Goal: Task Accomplishment & Management: Manage account settings

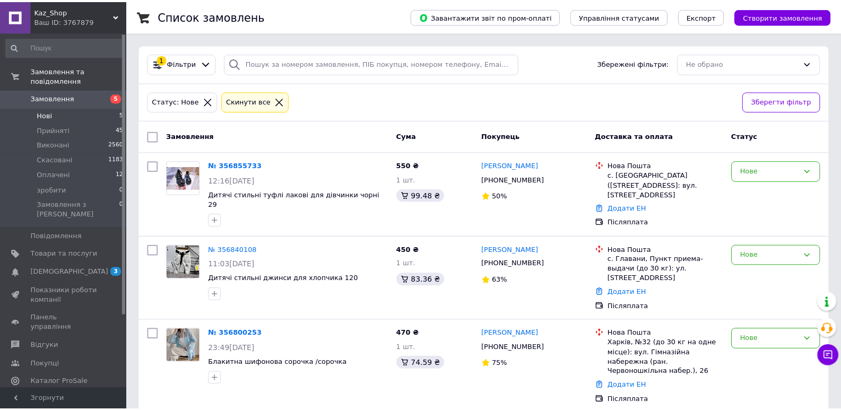
scroll to position [106, 0]
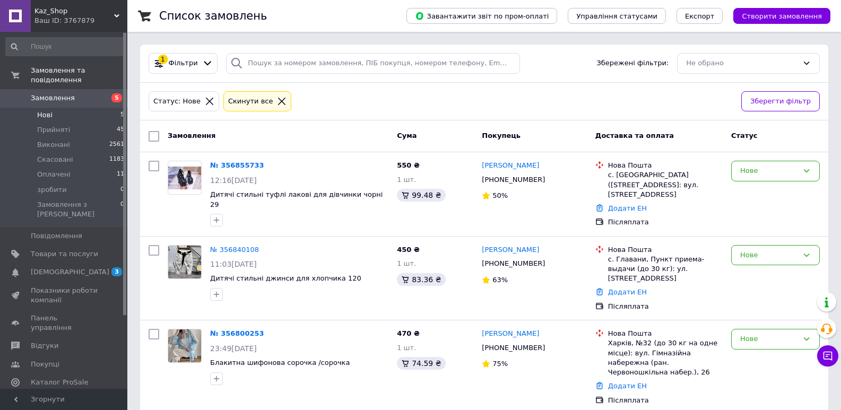
click at [56, 108] on li "Нові 5" at bounding box center [65, 115] width 131 height 15
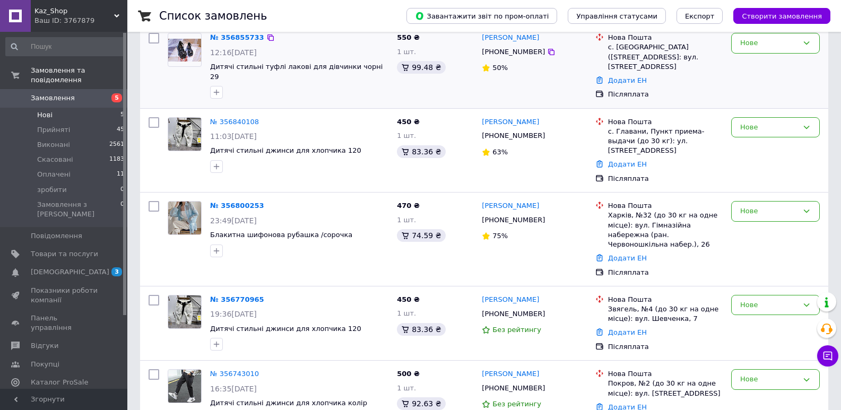
scroll to position [136, 0]
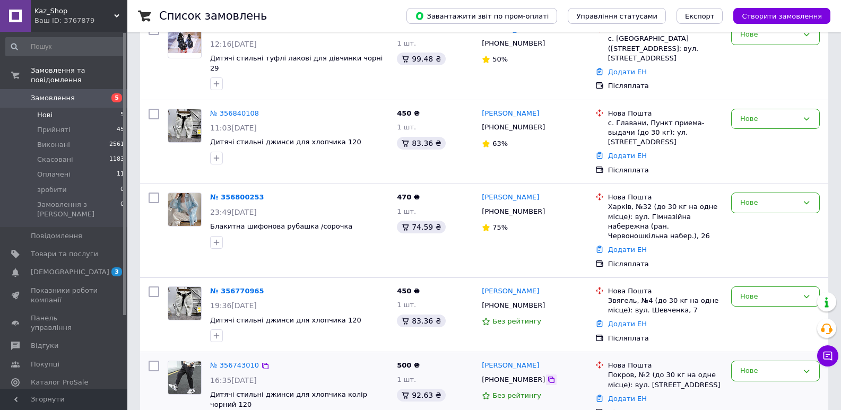
click at [547, 376] on icon at bounding box center [551, 380] width 8 height 8
click at [547, 301] on icon at bounding box center [551, 305] width 8 height 8
click at [51, 125] on span "Прийняті" at bounding box center [53, 130] width 33 height 10
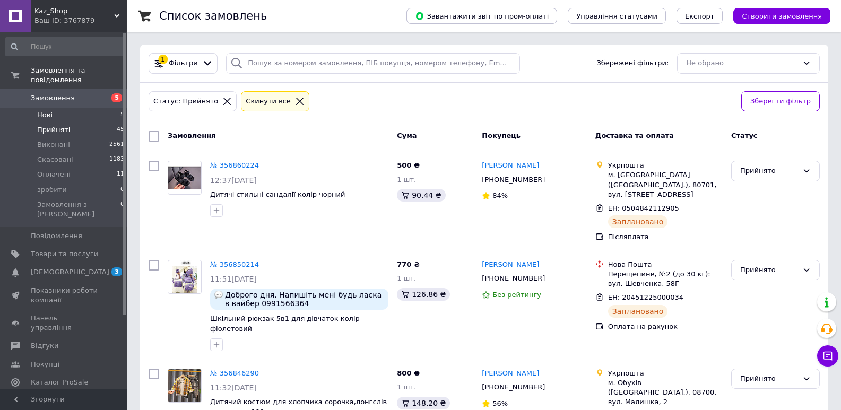
click at [51, 110] on span "Нові" at bounding box center [44, 115] width 15 height 10
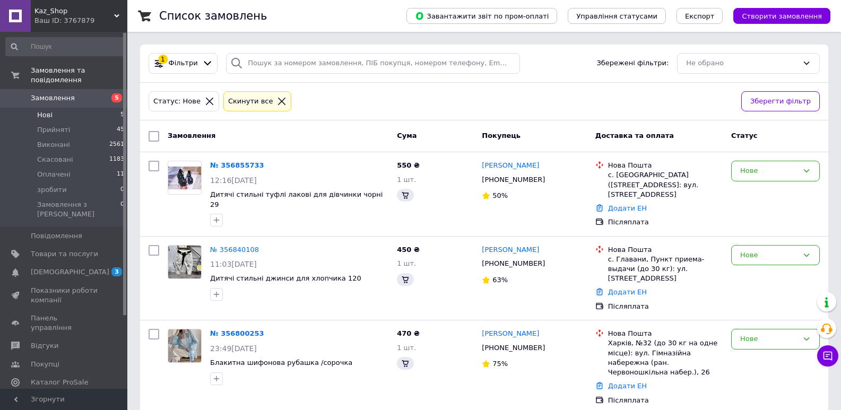
click at [51, 110] on span "Нові" at bounding box center [44, 115] width 15 height 10
click at [50, 110] on span "Нові" at bounding box center [44, 115] width 15 height 10
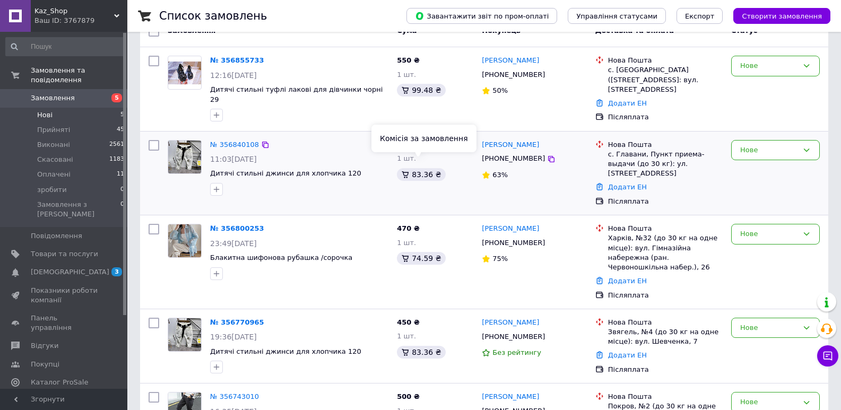
scroll to position [106, 0]
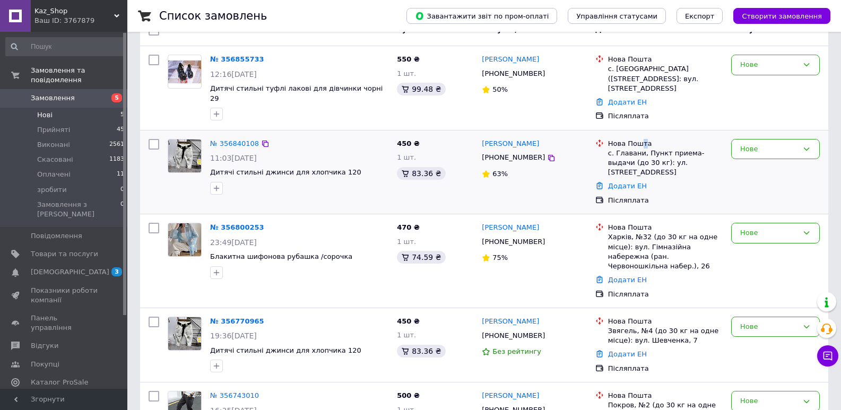
click at [643, 139] on div "Нова Пошта" at bounding box center [665, 144] width 115 height 10
copy div "т"
click at [547, 238] on icon at bounding box center [551, 242] width 8 height 8
click at [766, 228] on div "Нове" at bounding box center [769, 233] width 58 height 11
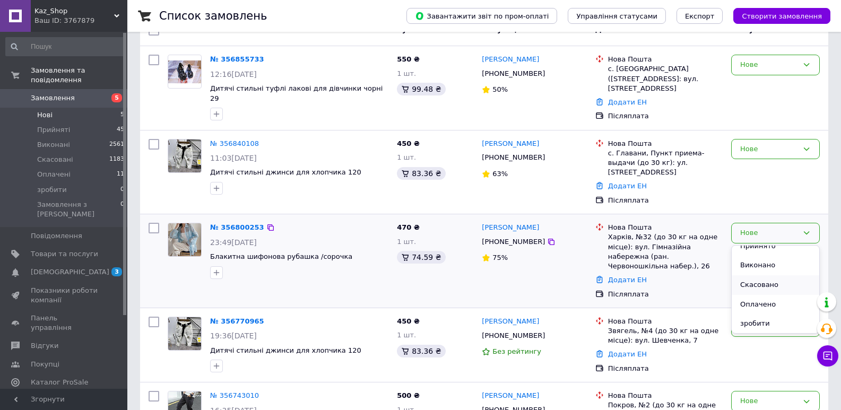
click at [759, 275] on li "Скасовано" at bounding box center [776, 285] width 88 height 20
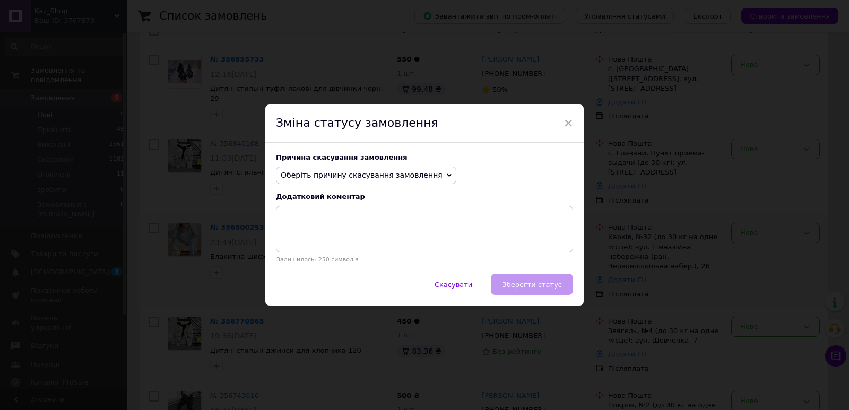
click at [375, 176] on span "Оберіть причину скасування замовлення" at bounding box center [362, 175] width 162 height 8
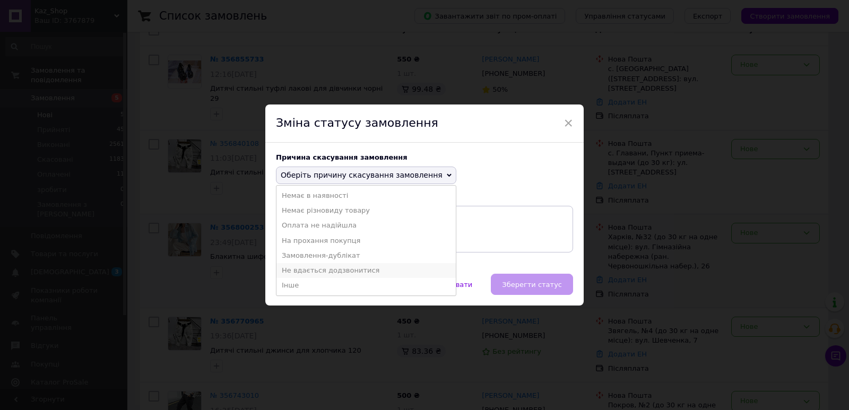
click at [318, 271] on li "Не вдається додзвонитися" at bounding box center [365, 270] width 179 height 15
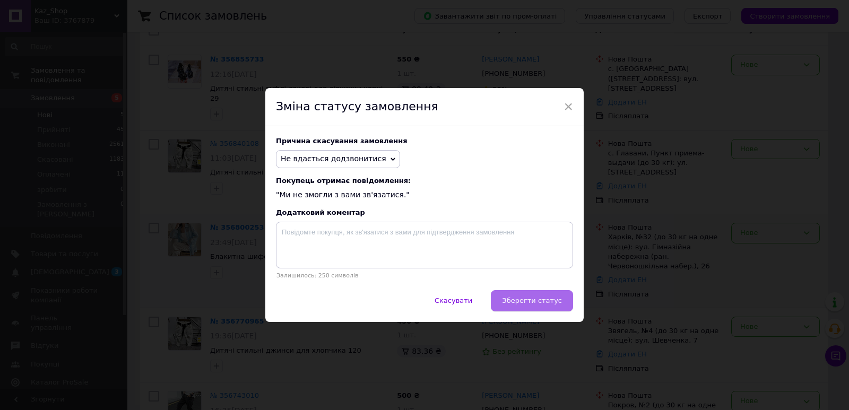
click at [534, 297] on button "Зберегти статус" at bounding box center [532, 300] width 82 height 21
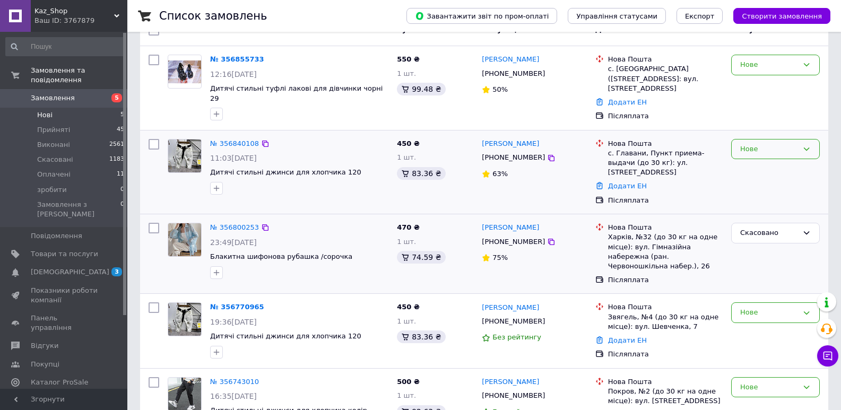
click at [760, 144] on div "Нове" at bounding box center [769, 149] width 58 height 11
click at [754, 200] on li "Скасовано" at bounding box center [776, 210] width 88 height 20
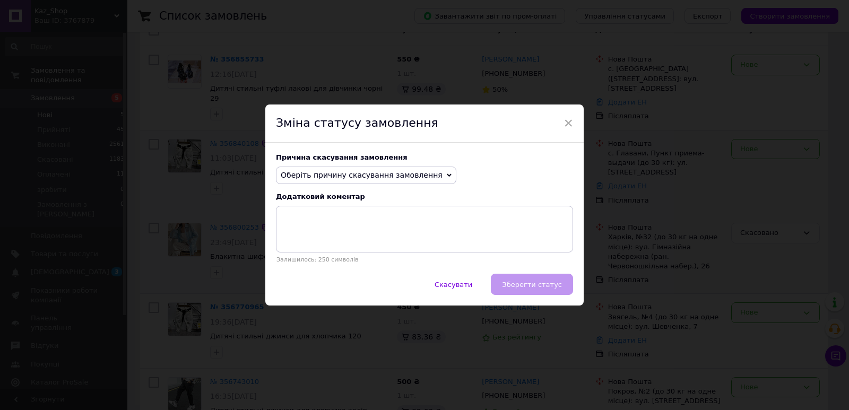
click at [412, 178] on span "Оберіть причину скасування замовлення" at bounding box center [362, 175] width 162 height 8
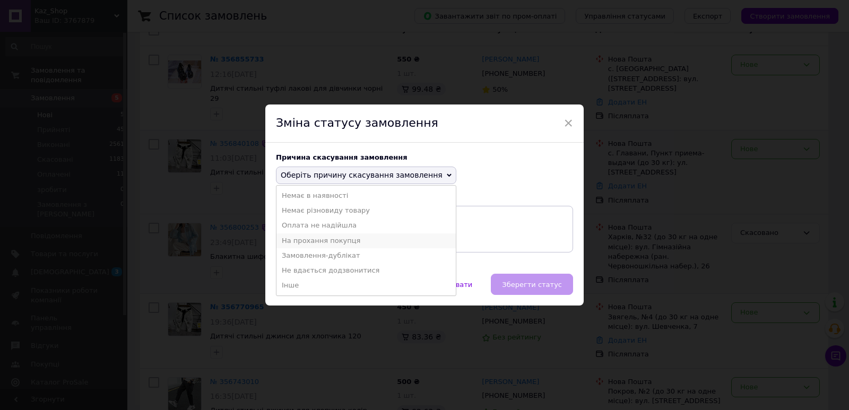
click at [309, 240] on li "На прохання покупця" at bounding box center [365, 241] width 179 height 15
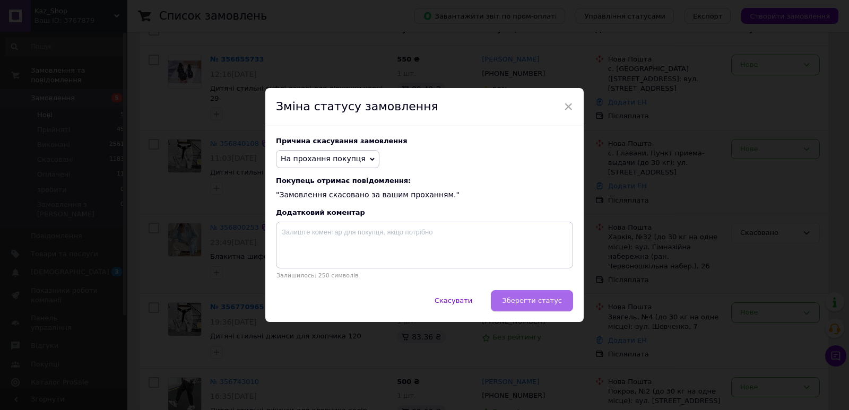
click at [551, 308] on button "Зберегти статус" at bounding box center [532, 300] width 82 height 21
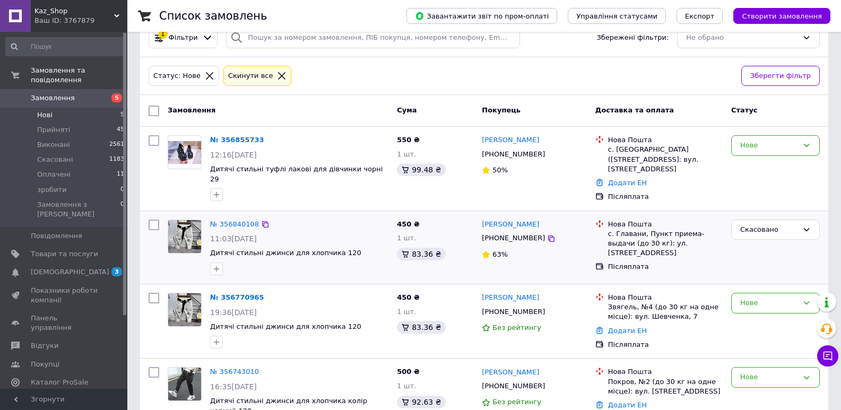
scroll to position [51, 0]
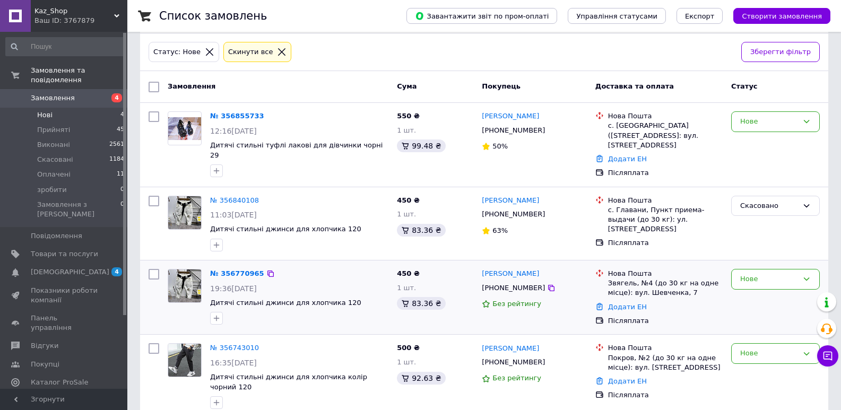
scroll to position [51, 0]
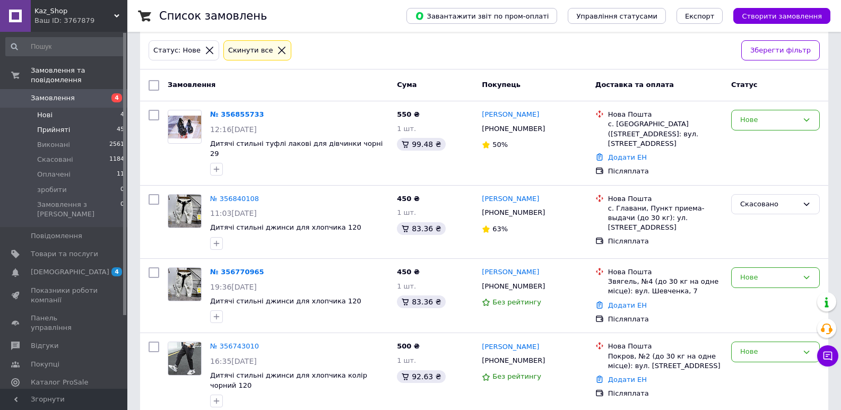
click at [53, 125] on span "Прийняті" at bounding box center [53, 130] width 33 height 10
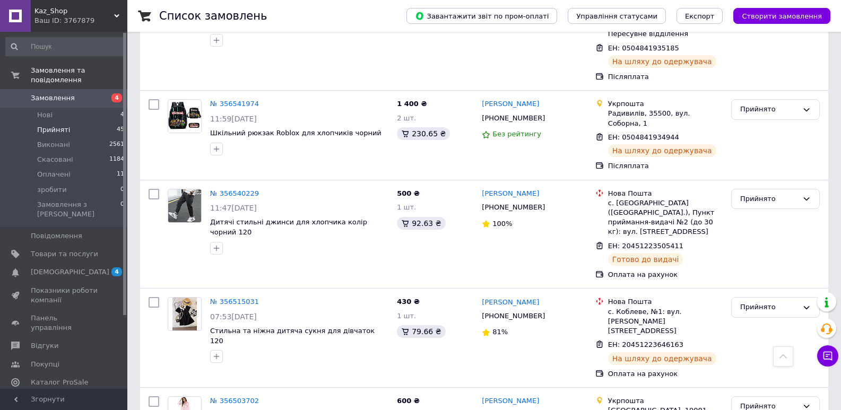
scroll to position [1574, 0]
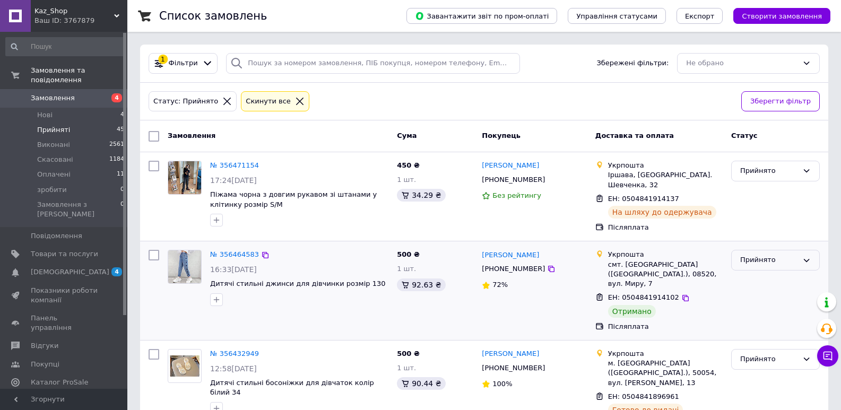
click at [758, 255] on div "Прийнято" at bounding box center [769, 260] width 58 height 11
click at [756, 276] on li "Виконано" at bounding box center [776, 283] width 88 height 20
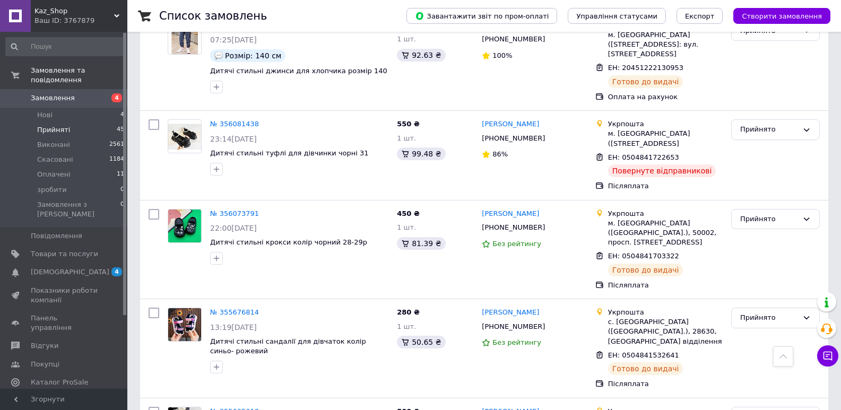
scroll to position [1628, 0]
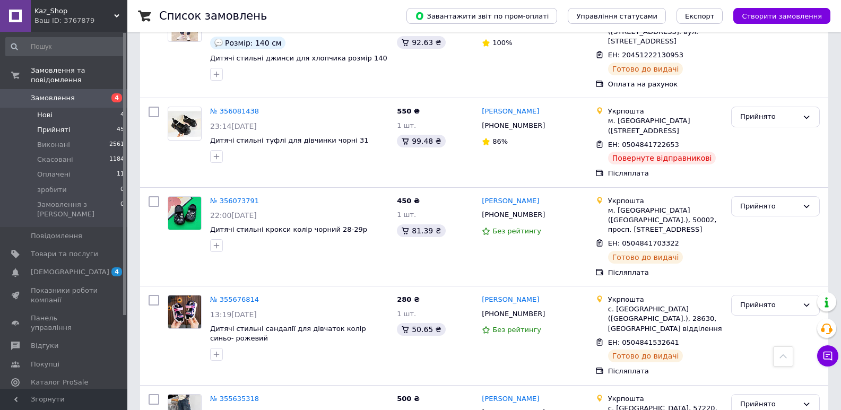
click at [45, 110] on span "Нові" at bounding box center [44, 115] width 15 height 10
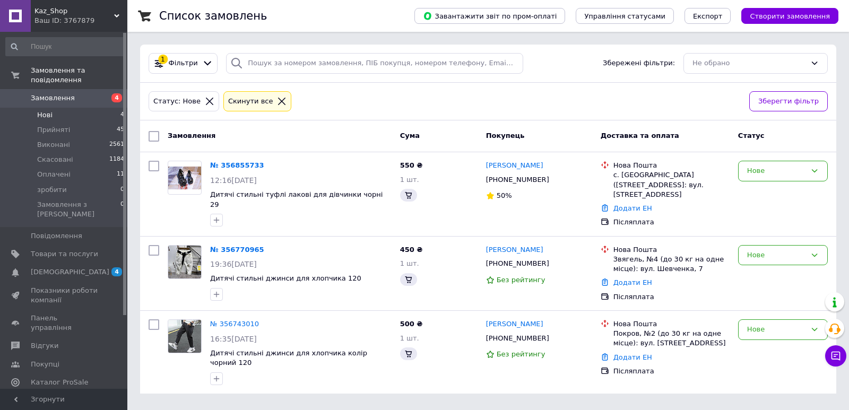
click at [277, 102] on icon at bounding box center [282, 102] width 10 height 10
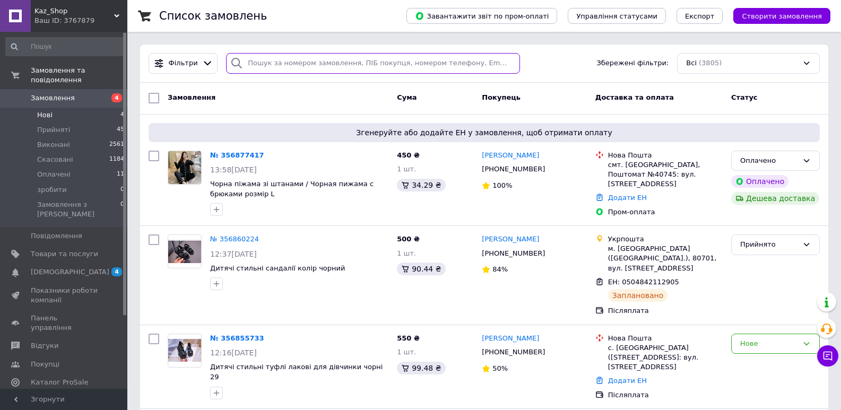
paste input "+380685706756"
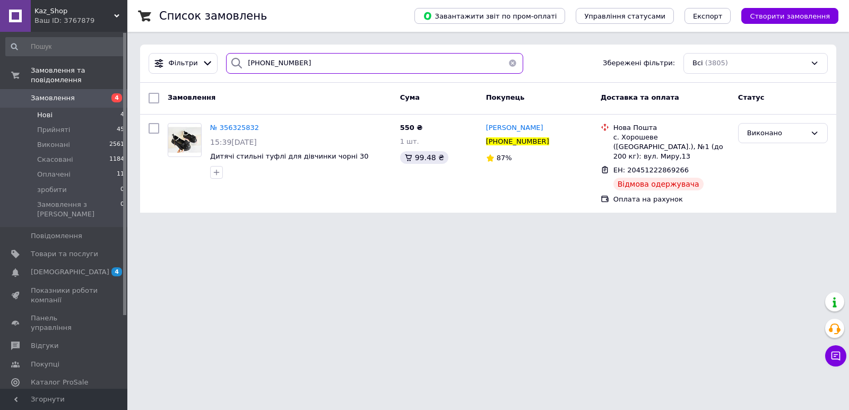
type input "+380685706756"
click at [53, 109] on li "Нові 4" at bounding box center [65, 115] width 131 height 15
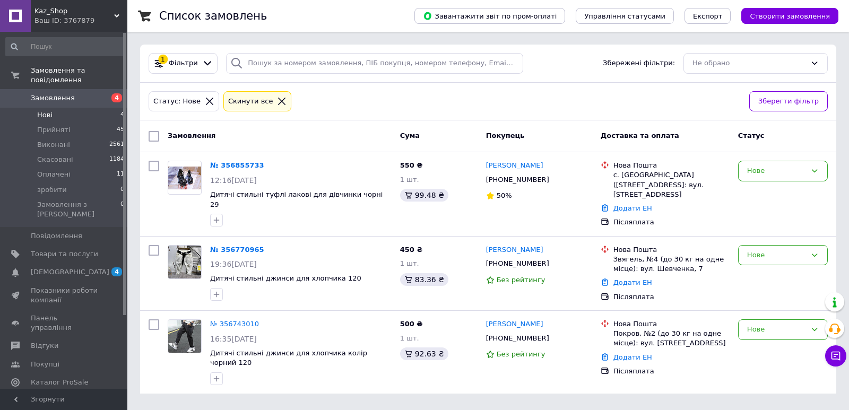
click at [60, 108] on li "Нові 4" at bounding box center [65, 115] width 131 height 15
click at [65, 267] on span "[DEMOGRAPHIC_DATA]" at bounding box center [70, 272] width 79 height 10
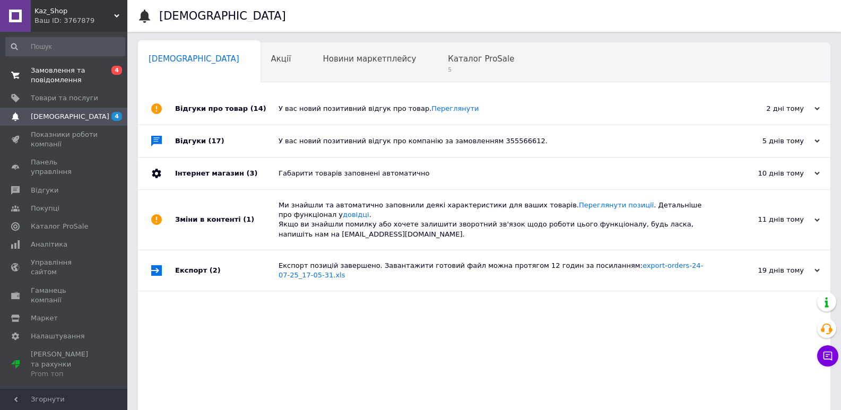
click at [39, 72] on span "Замовлення та повідомлення" at bounding box center [64, 75] width 67 height 19
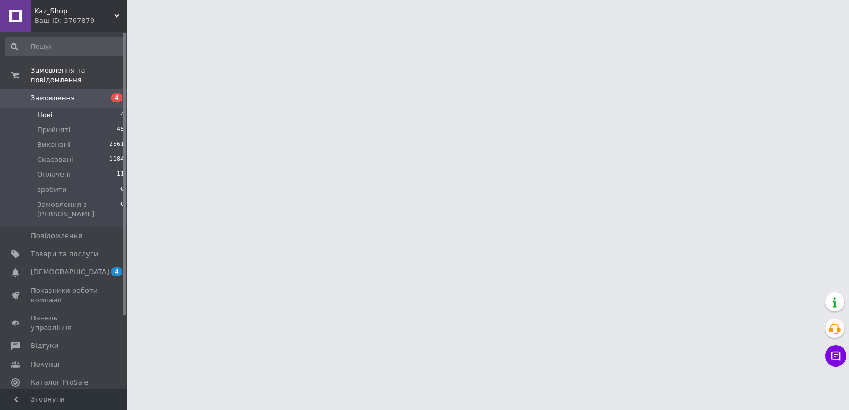
click at [55, 109] on li "Нові 4" at bounding box center [65, 115] width 131 height 15
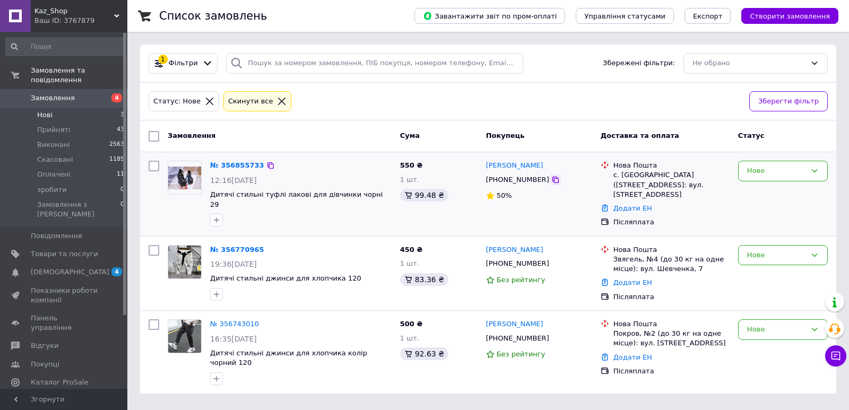
click at [551, 183] on icon at bounding box center [555, 180] width 8 height 8
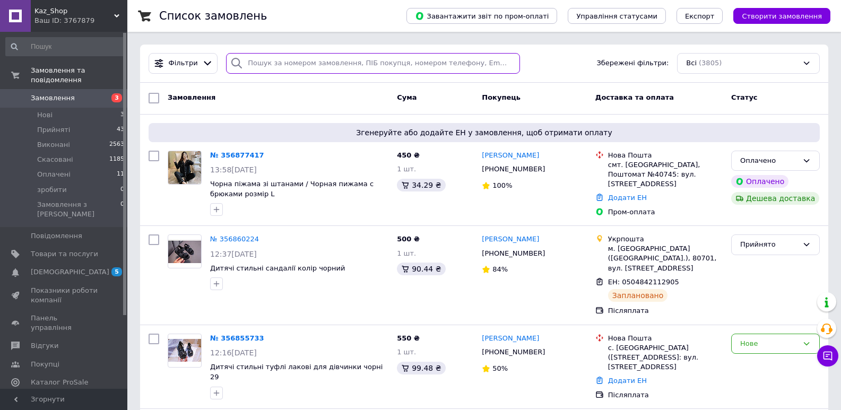
paste input "[PHONE_NUMBER]"
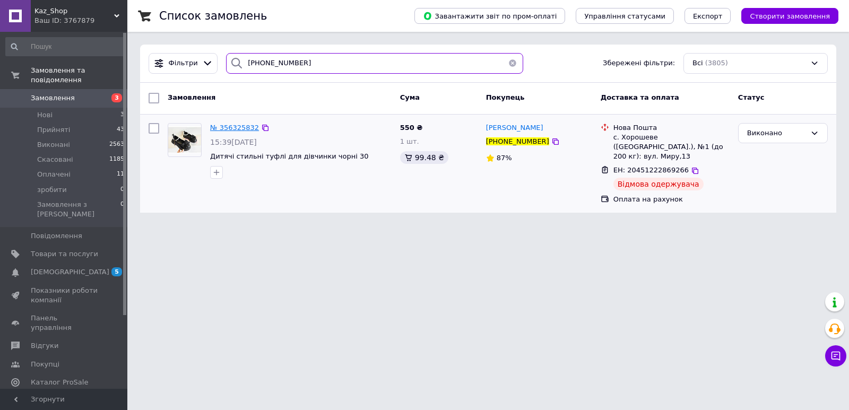
type input "[PHONE_NUMBER]"
click at [246, 129] on span "№ 356325832" at bounding box center [234, 128] width 49 height 8
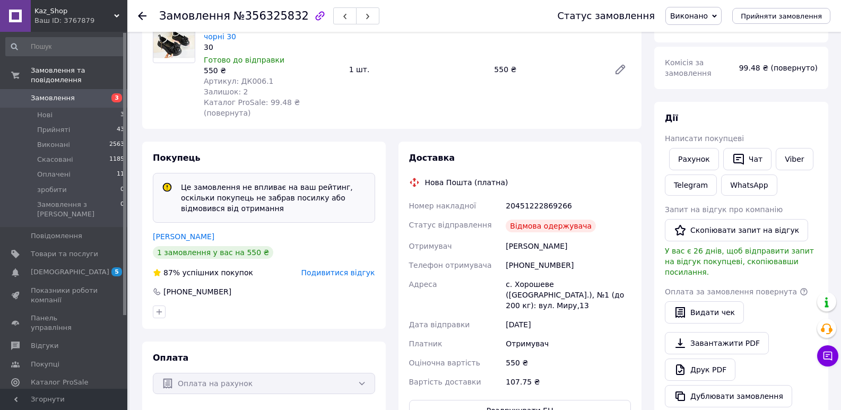
scroll to position [106, 0]
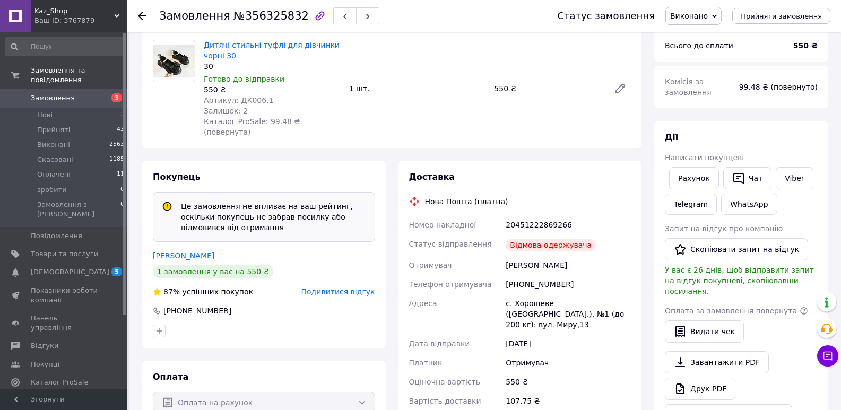
click at [182, 252] on link "[PERSON_NAME]" at bounding box center [184, 256] width 62 height 8
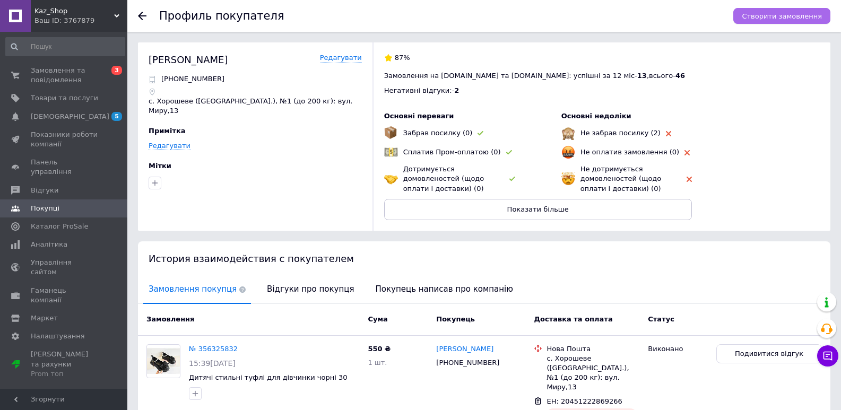
click at [774, 20] on span "Створити замовлення" at bounding box center [782, 16] width 80 height 8
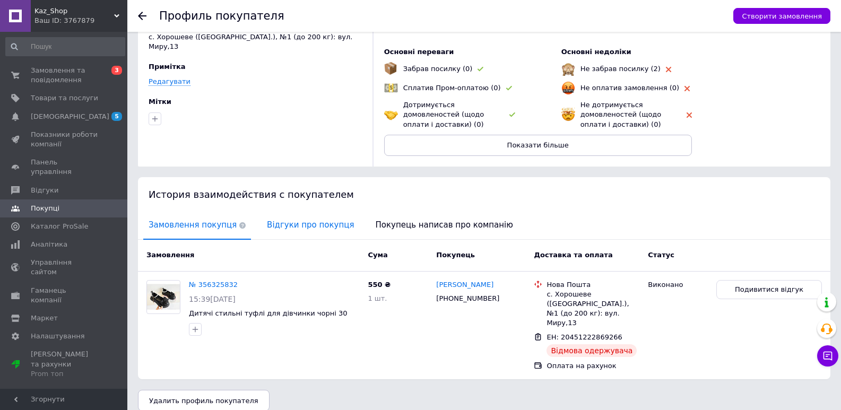
scroll to position [66, 0]
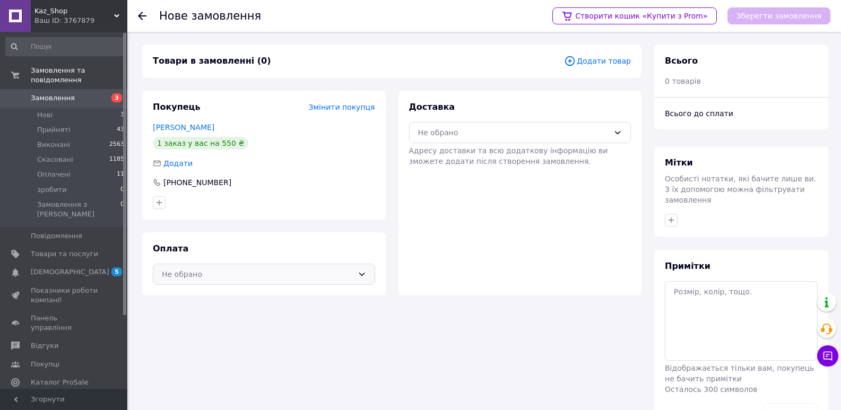
click at [266, 276] on div "Не обрано" at bounding box center [258, 275] width 192 height 12
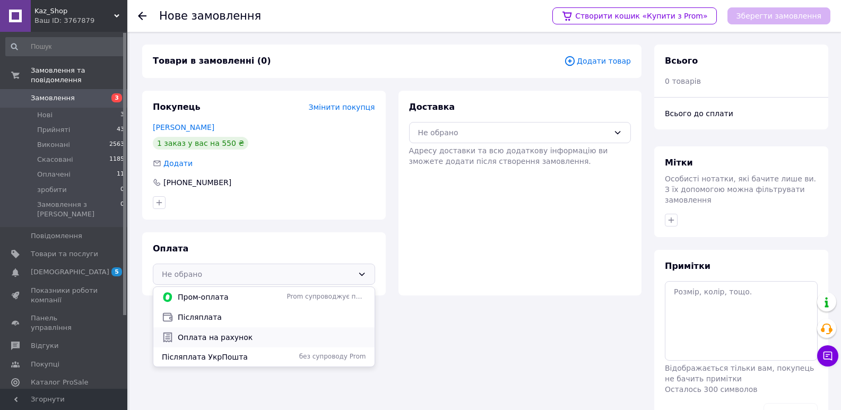
click at [220, 335] on span "Оплата на рахунок" at bounding box center [272, 337] width 188 height 11
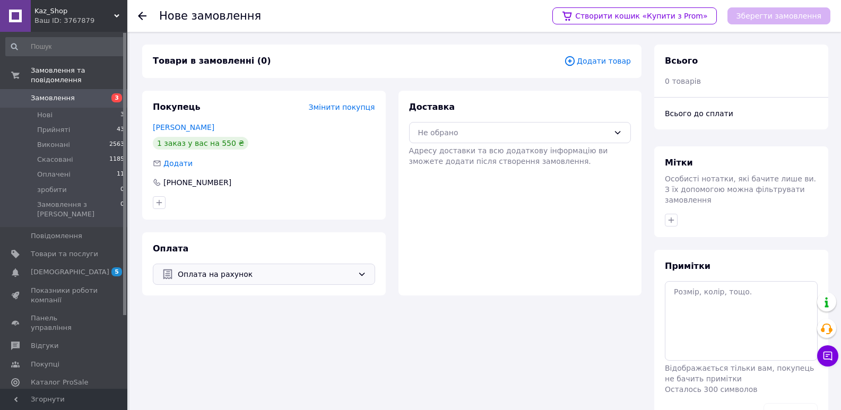
click at [219, 271] on span "Оплата на рахунок" at bounding box center [266, 275] width 176 height 12
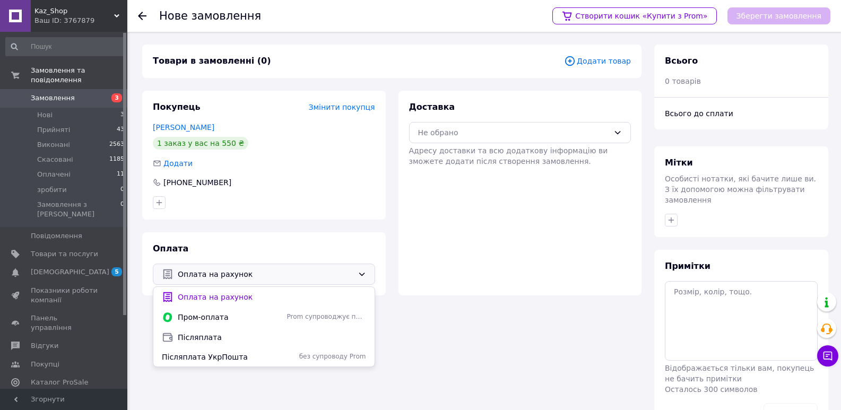
click at [219, 271] on span "Оплата на рахунок" at bounding box center [266, 275] width 176 height 12
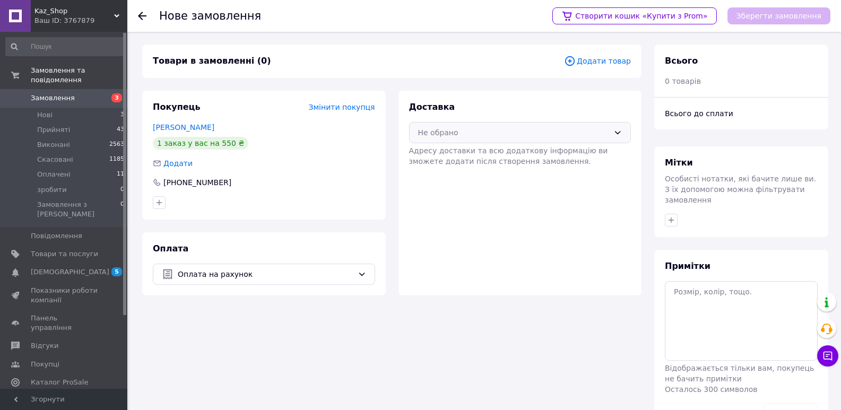
click at [453, 128] on div "Не обрано" at bounding box center [514, 133] width 192 height 12
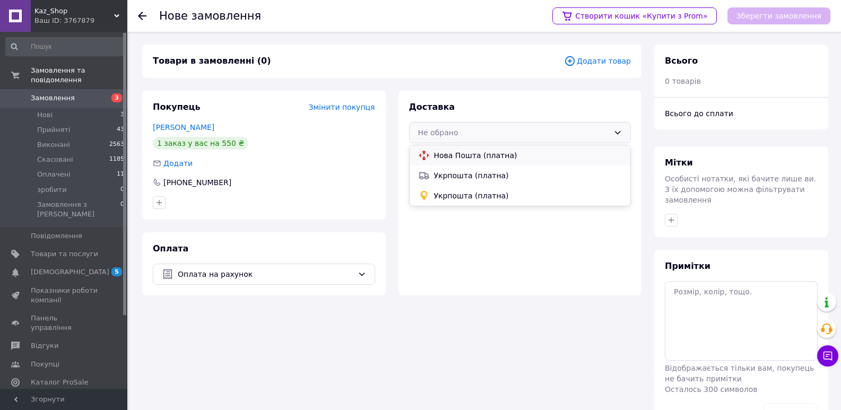
click at [459, 153] on span "Нова Пошта (платна)" at bounding box center [528, 155] width 188 height 11
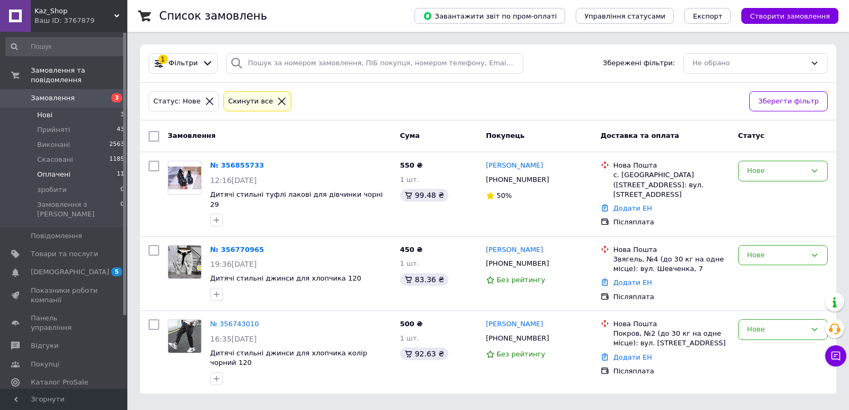
click at [73, 167] on li "Оплачені 11" at bounding box center [65, 174] width 131 height 15
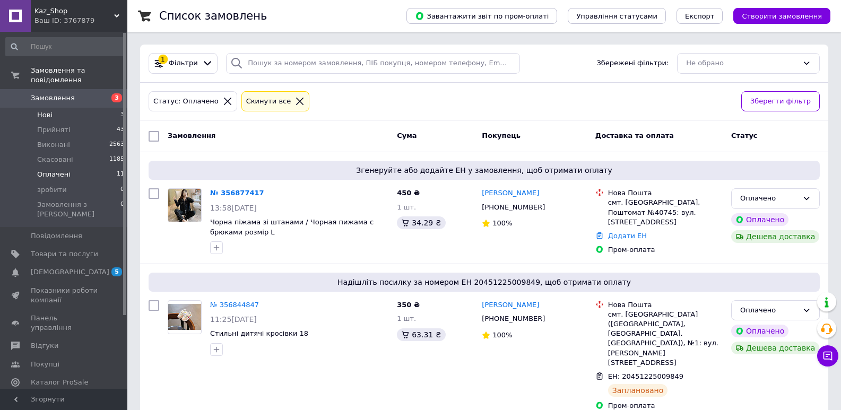
click at [61, 108] on li "Нові 3" at bounding box center [65, 115] width 131 height 15
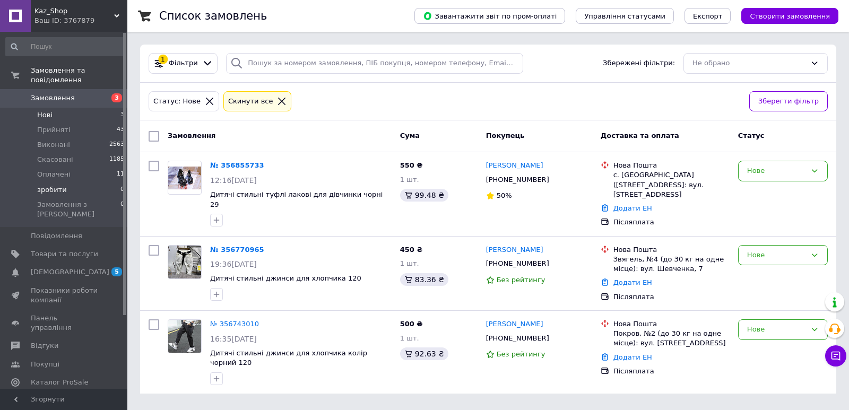
click at [55, 185] on span "зробити" at bounding box center [52, 190] width 30 height 10
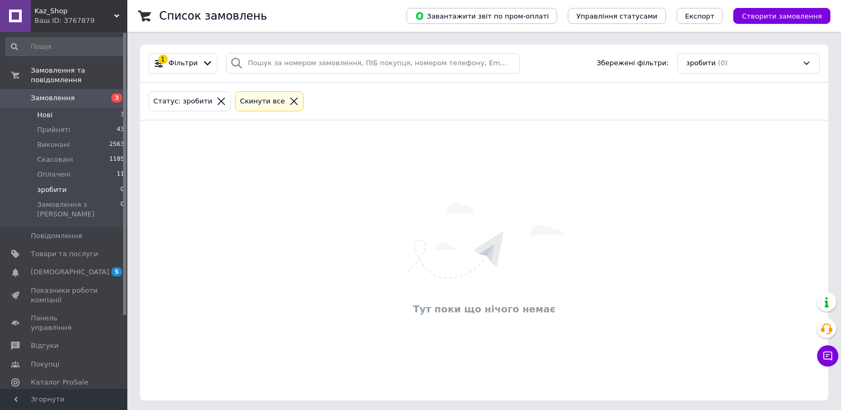
click at [40, 110] on span "Нові" at bounding box center [44, 115] width 15 height 10
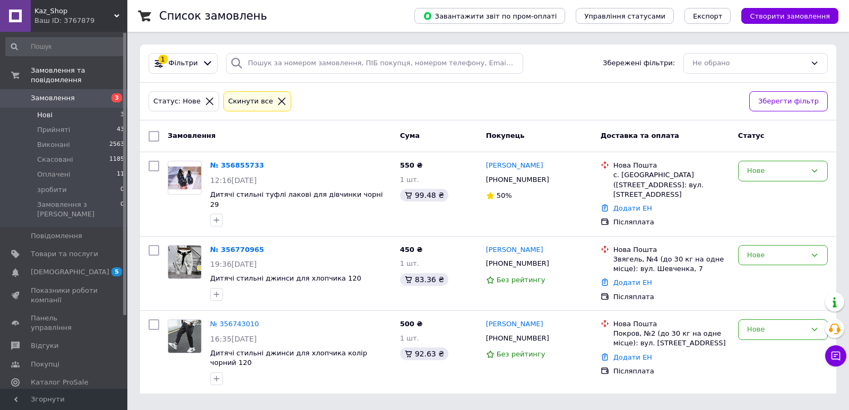
click at [40, 110] on span "Нові" at bounding box center [44, 115] width 15 height 10
click at [47, 108] on li "Нові 3" at bounding box center [65, 115] width 131 height 15
click at [68, 267] on span "[DEMOGRAPHIC_DATA]" at bounding box center [70, 272] width 79 height 10
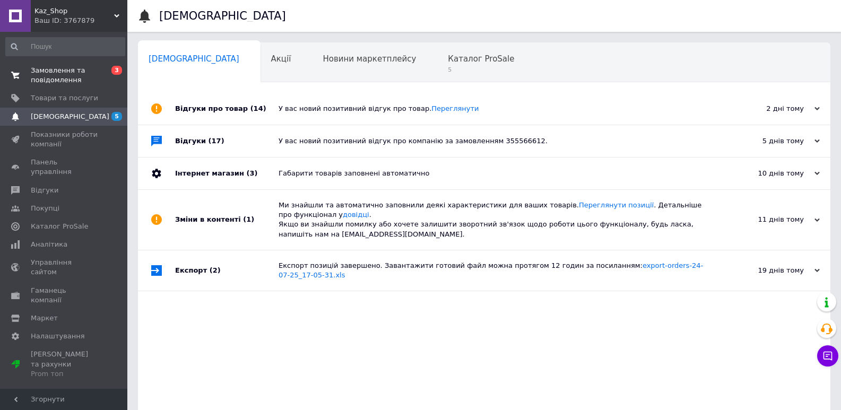
click at [65, 79] on span "Замовлення та повідомлення" at bounding box center [64, 75] width 67 height 19
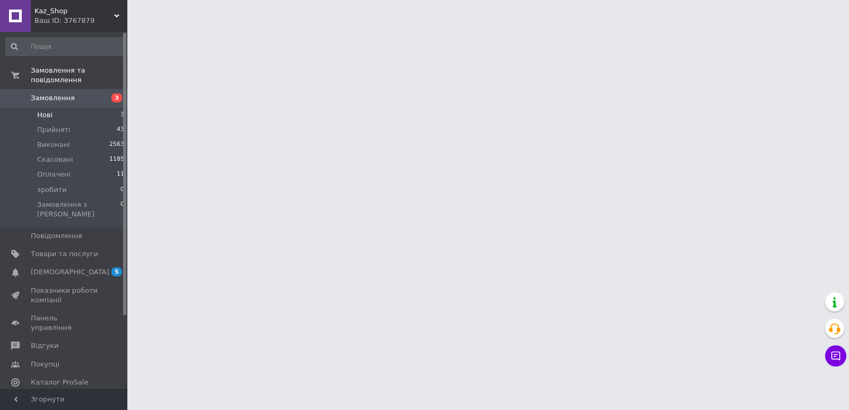
click at [50, 110] on span "Нові" at bounding box center [44, 115] width 15 height 10
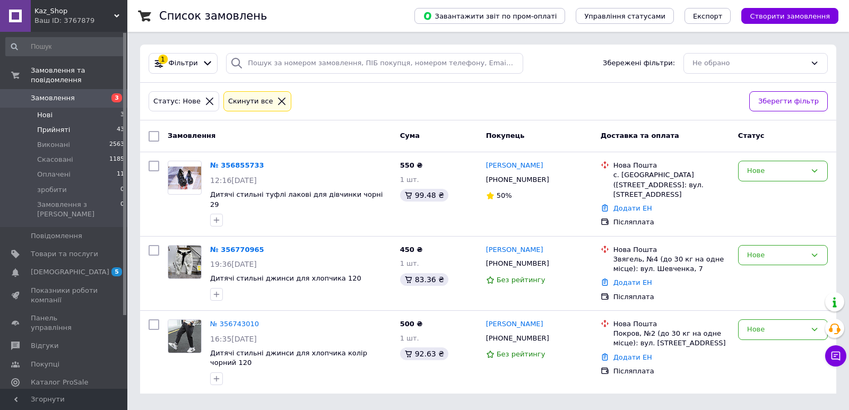
click at [70, 123] on li "Прийняті 43" at bounding box center [65, 130] width 131 height 15
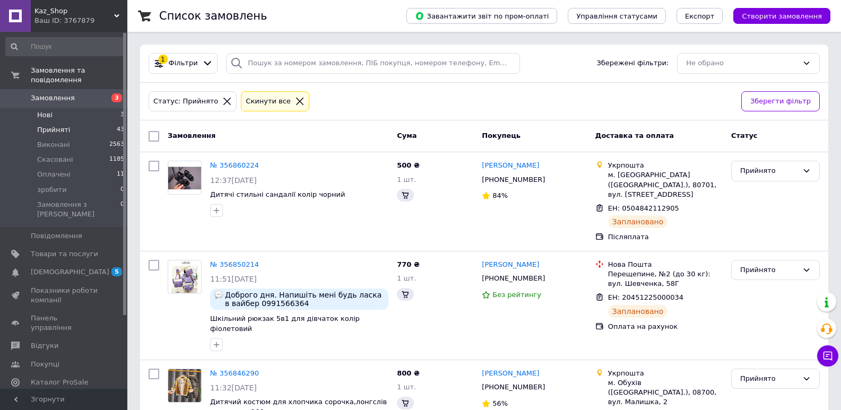
click at [49, 110] on span "Нові" at bounding box center [44, 115] width 15 height 10
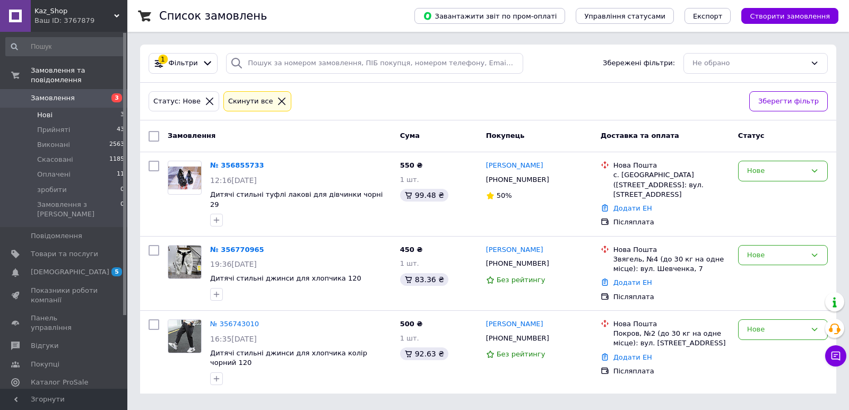
click at [42, 110] on span "Нові" at bounding box center [44, 115] width 15 height 10
click at [51, 110] on span "Нові" at bounding box center [44, 115] width 15 height 10
click at [67, 167] on li "Оплачені 11" at bounding box center [65, 174] width 131 height 15
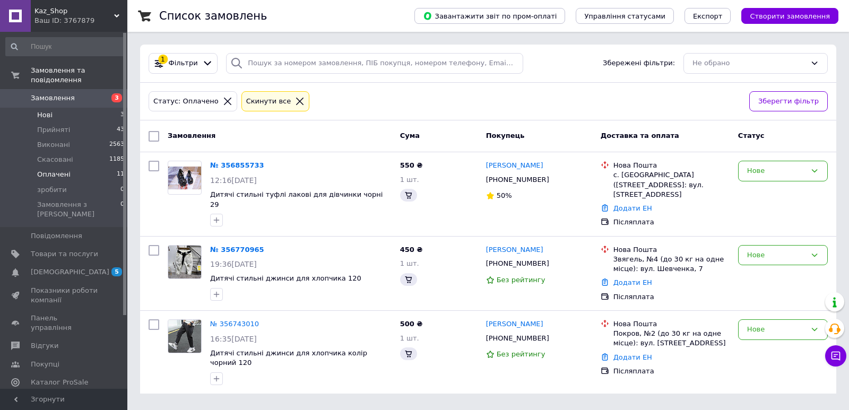
click at [54, 108] on li "Нові 3" at bounding box center [65, 115] width 131 height 15
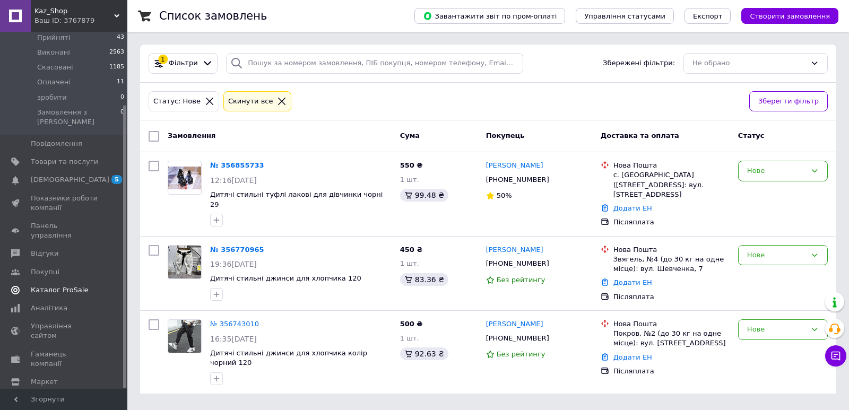
click at [42, 286] on span "Каталог ProSale" at bounding box center [59, 291] width 57 height 10
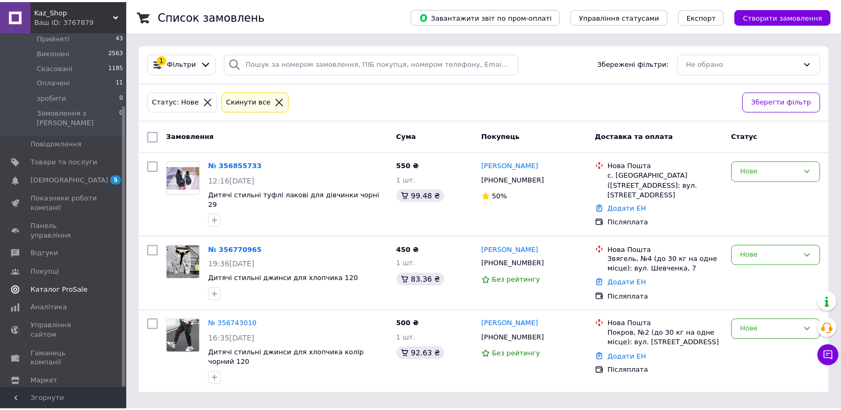
scroll to position [2, 0]
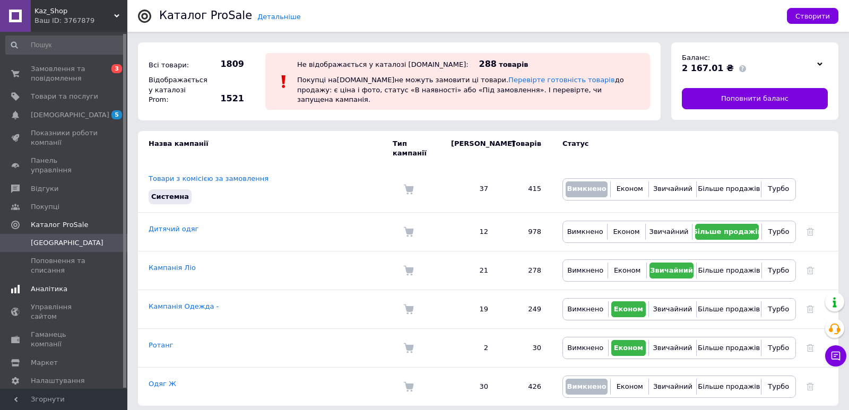
click at [56, 284] on span "Аналітика" at bounding box center [49, 289] width 37 height 10
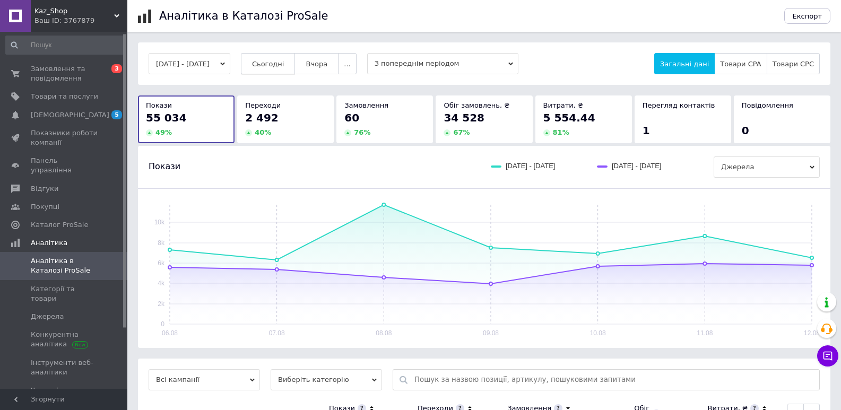
click at [284, 65] on span "Сьогодні" at bounding box center [268, 64] width 32 height 8
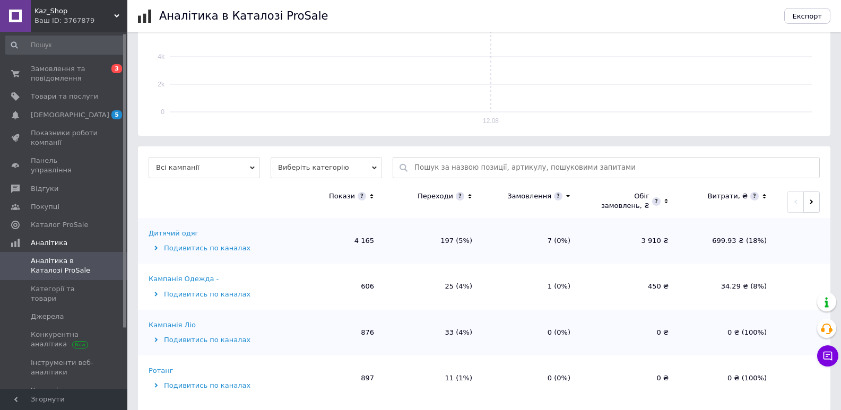
scroll to position [224, 0]
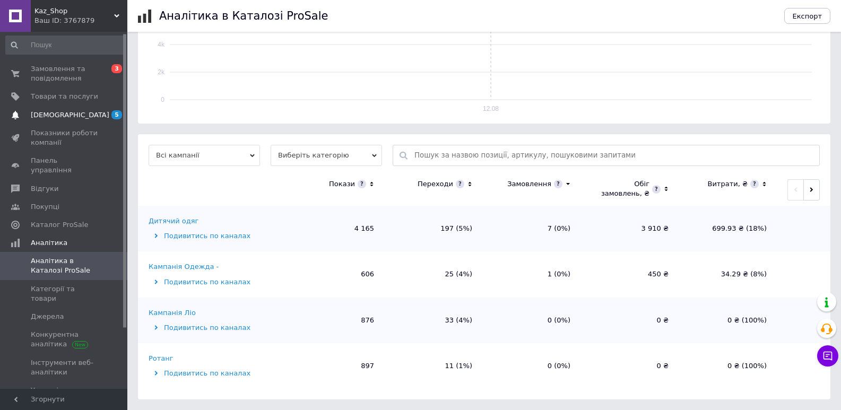
click at [45, 109] on link "[DEMOGRAPHIC_DATA] 5 0" at bounding box center [65, 115] width 131 height 18
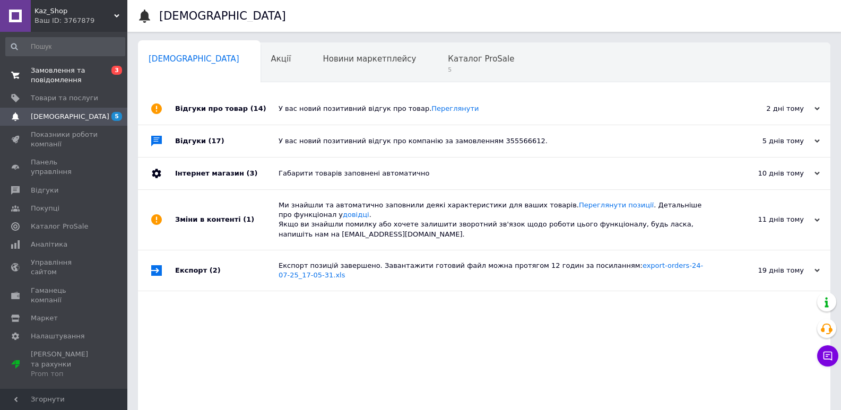
click at [66, 75] on span "Замовлення та повідомлення" at bounding box center [64, 75] width 67 height 19
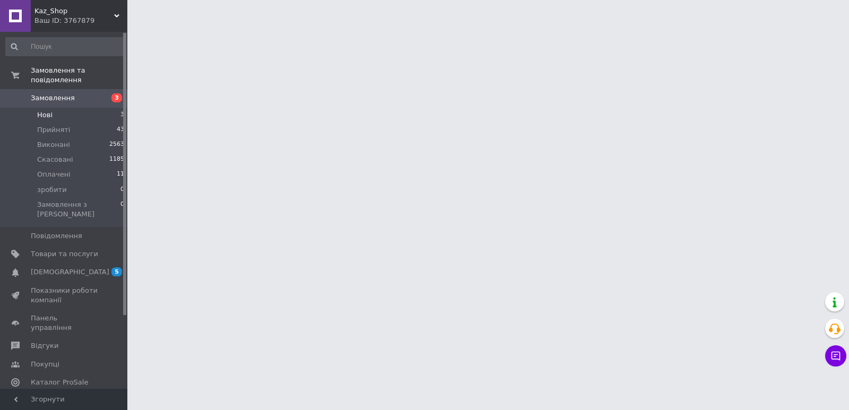
click at [57, 108] on li "Нові 3" at bounding box center [65, 115] width 131 height 15
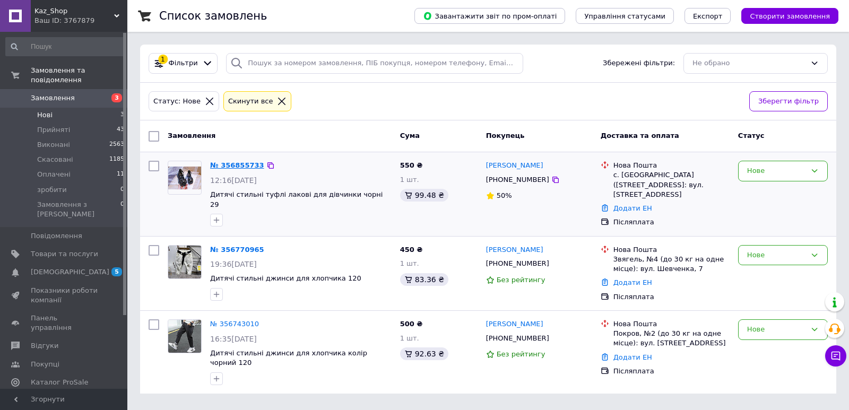
click at [244, 163] on link "№ 356855733" at bounding box center [237, 165] width 54 height 8
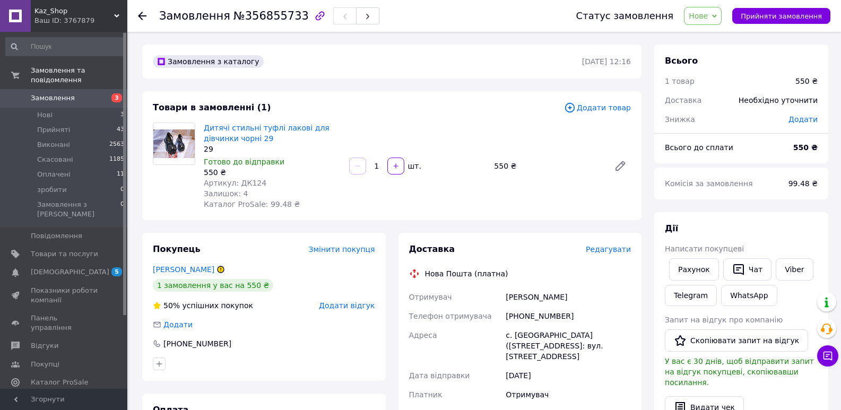
click at [315, 15] on icon "button" at bounding box center [319, 15] width 9 height 9
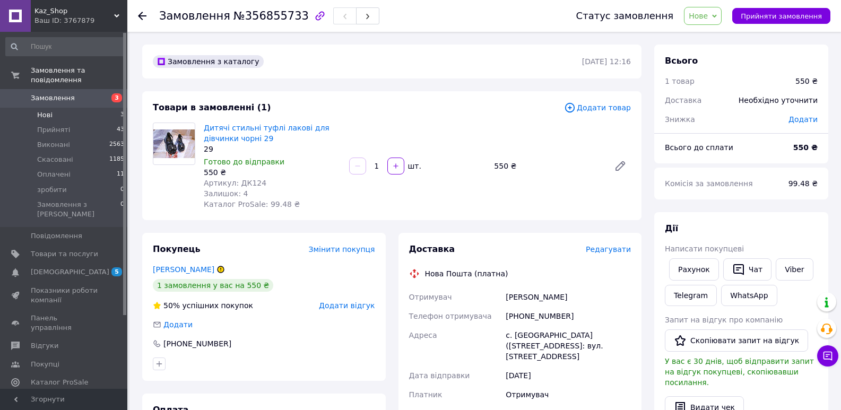
click at [62, 108] on li "Нові 3" at bounding box center [65, 115] width 131 height 15
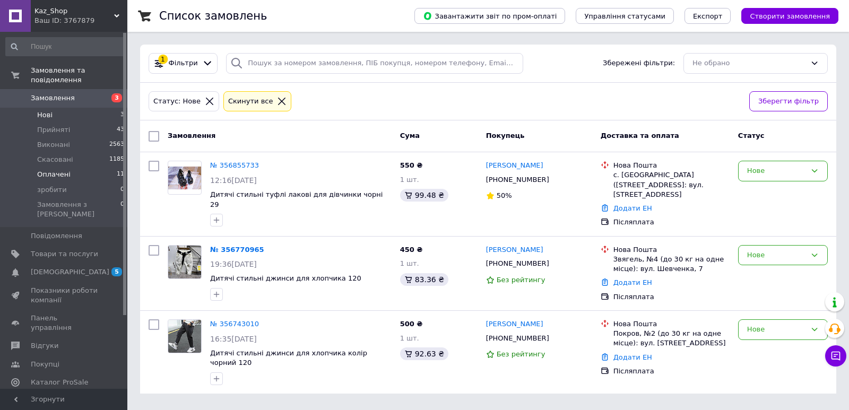
click at [76, 167] on li "Оплачені 11" at bounding box center [65, 174] width 131 height 15
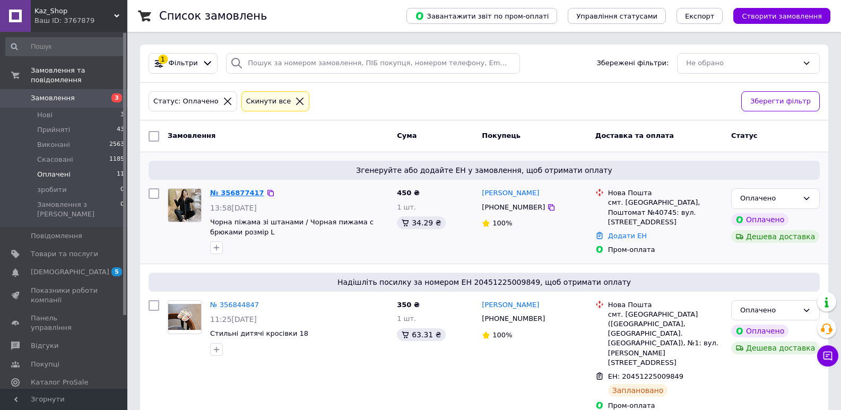
click at [229, 193] on link "№ 356877417" at bounding box center [237, 193] width 54 height 8
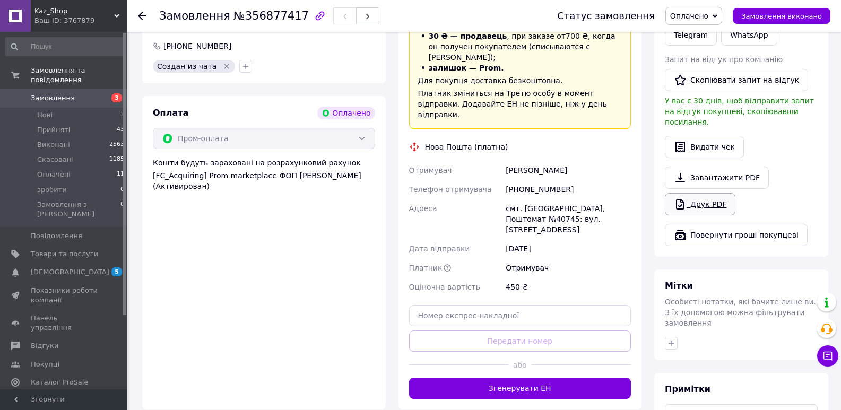
scroll to position [584, 0]
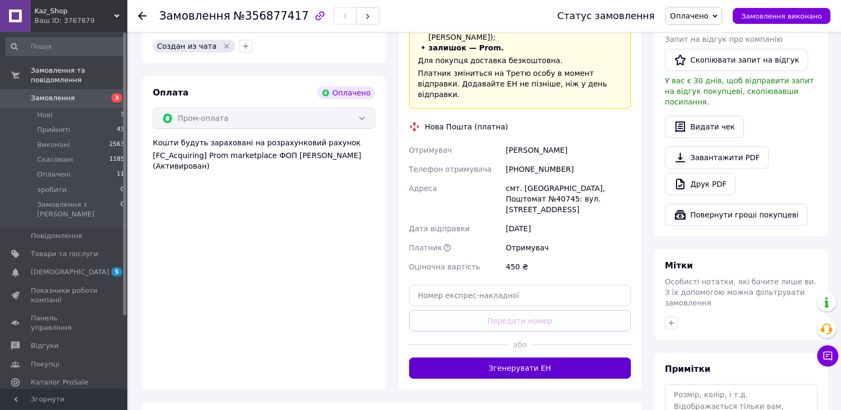
click at [537, 358] on button "Згенерувати ЕН" at bounding box center [520, 368] width 222 height 21
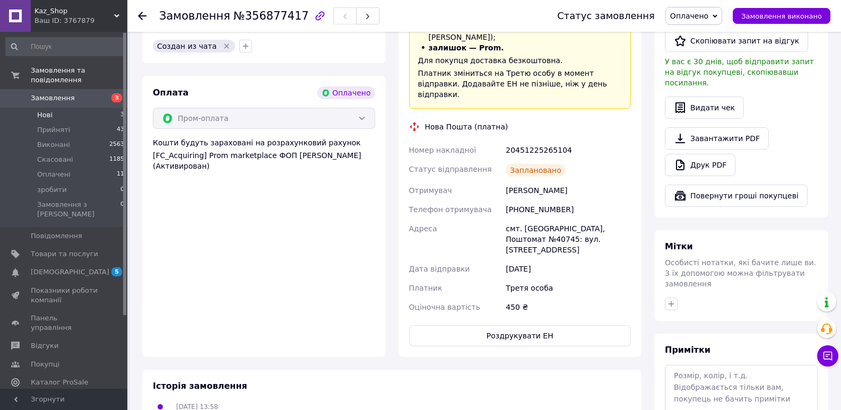
click at [84, 108] on li "Нові 3" at bounding box center [65, 115] width 131 height 15
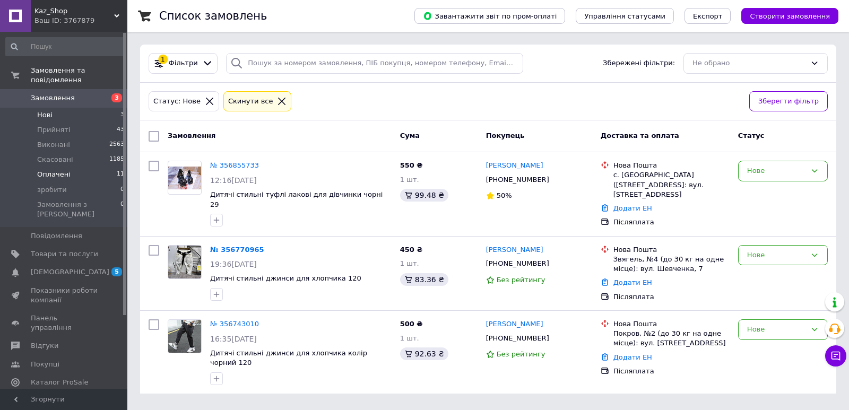
click at [110, 167] on li "Оплачені 11" at bounding box center [65, 174] width 131 height 15
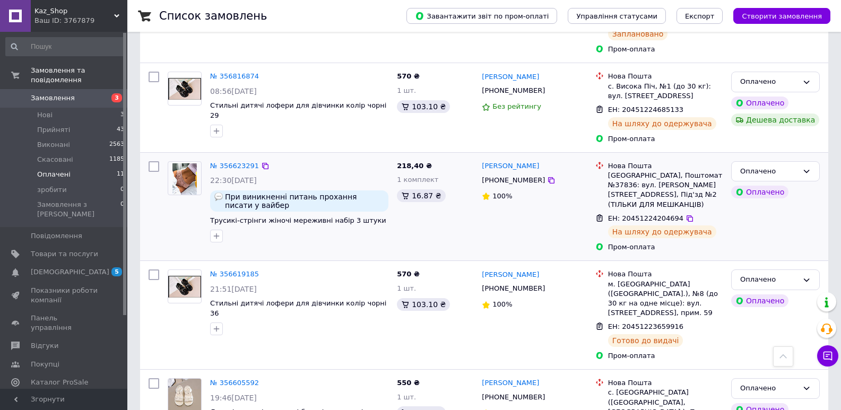
scroll to position [515, 0]
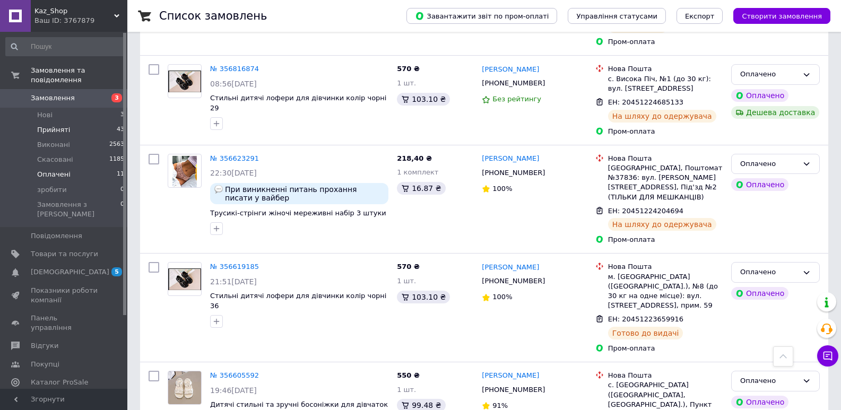
click at [55, 125] on span "Прийняті" at bounding box center [53, 130] width 33 height 10
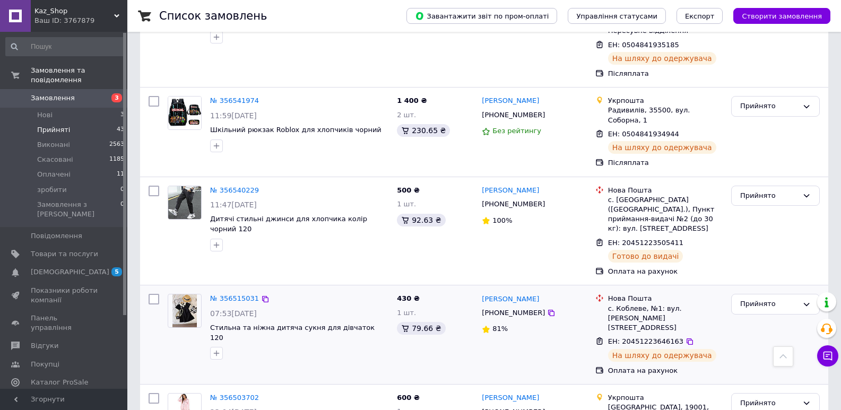
scroll to position [1568, 0]
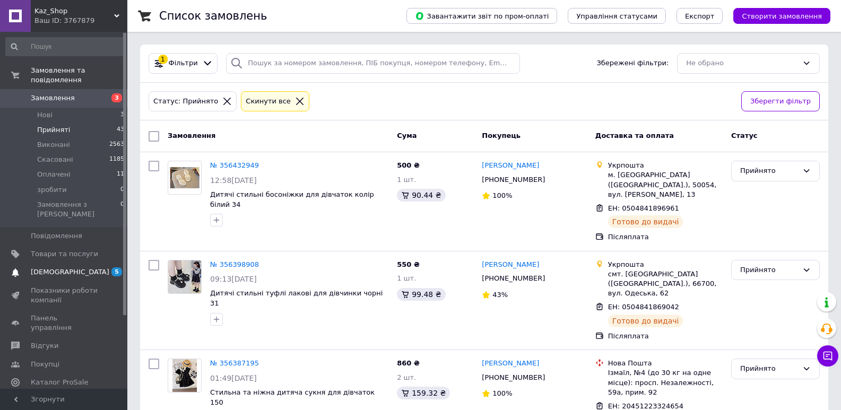
click at [98, 267] on span "5 0" at bounding box center [112, 272] width 29 height 10
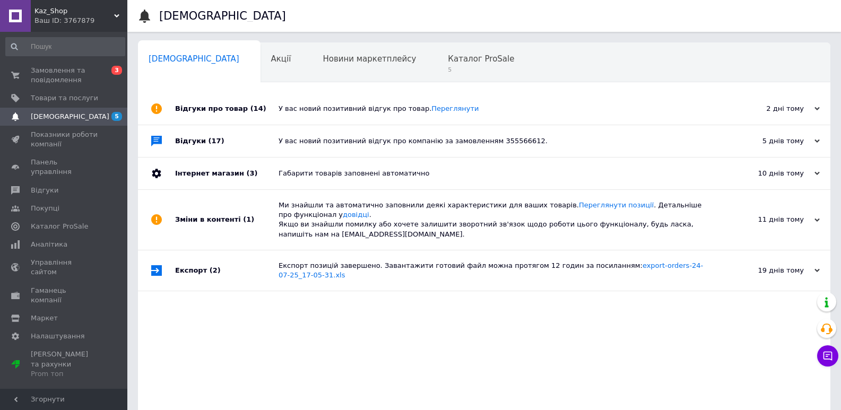
click at [800, 111] on div "2 дні тому" at bounding box center [767, 109] width 106 height 10
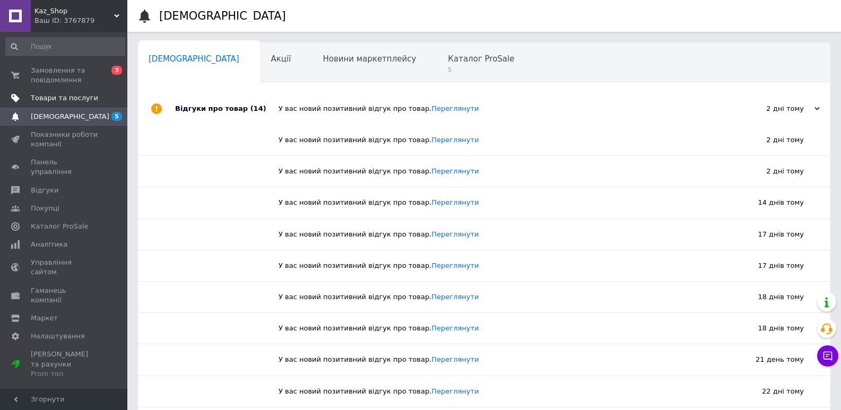
click at [63, 99] on span "Товари та послуги" at bounding box center [64, 98] width 67 height 10
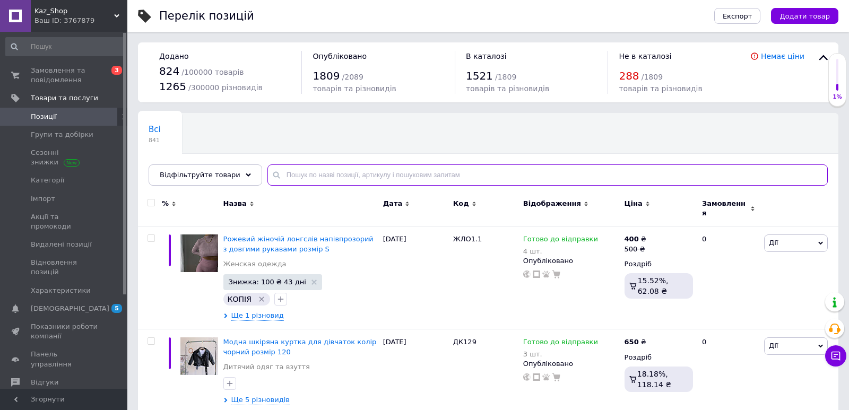
click at [293, 167] on input "text" at bounding box center [547, 175] width 560 height 21
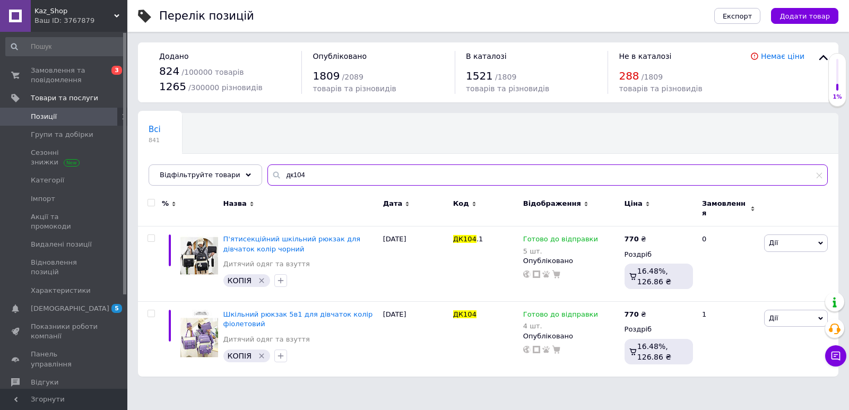
drag, startPoint x: 303, startPoint y: 178, endPoint x: 257, endPoint y: 176, distance: 45.7
click at [267, 176] on input "дк104" at bounding box center [547, 175] width 560 height 21
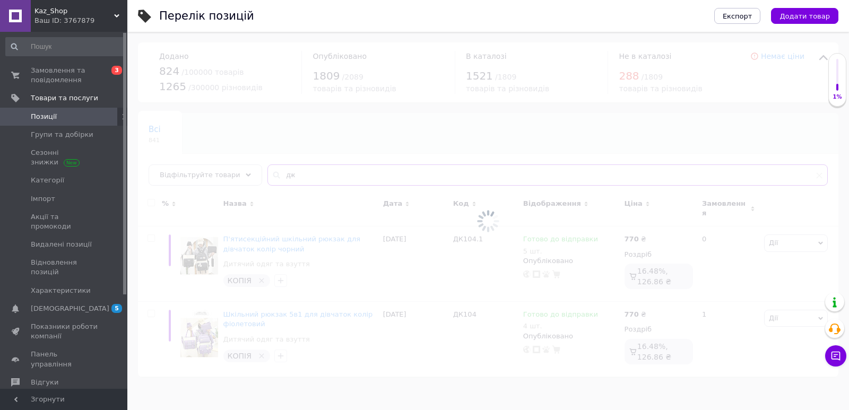
type input "д"
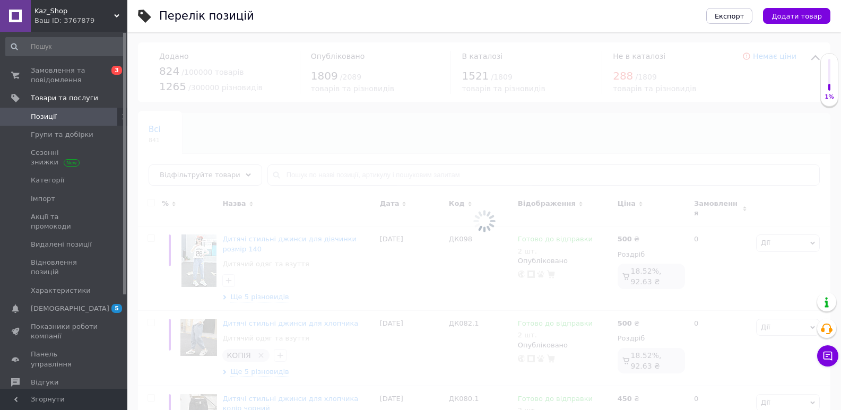
click at [27, 114] on span at bounding box center [15, 117] width 31 height 10
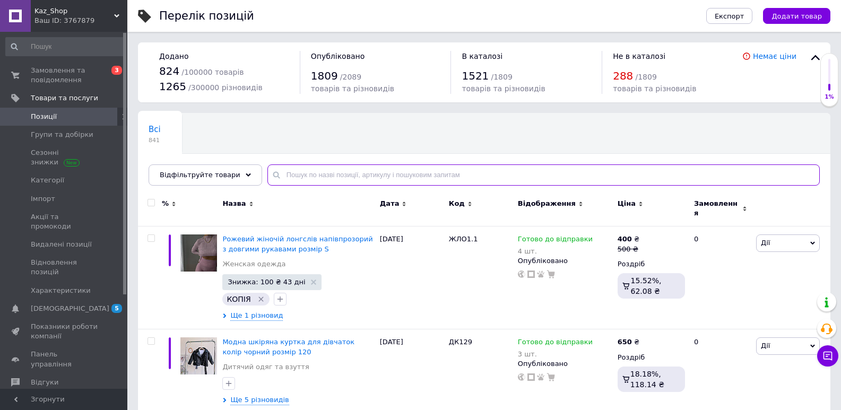
click at [321, 181] on input "text" at bounding box center [543, 175] width 552 height 21
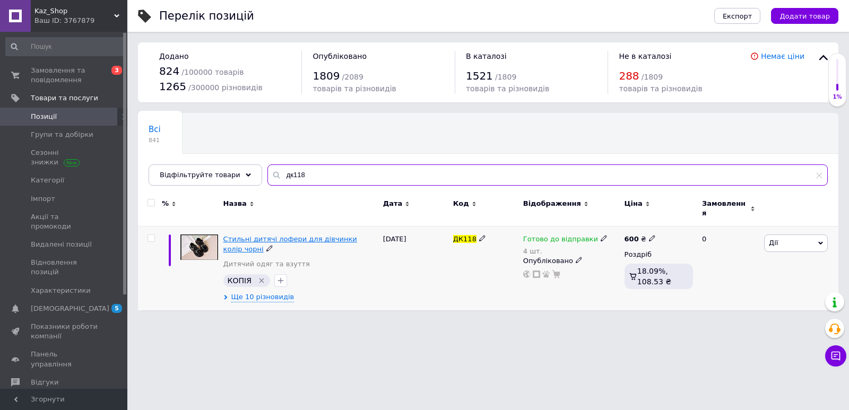
type input "дк118"
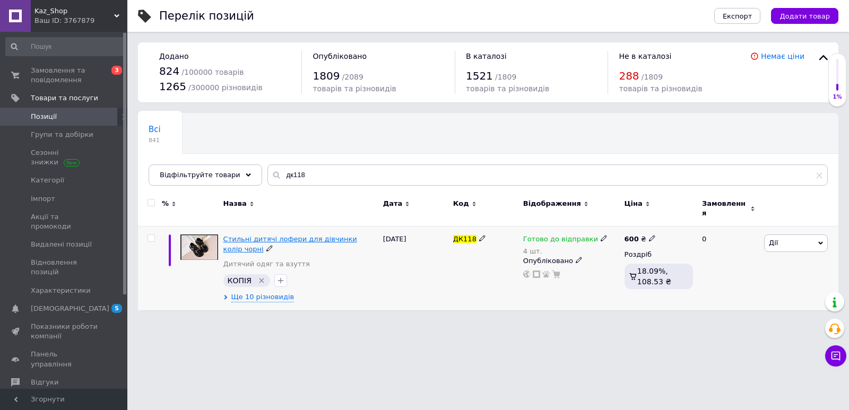
click at [310, 235] on span "Стильні дитячі лофери для дівчинки колір чорні" at bounding box center [290, 244] width 134 height 18
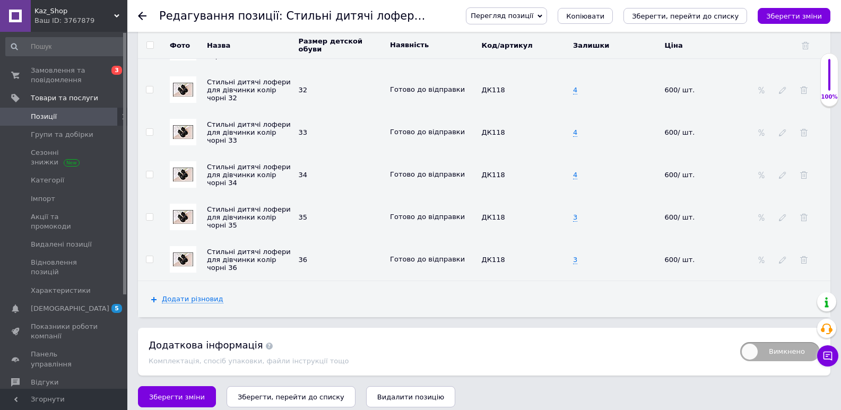
scroll to position [1559, 0]
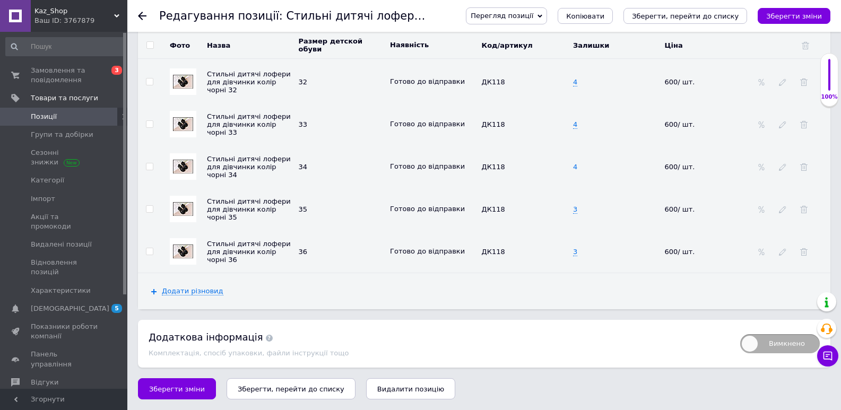
click at [575, 166] on span "4" at bounding box center [575, 167] width 4 height 8
drag, startPoint x: 578, startPoint y: 167, endPoint x: 572, endPoint y: 166, distance: 6.4
click at [572, 166] on input "4" at bounding box center [612, 167] width 85 height 16
type input "3"
click at [775, 16] on icon "Зберегти зміни" at bounding box center [794, 16] width 56 height 8
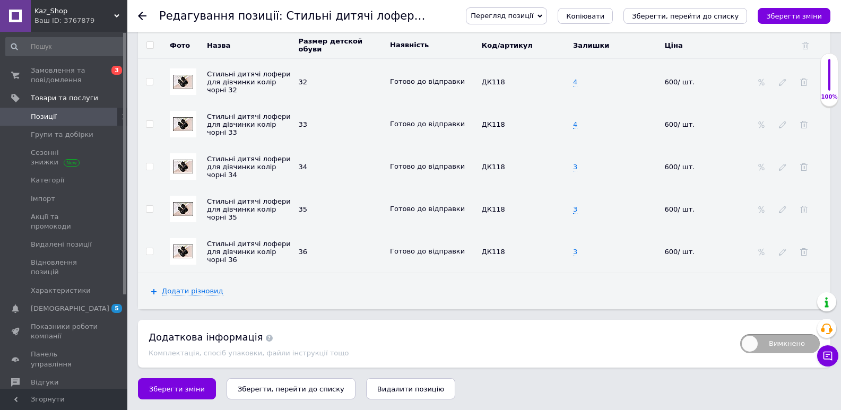
click at [66, 115] on span "Позиції" at bounding box center [64, 117] width 67 height 10
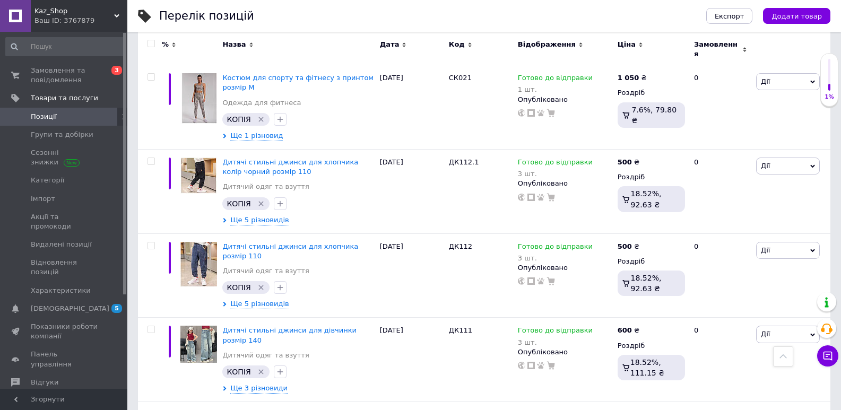
scroll to position [3184, 0]
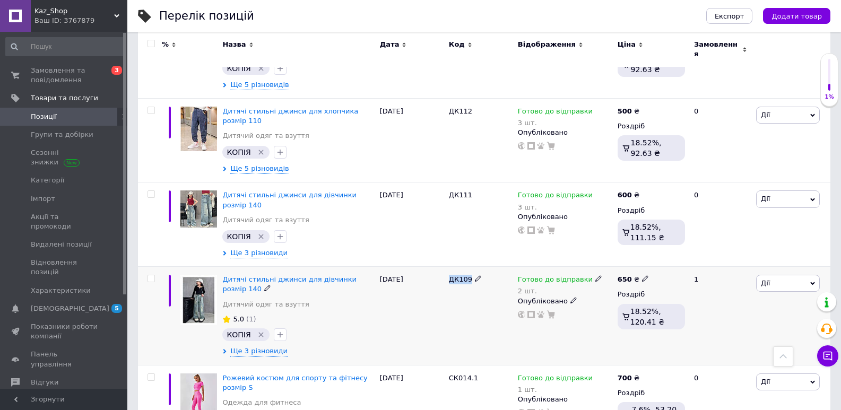
drag, startPoint x: 450, startPoint y: 153, endPoint x: 469, endPoint y: 150, distance: 19.4
click at [469, 275] on div "ДК109" at bounding box center [481, 280] width 64 height 10
copy span "ДК109"
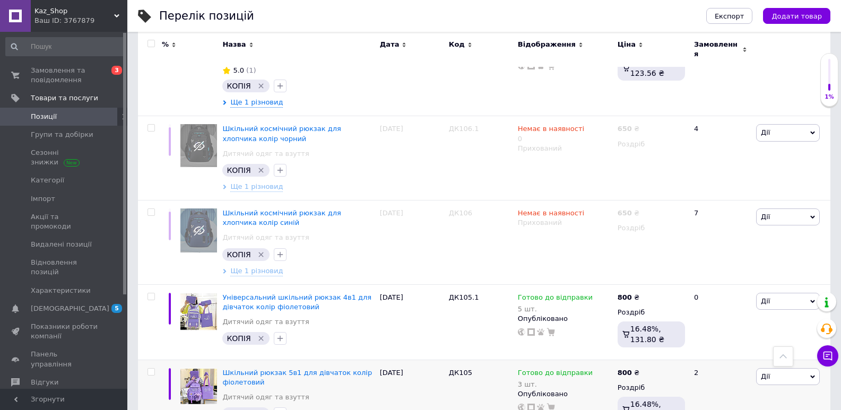
scroll to position [4236, 0]
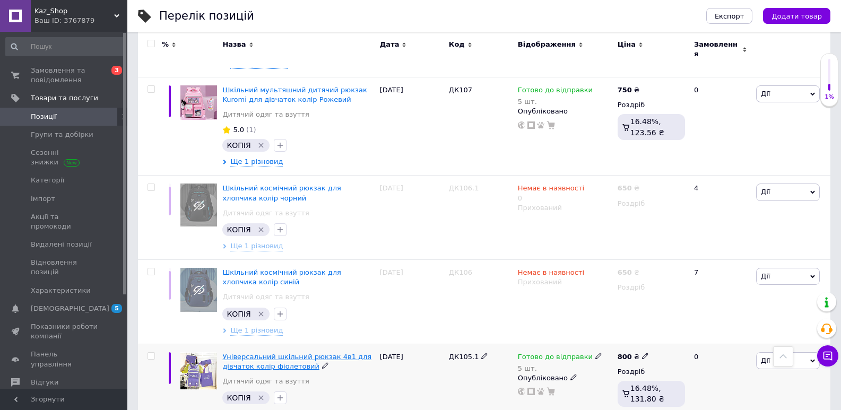
click at [296, 353] on span "Універсальний шкільний рюкзак 4в1 для дівчаток колір фіолетовий" at bounding box center [296, 362] width 149 height 18
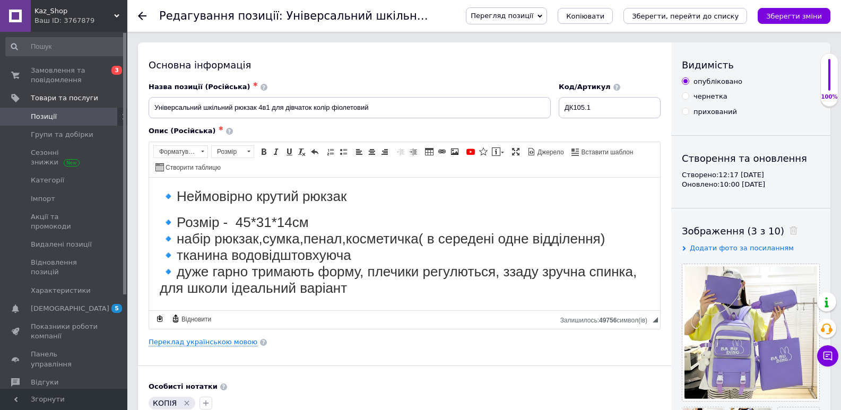
click at [61, 117] on span "Позиції" at bounding box center [64, 117] width 67 height 10
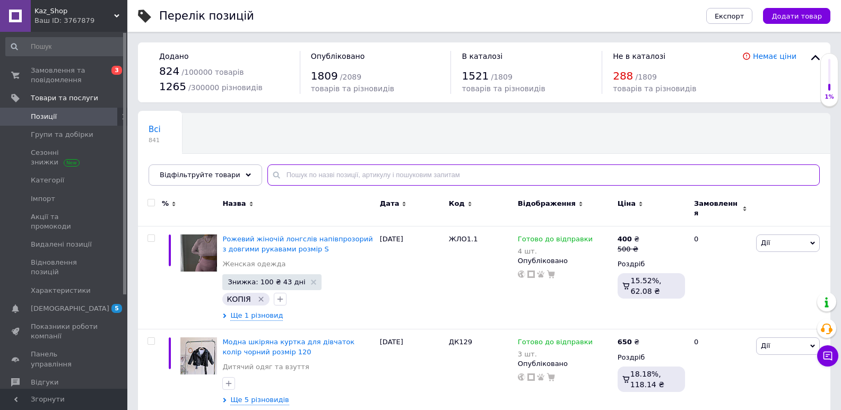
click at [370, 168] on input "text" at bounding box center [543, 175] width 552 height 21
paste input "ДК046"
type input "ДК046"
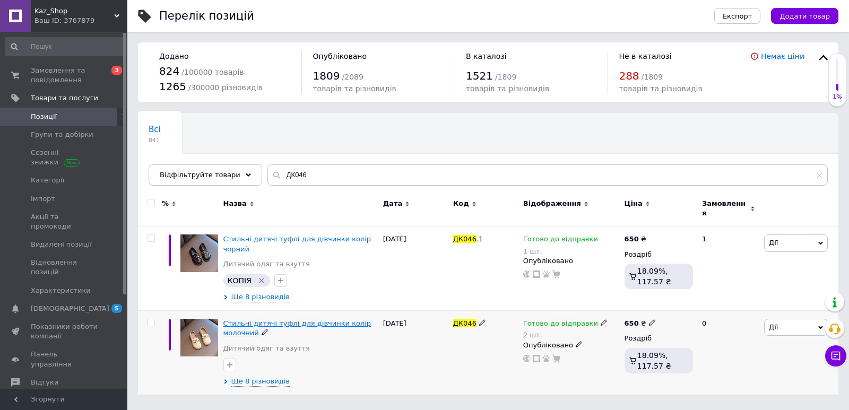
click at [304, 319] on span "Стильні дитячі туфлі для дівчинки колір молочний" at bounding box center [297, 328] width 148 height 18
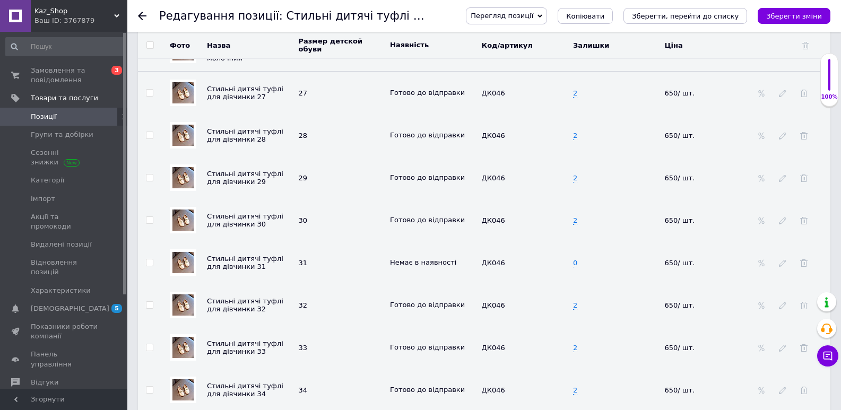
scroll to position [1327, 0]
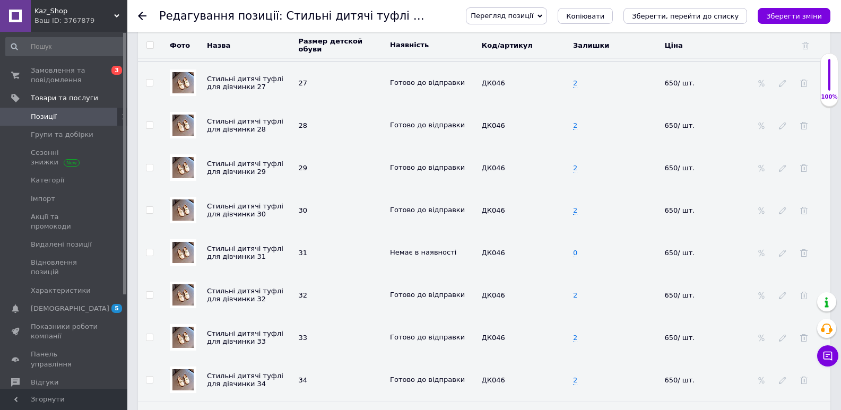
click at [576, 299] on span "2" at bounding box center [575, 295] width 4 height 8
drag, startPoint x: 580, startPoint y: 297, endPoint x: 570, endPoint y: 298, distance: 9.6
click at [570, 298] on input "2" at bounding box center [612, 295] width 85 height 16
type input "1"
click at [531, 273] on td "ДК046" at bounding box center [525, 252] width 92 height 42
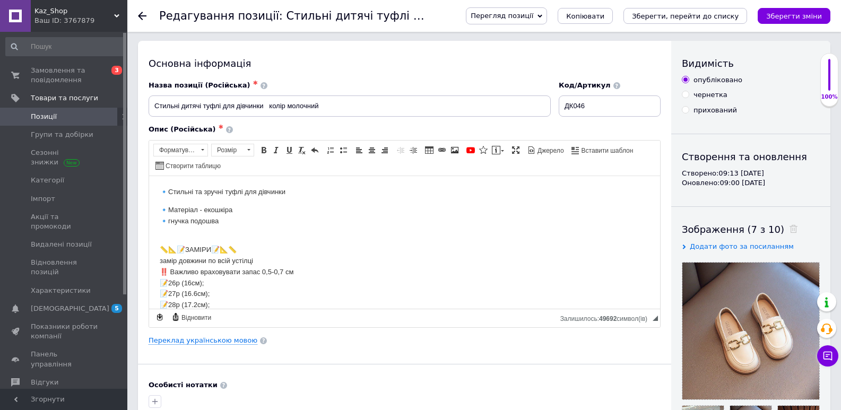
scroll to position [0, 0]
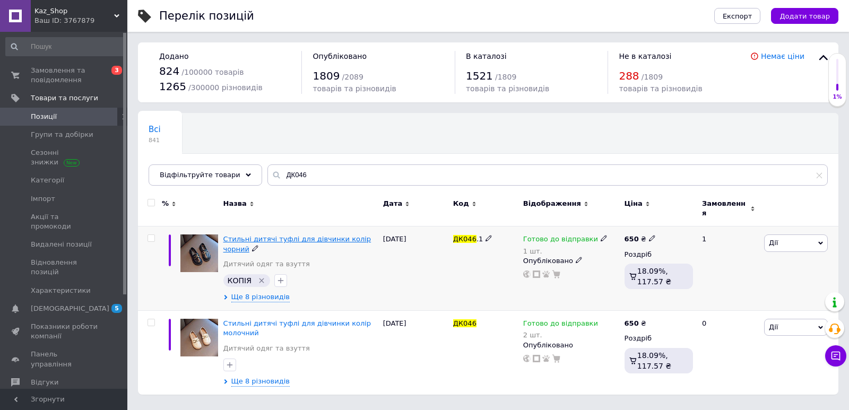
click at [295, 235] on span "Стильні дитячі туфлі для дівчинки колір чорний" at bounding box center [297, 244] width 148 height 18
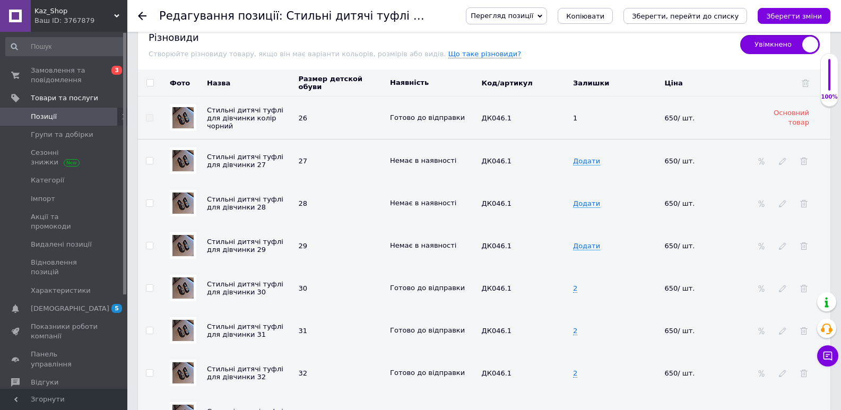
scroll to position [1246, 0]
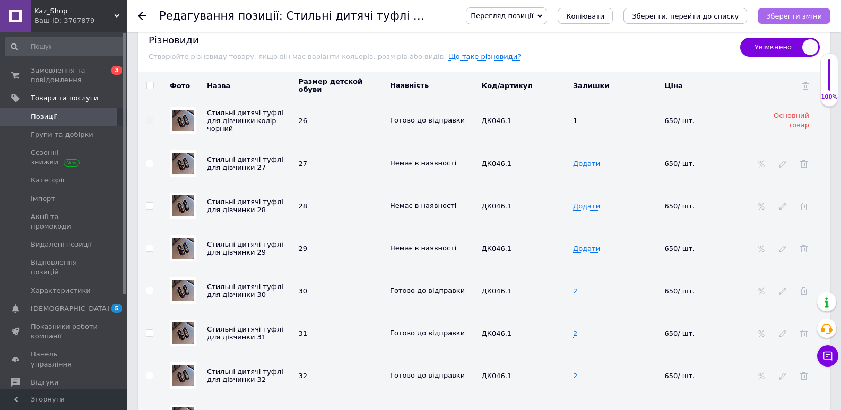
click at [804, 12] on icon "Зберегти зміни" at bounding box center [794, 16] width 56 height 8
click at [53, 114] on span "Позиції" at bounding box center [44, 117] width 26 height 10
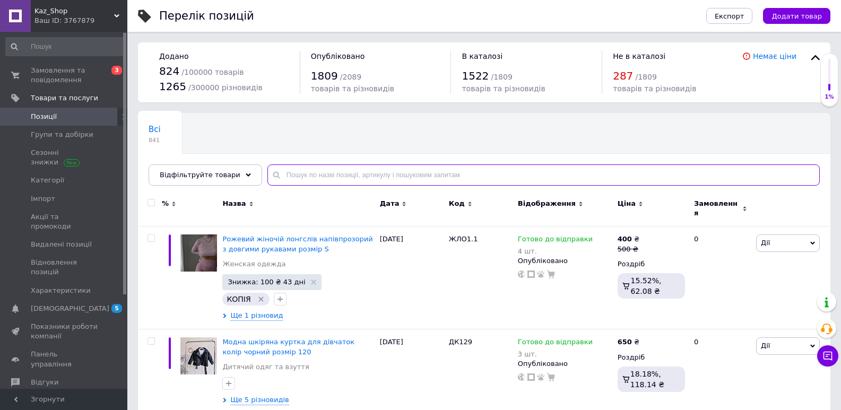
click at [297, 166] on input "text" at bounding box center [543, 175] width 552 height 21
type input "дк033"
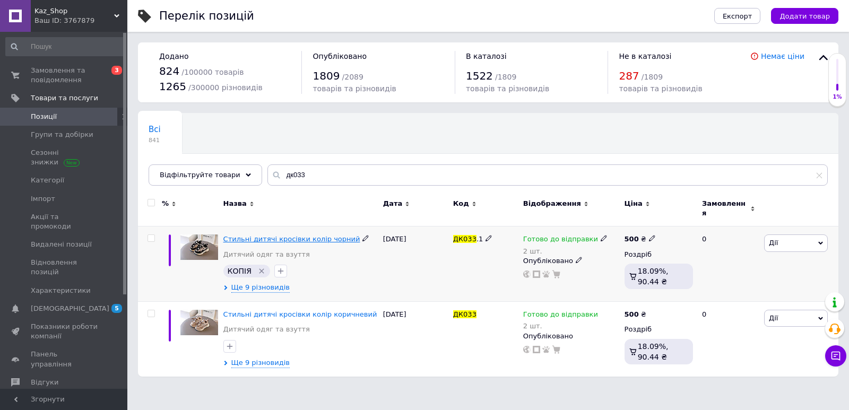
click at [256, 235] on span "Стильні дитячі кросівки колір чорний" at bounding box center [291, 239] width 137 height 8
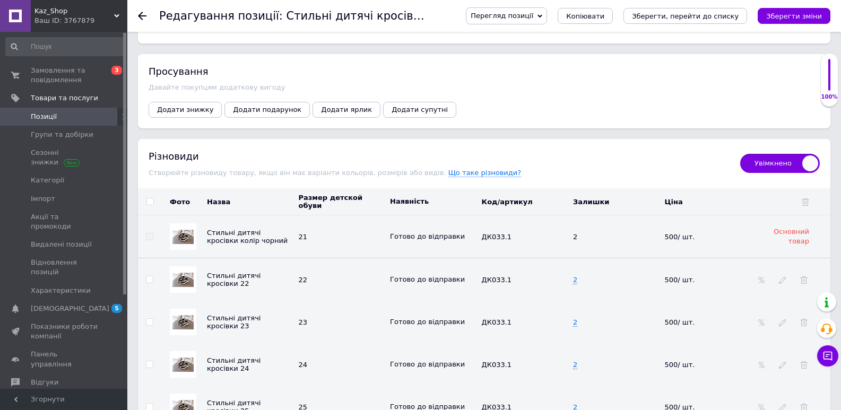
scroll to position [1274, 0]
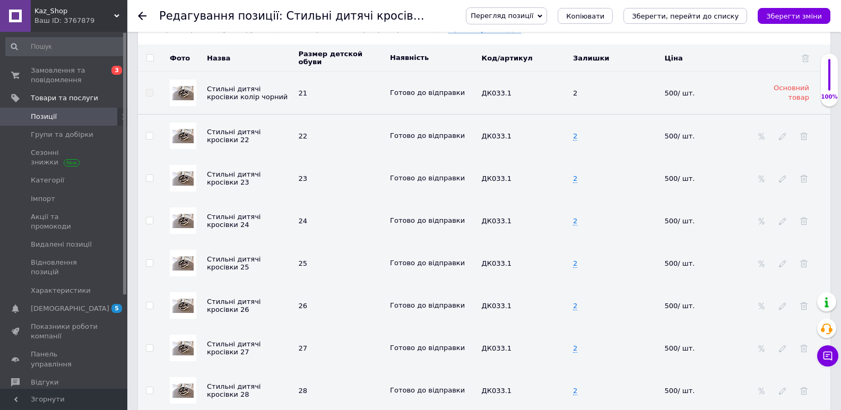
click at [577, 351] on td "2" at bounding box center [616, 348] width 92 height 42
drag, startPoint x: 578, startPoint y: 351, endPoint x: 572, endPoint y: 351, distance: 5.8
click at [572, 351] on input "2" at bounding box center [612, 348] width 85 height 16
type input "1"
click at [539, 322] on td "ДК033.1" at bounding box center [525, 305] width 92 height 42
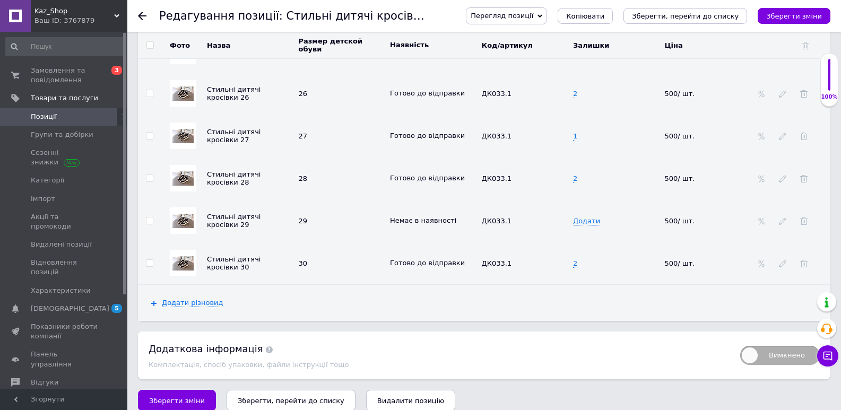
scroll to position [1221, 0]
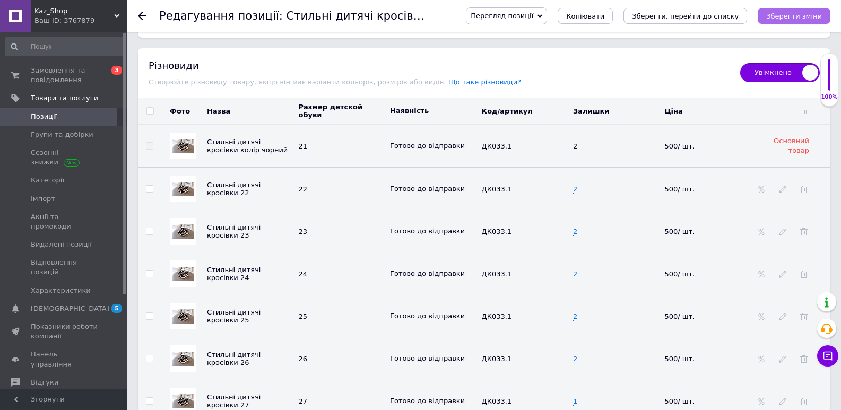
click at [814, 16] on icon "Зберегти зміни" at bounding box center [794, 16] width 56 height 8
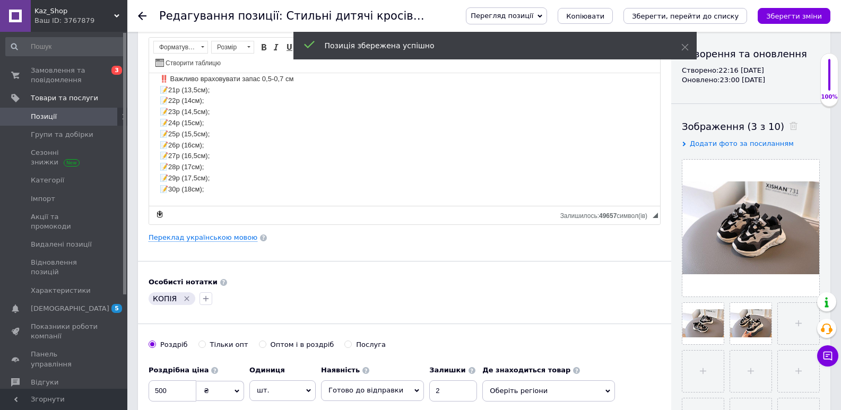
scroll to position [0, 0]
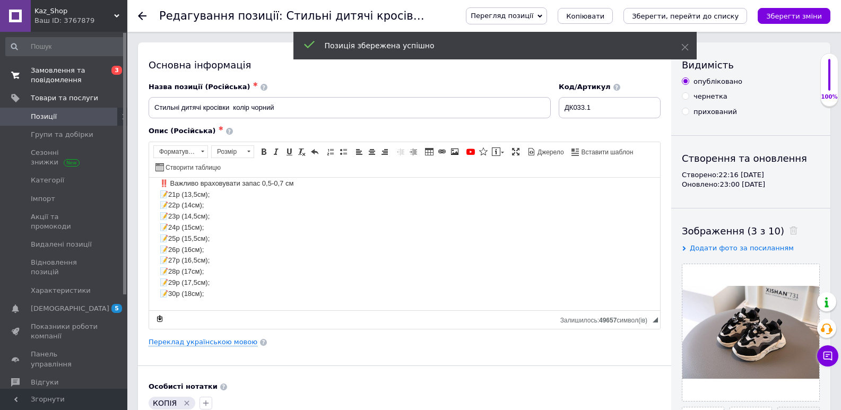
click at [47, 66] on span "Замовлення та повідомлення" at bounding box center [64, 75] width 67 height 19
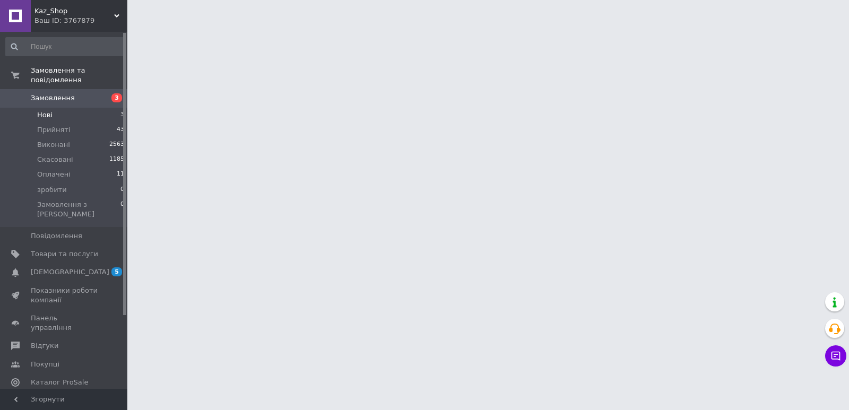
click at [68, 108] on li "Нові 3" at bounding box center [65, 115] width 131 height 15
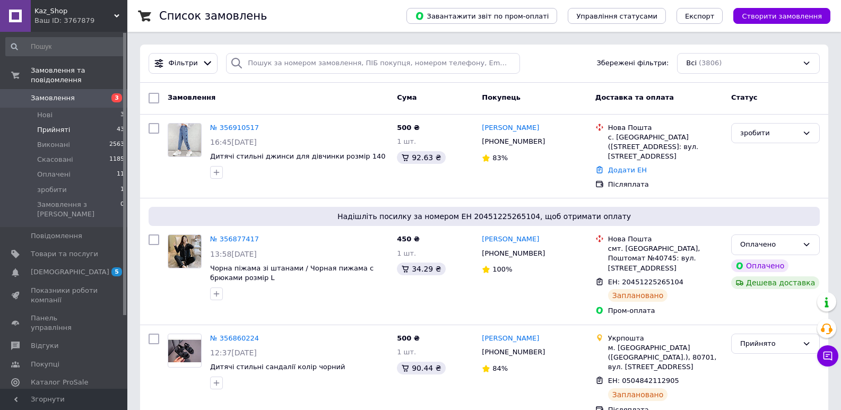
click at [51, 125] on span "Прийняті" at bounding box center [53, 130] width 33 height 10
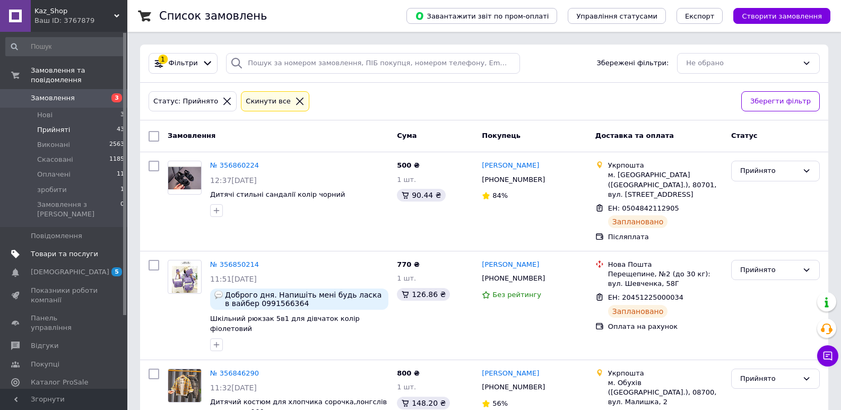
click at [58, 249] on span "Товари та послуги" at bounding box center [64, 254] width 67 height 10
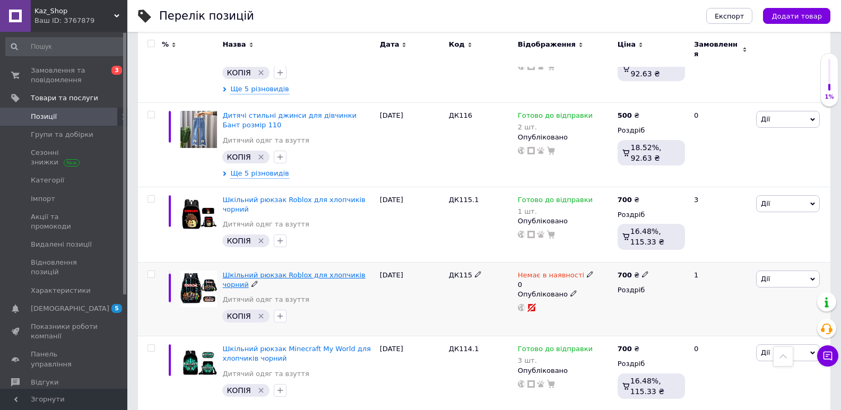
scroll to position [1847, 0]
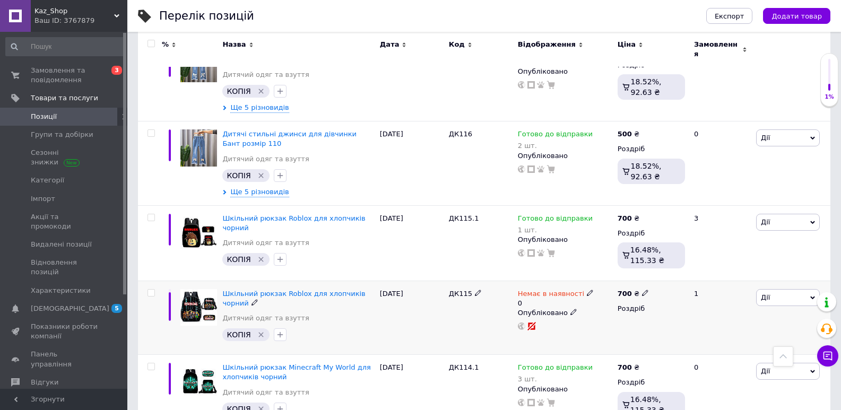
drag, startPoint x: 442, startPoint y: 231, endPoint x: 471, endPoint y: 227, distance: 29.4
click at [471, 281] on div "Шкільний рюкзак Roblox для хлопчиків чорний Дитячий одяг та взуття КОПІЯ   [DAT…" at bounding box center [484, 318] width 693 height 74
copy div "ДК115"
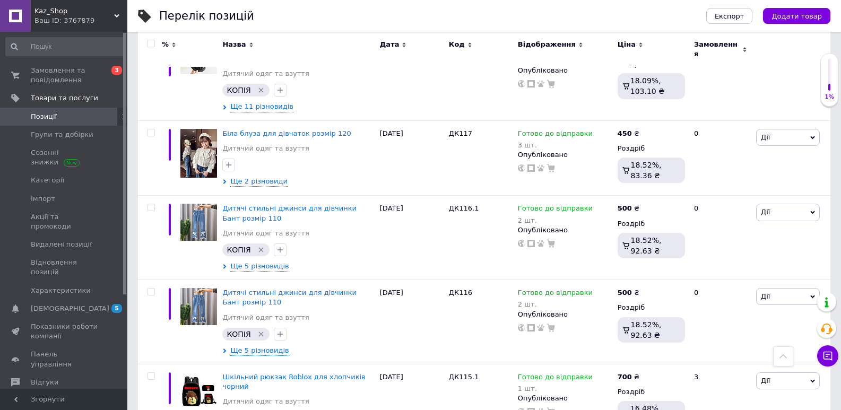
scroll to position [1688, 0]
click at [54, 64] on link "Замовлення та повідомлення 0 3" at bounding box center [65, 76] width 131 height 28
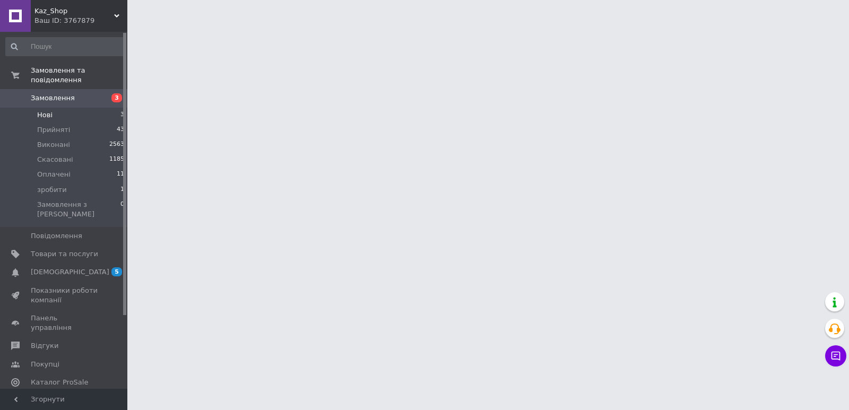
click at [62, 108] on li "Нові 3" at bounding box center [65, 115] width 131 height 15
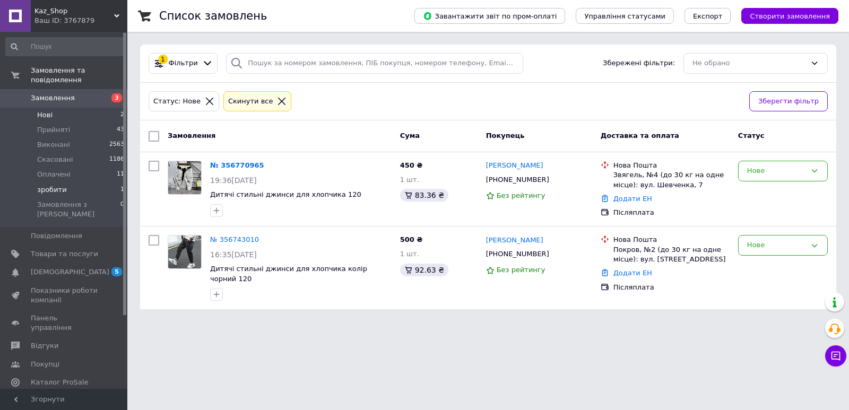
click at [93, 183] on li "зробити 1" at bounding box center [65, 190] width 131 height 15
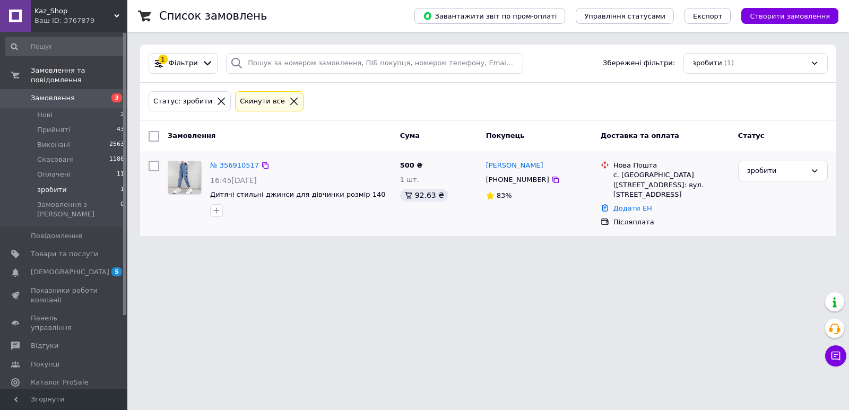
click at [342, 168] on div "№ 356910517" at bounding box center [301, 166] width 184 height 12
click at [233, 165] on link "№ 356910517" at bounding box center [234, 165] width 49 height 8
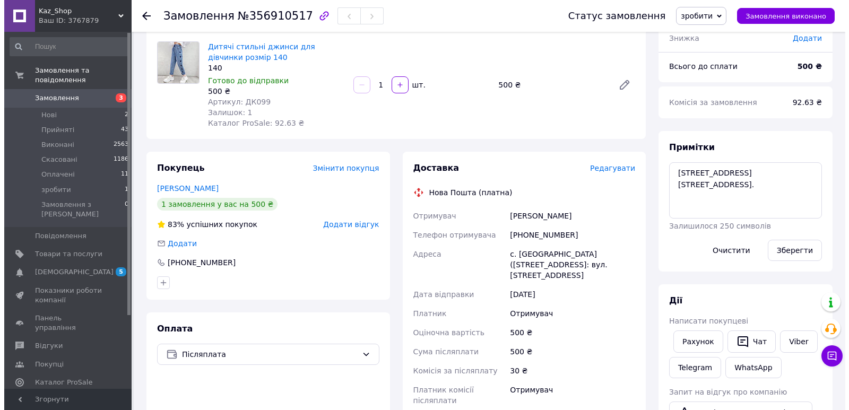
scroll to position [67, 0]
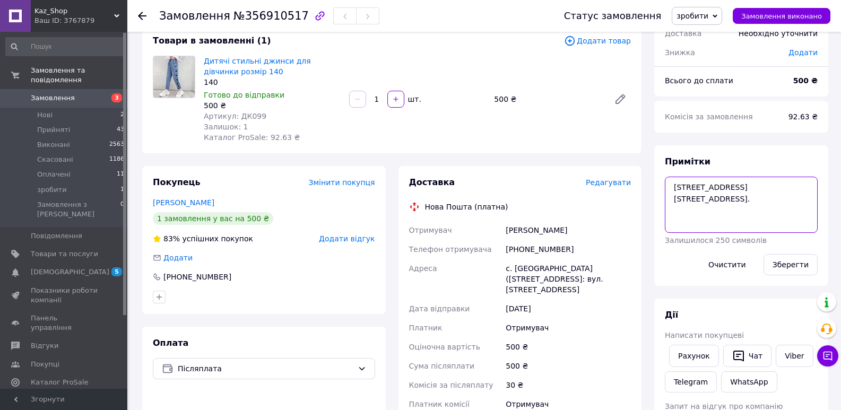
drag, startPoint x: 699, startPoint y: 196, endPoint x: 730, endPoint y: 200, distance: 31.5
click at [730, 200] on textarea "[STREET_ADDRESS] [STREET_ADDRESS]." at bounding box center [741, 205] width 153 height 56
click at [602, 183] on span "Редагувати" at bounding box center [608, 182] width 45 height 8
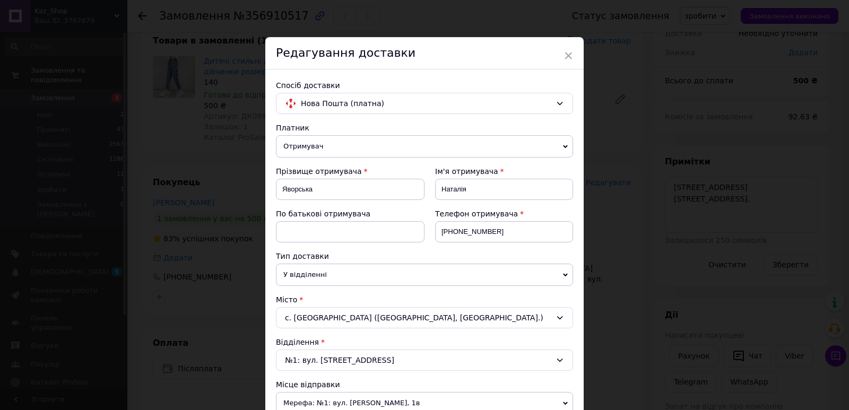
click at [328, 92] on div "Спосіб доставки Нова Пошта (платна) Платник Отримувач Відправник Прізвище отрим…" at bounding box center [424, 411] width 318 height 682
click at [332, 108] on span "Нова Пошта (платна)" at bounding box center [426, 104] width 250 height 12
click at [331, 145] on span "Укрпошта (платна)" at bounding box center [432, 146] width 263 height 11
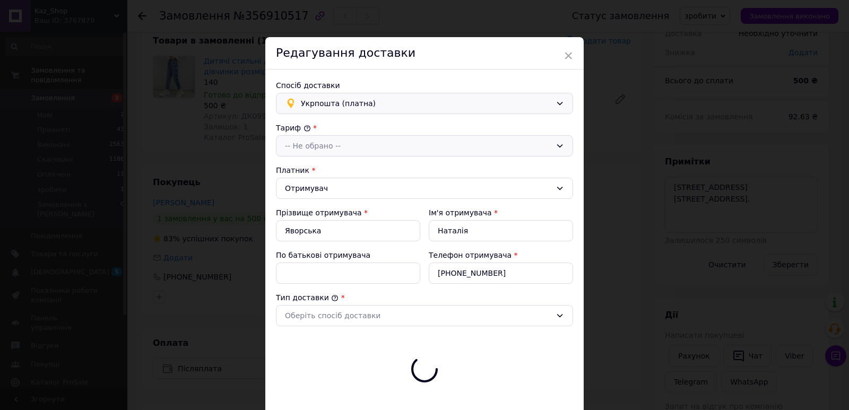
type input "500"
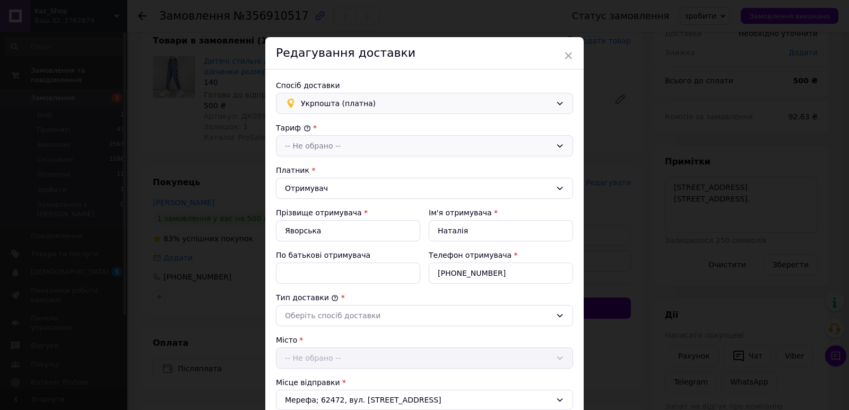
click at [325, 154] on div "-- Не обрано --" at bounding box center [424, 145] width 297 height 21
click at [321, 170] on li "Стандарт" at bounding box center [424, 169] width 296 height 20
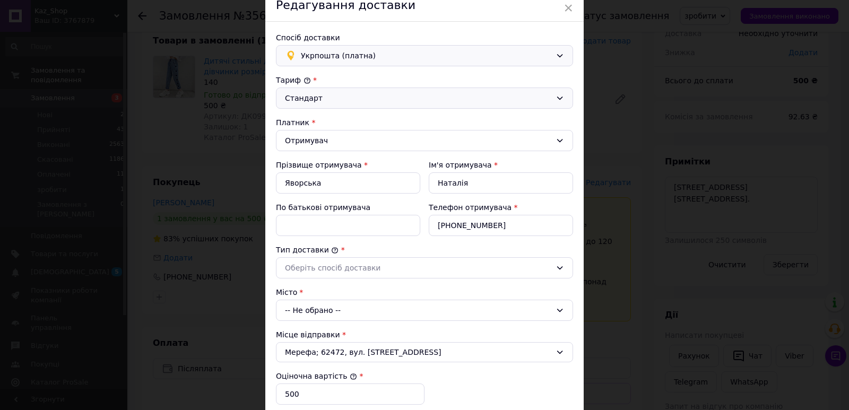
scroll to position [106, 0]
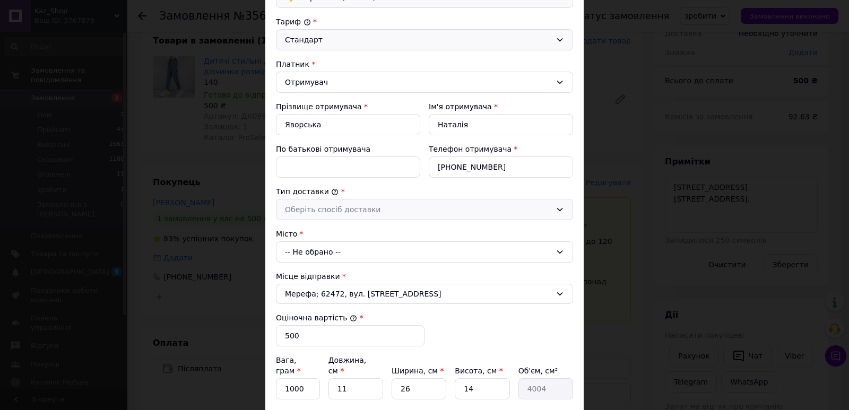
click at [308, 211] on div "Оберіть спосіб доставки" at bounding box center [418, 210] width 266 height 12
click at [313, 230] on li "Склад - склад" at bounding box center [424, 232] width 296 height 20
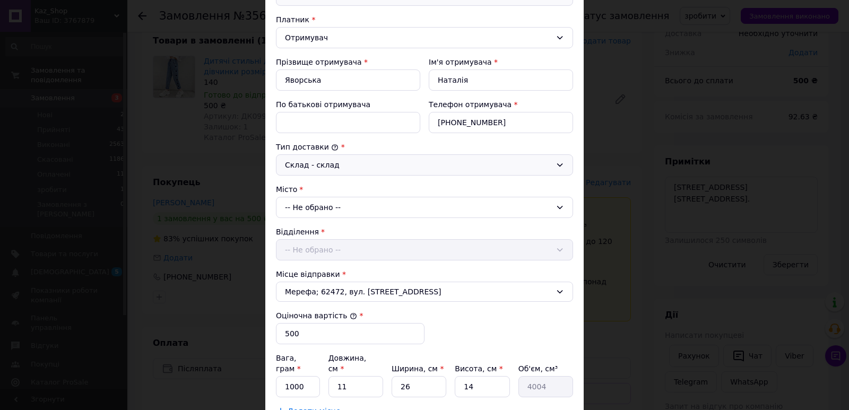
scroll to position [212, 0]
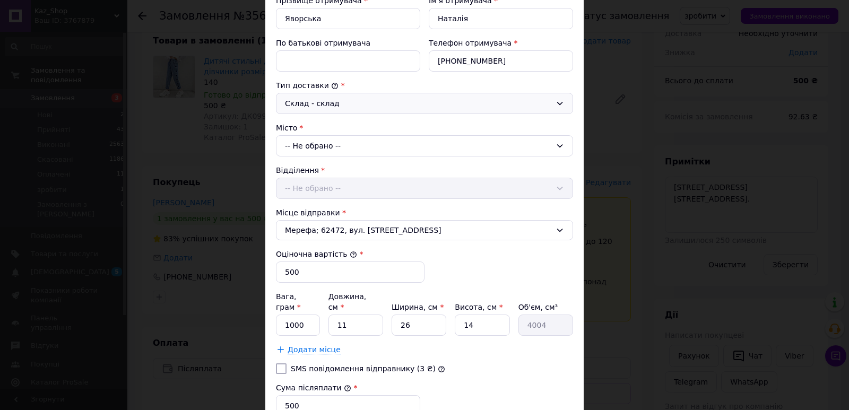
click at [288, 152] on div "-- Не обрано --" at bounding box center [424, 145] width 297 height 21
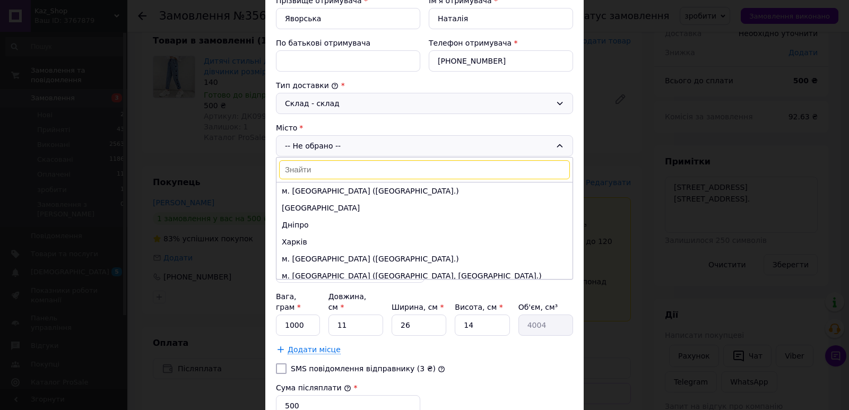
click at [302, 171] on input at bounding box center [424, 169] width 291 height 19
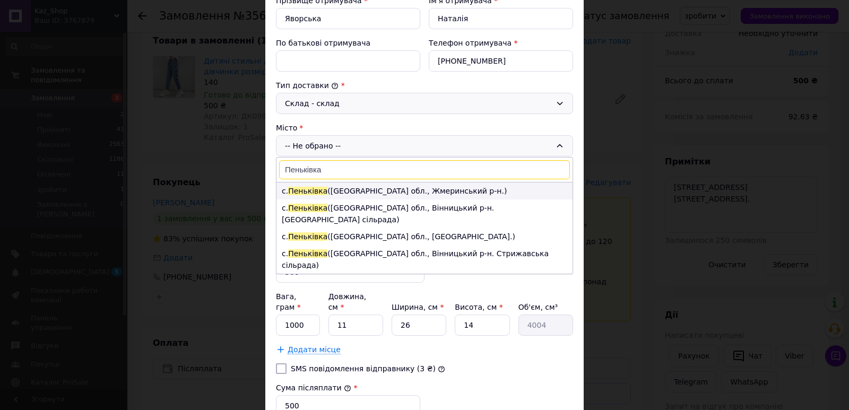
type input "Пеньківка"
click at [321, 192] on span "Пеньківка" at bounding box center [307, 191] width 39 height 8
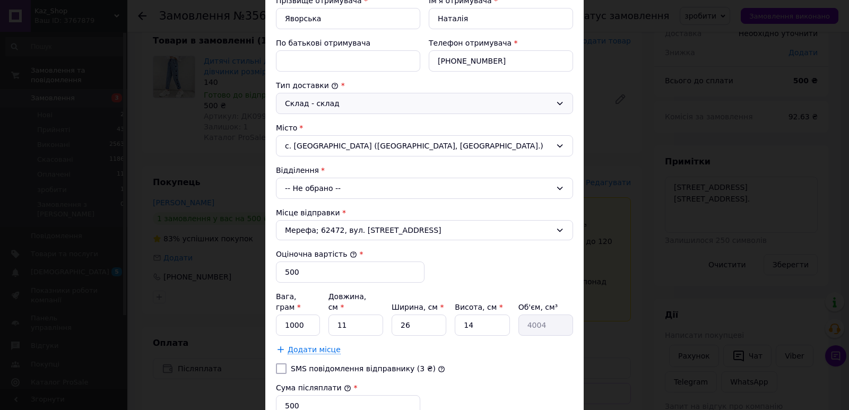
click at [323, 183] on div "-- Не обрано --" at bounding box center [424, 188] width 297 height 21
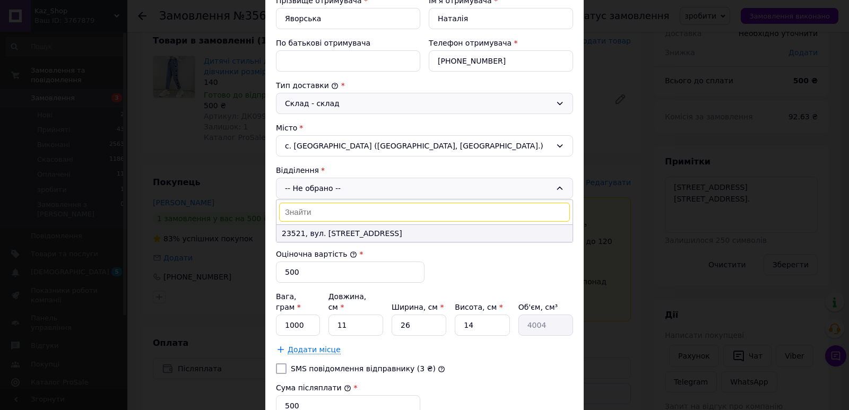
click at [330, 228] on li "23521, вул. [STREET_ADDRESS]" at bounding box center [424, 233] width 296 height 17
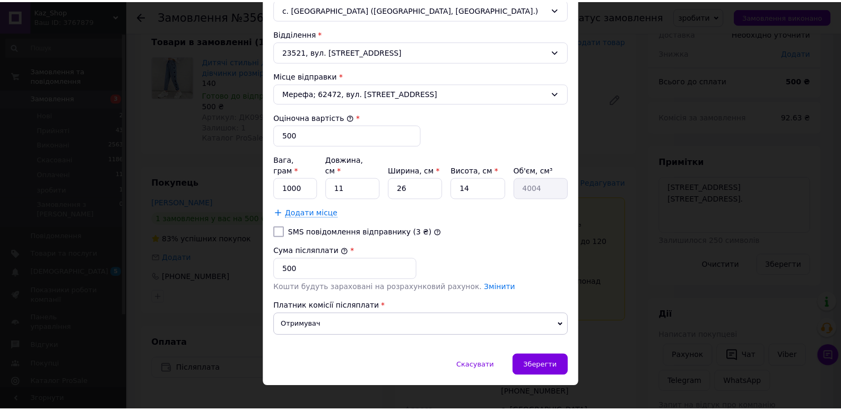
scroll to position [352, 0]
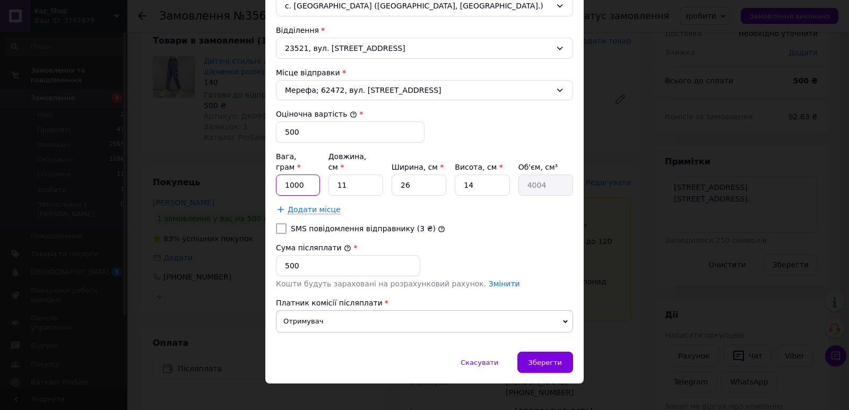
drag, startPoint x: 281, startPoint y: 174, endPoint x: 309, endPoint y: 169, distance: 29.1
click at [309, 175] on input "1000" at bounding box center [298, 185] width 44 height 21
type input "400"
drag, startPoint x: 362, startPoint y: 171, endPoint x: 333, endPoint y: 176, distance: 30.0
click at [333, 176] on input "11" at bounding box center [355, 185] width 55 height 21
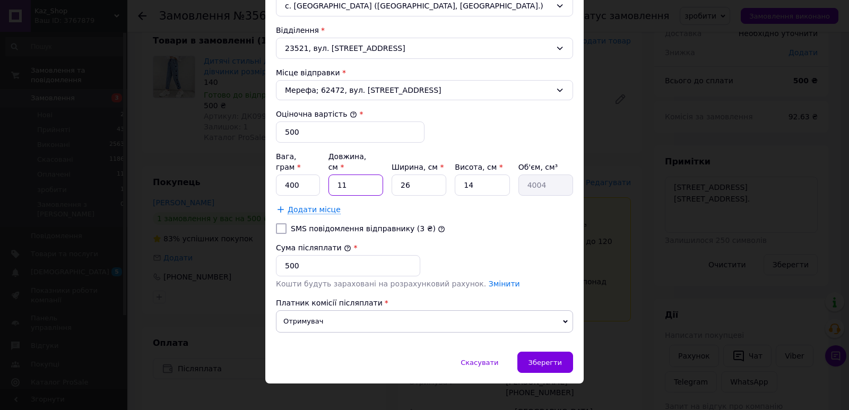
type input "3"
type input "1092"
type input "30"
type input "10920"
type input "30"
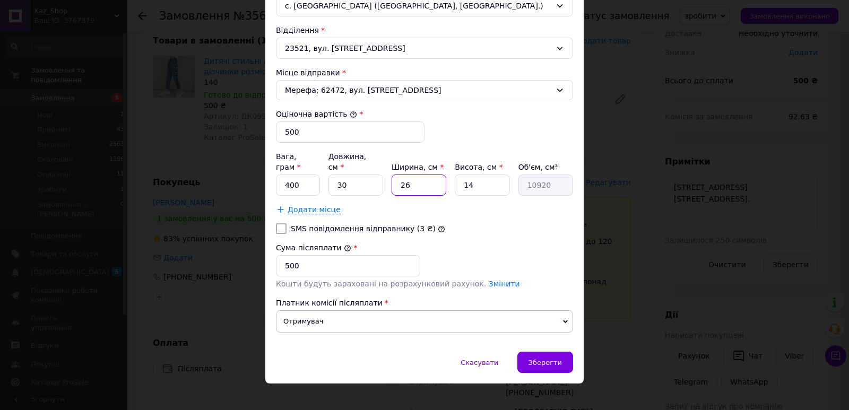
drag, startPoint x: 412, startPoint y: 170, endPoint x: 393, endPoint y: 178, distance: 20.9
click at [393, 178] on input "26" at bounding box center [419, 185] width 55 height 21
type input "2"
type input "840"
type input "20"
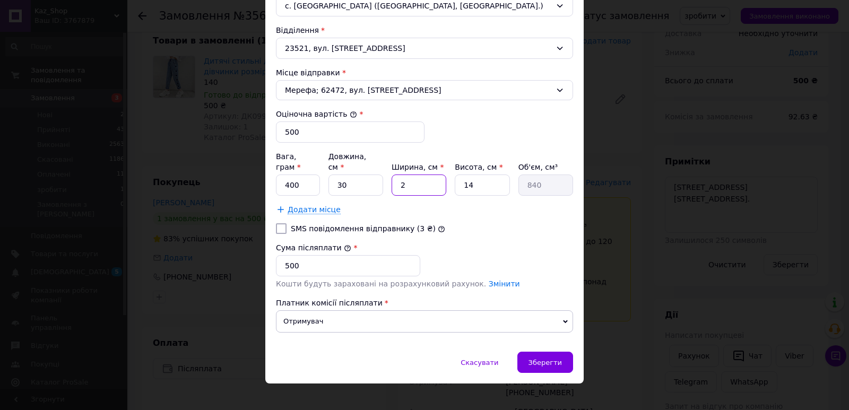
type input "8400"
type input "20"
drag, startPoint x: 483, startPoint y: 174, endPoint x: 449, endPoint y: 178, distance: 34.2
click at [455, 177] on input "14" at bounding box center [482, 185] width 55 height 21
type input "5"
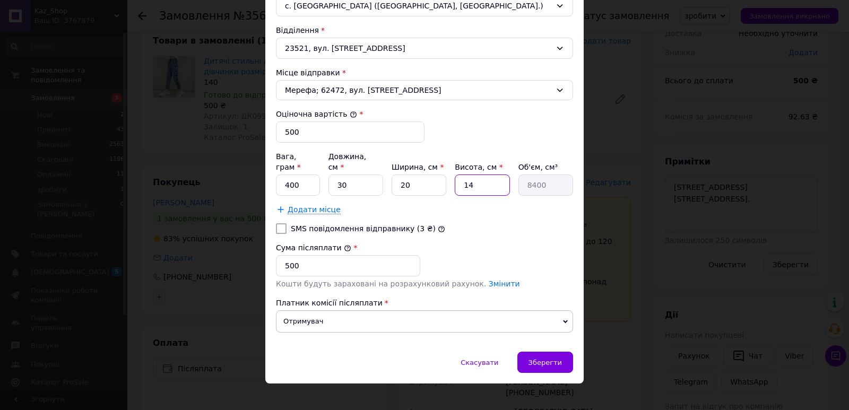
type input "3000"
type input "5"
click at [542, 359] on span "Зберегти" at bounding box center [545, 363] width 33 height 8
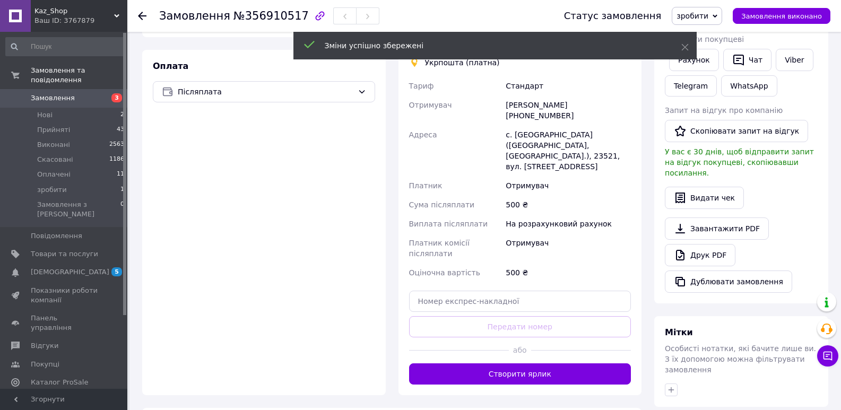
scroll to position [385, 0]
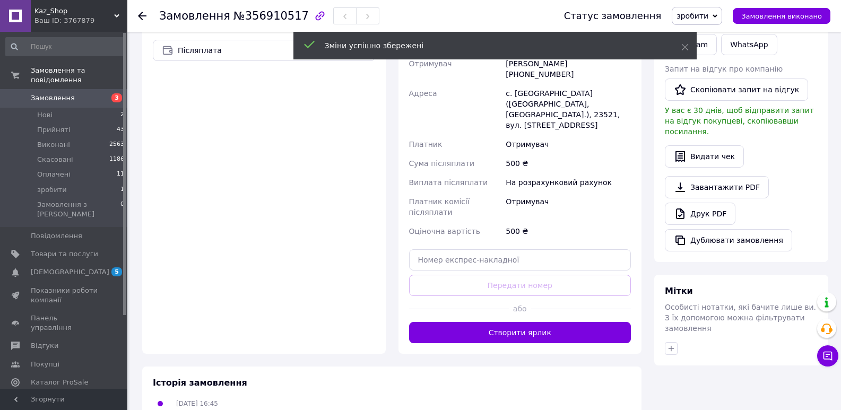
click at [486, 322] on button "Створити ярлик" at bounding box center [520, 332] width 222 height 21
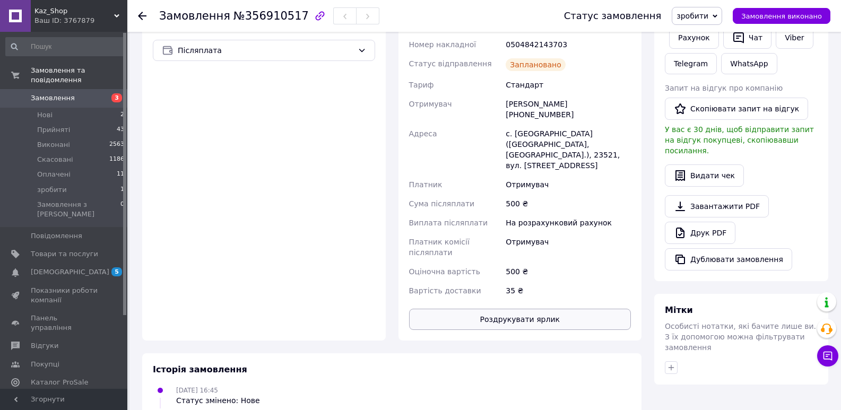
click at [492, 309] on button "Роздрукувати ярлик" at bounding box center [520, 319] width 222 height 21
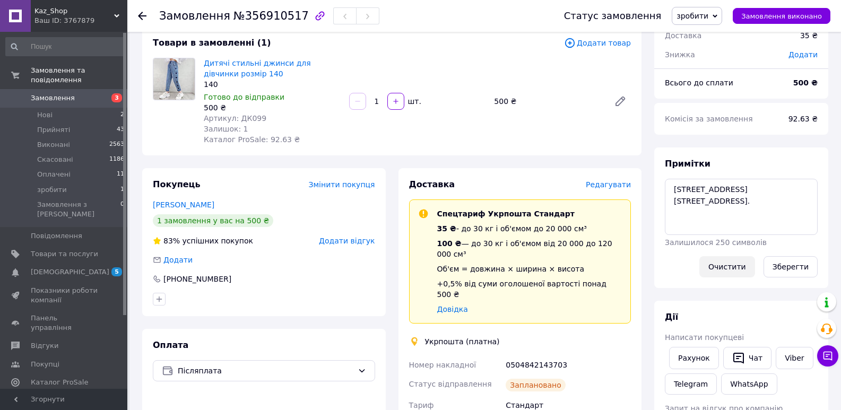
scroll to position [0, 0]
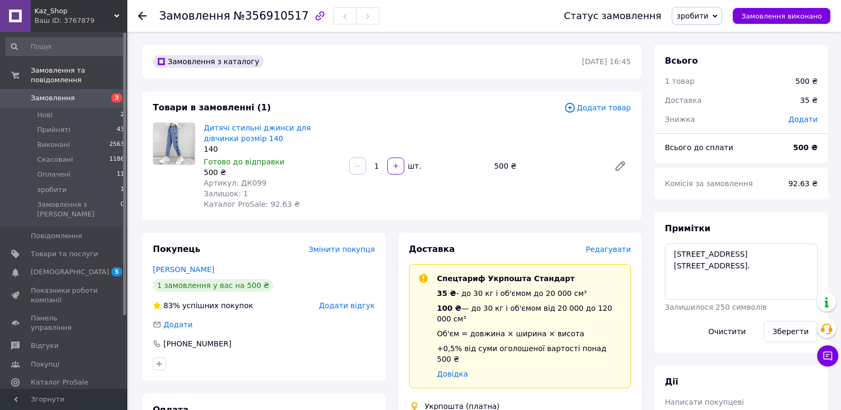
click at [701, 12] on span "зробити" at bounding box center [693, 16] width 32 height 8
click at [709, 36] on li "Прийнято" at bounding box center [696, 37] width 49 height 16
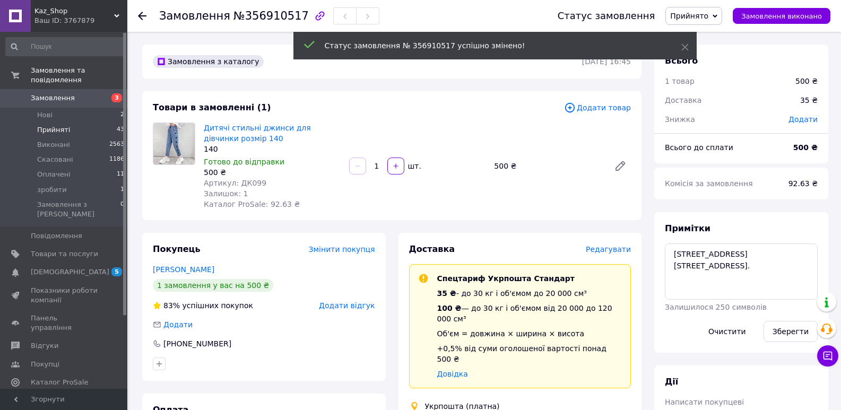
click at [110, 123] on li "Прийняті 43" at bounding box center [65, 130] width 131 height 15
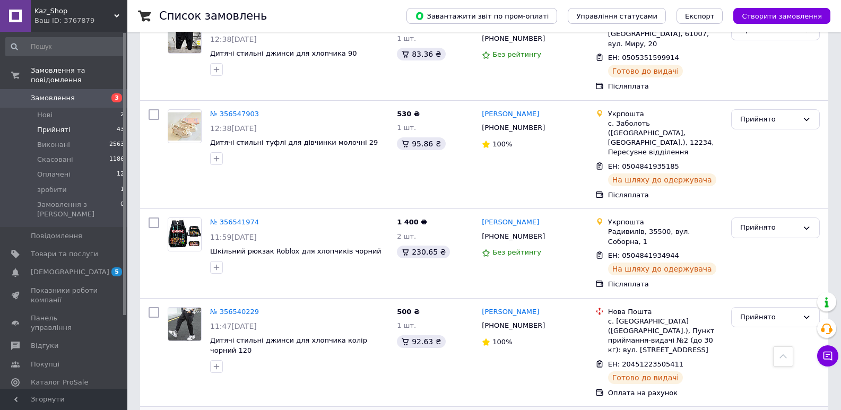
scroll to position [1568, 0]
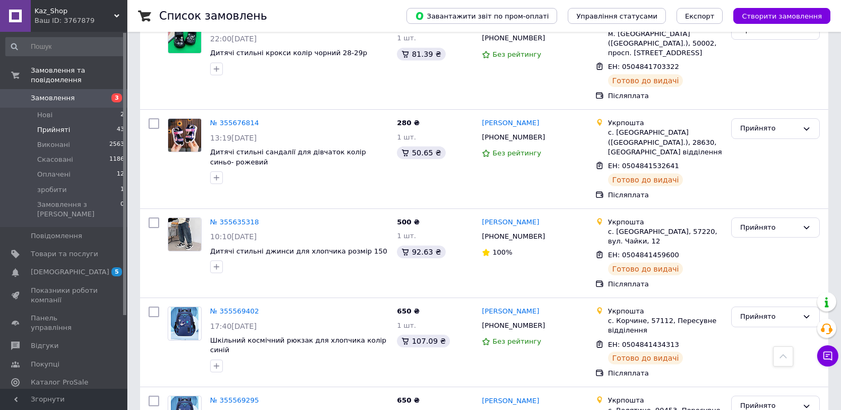
scroll to position [1634, 0]
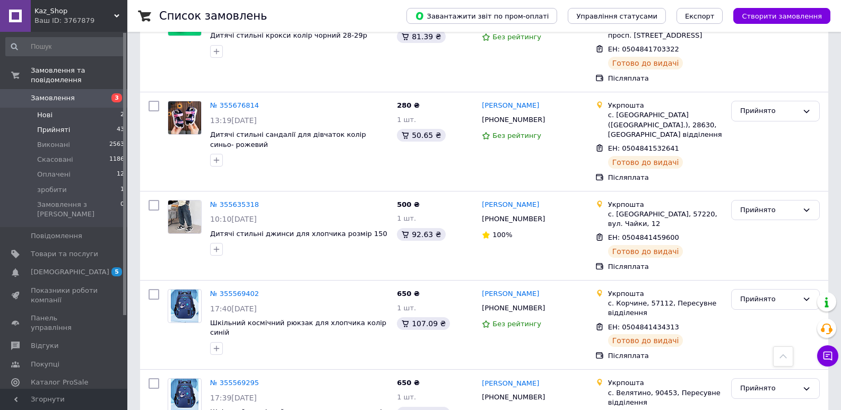
click at [67, 108] on li "Нові 2" at bounding box center [65, 115] width 131 height 15
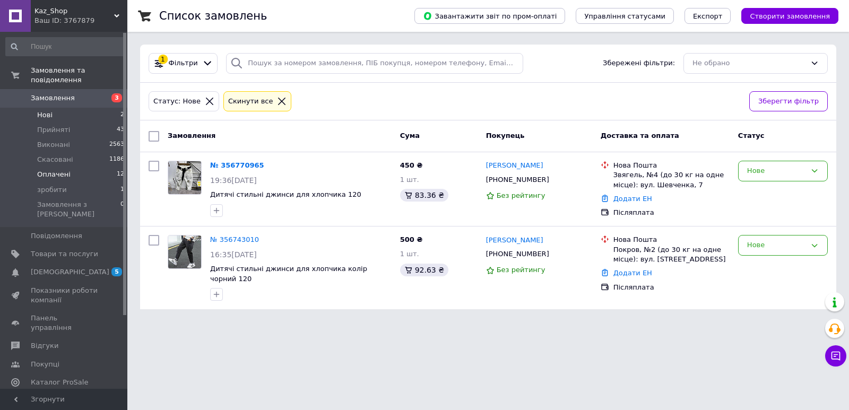
click at [45, 170] on span "Оплачені" at bounding box center [53, 175] width 33 height 10
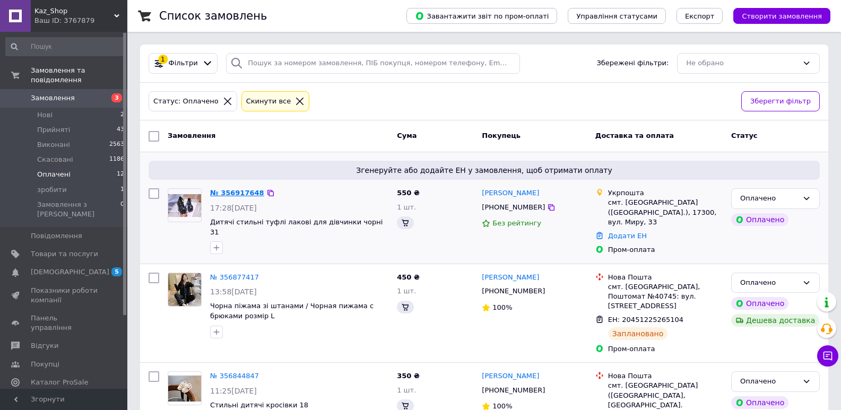
click at [245, 193] on link "№ 356917648" at bounding box center [237, 193] width 54 height 8
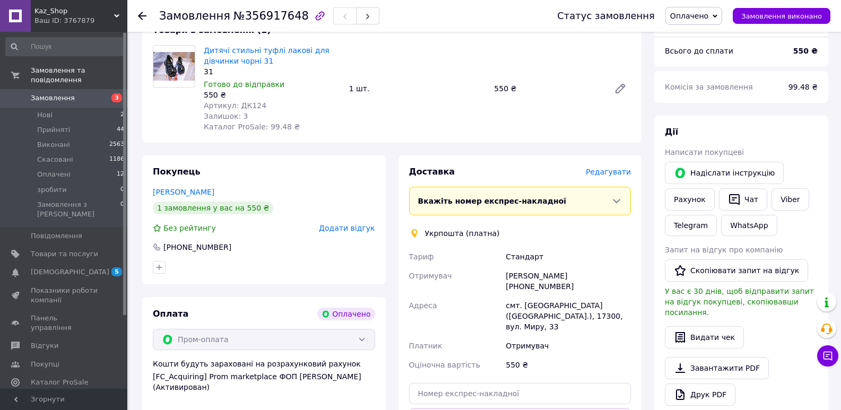
scroll to position [265, 0]
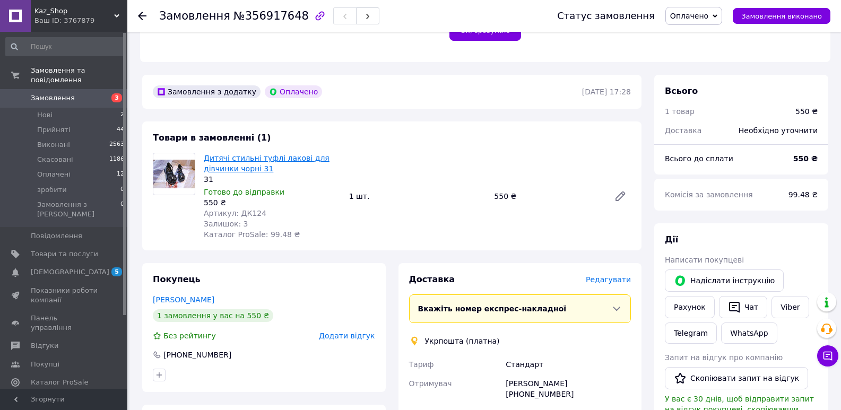
click at [234, 154] on link "Дитячі стильні туфлі лакові для дівчинки чорні 31" at bounding box center [267, 163] width 126 height 19
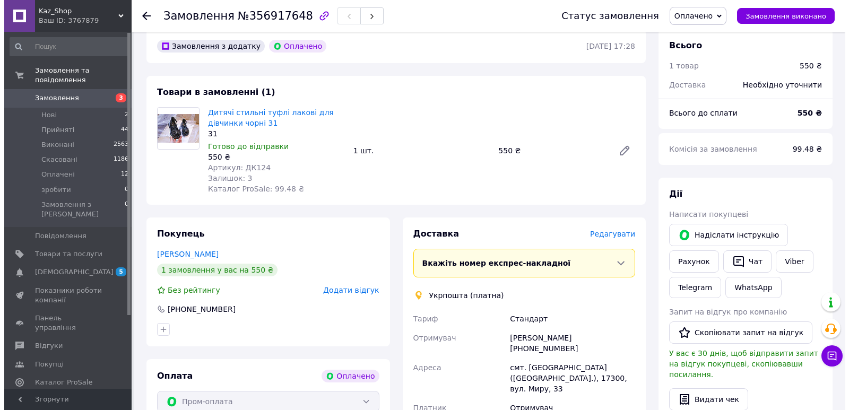
scroll to position [318, 0]
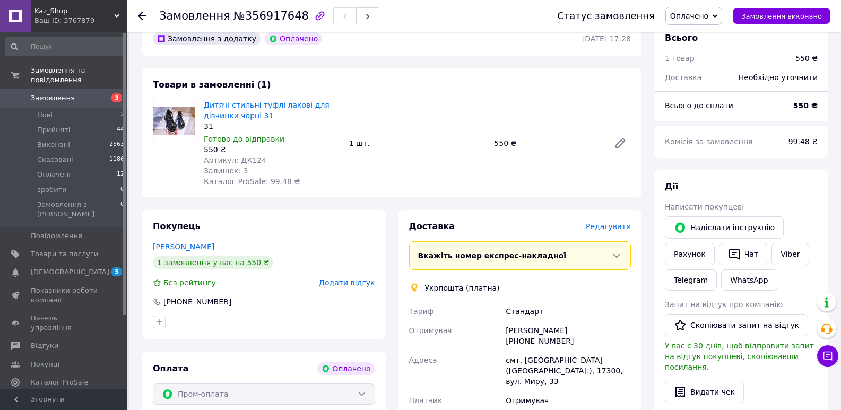
click at [613, 222] on span "Редагувати" at bounding box center [608, 226] width 45 height 8
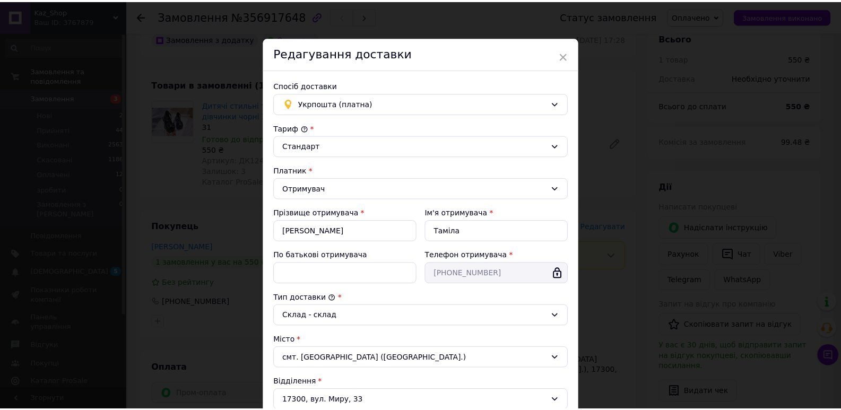
scroll to position [254, 0]
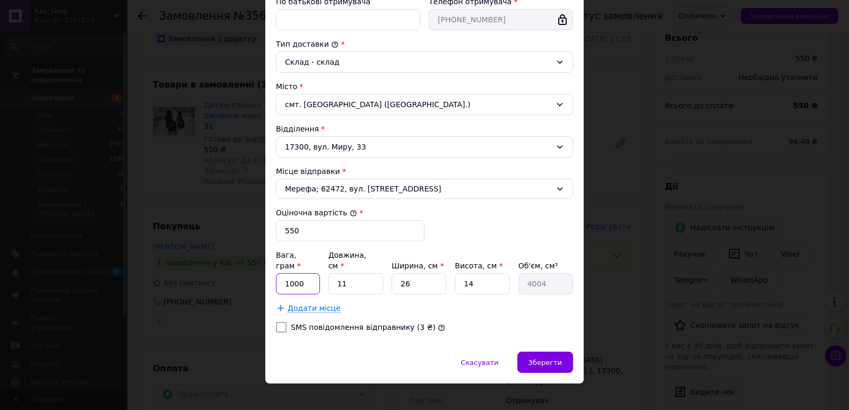
drag, startPoint x: 284, startPoint y: 273, endPoint x: 306, endPoint y: 272, distance: 21.8
click at [306, 273] on input "1000" at bounding box center [298, 283] width 44 height 21
type input "600"
drag, startPoint x: 360, startPoint y: 274, endPoint x: 332, endPoint y: 280, distance: 28.8
click at [332, 280] on input "11" at bounding box center [355, 283] width 55 height 21
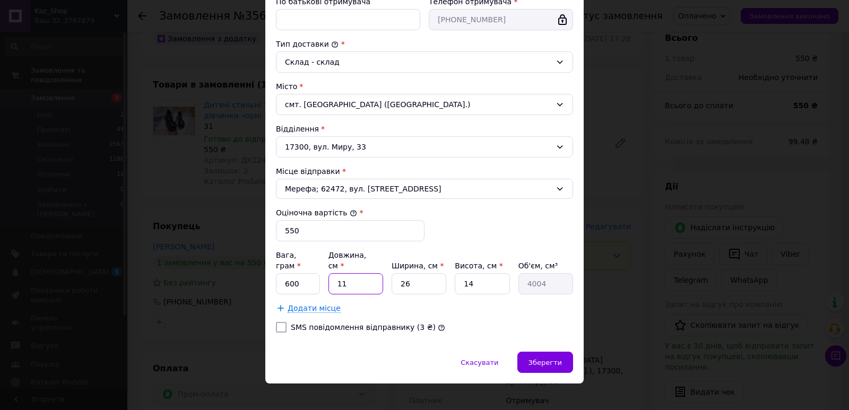
type input "3"
type input "1092"
type input "33"
type input "12012"
type input "33"
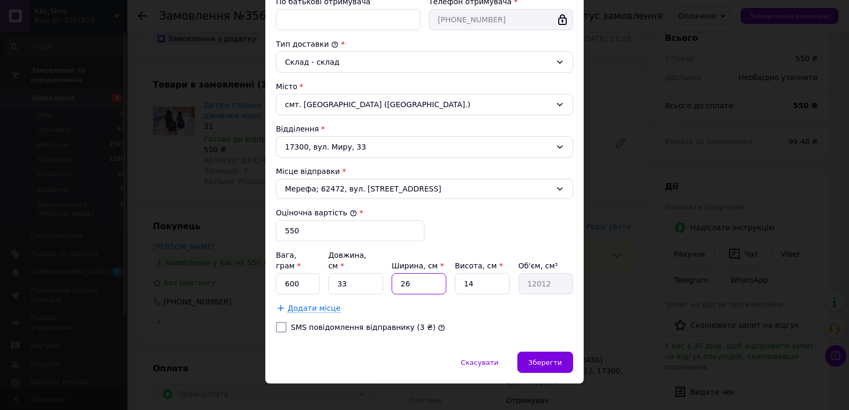
drag, startPoint x: 419, startPoint y: 278, endPoint x: 399, endPoint y: 274, distance: 21.0
click at [399, 274] on input "26" at bounding box center [419, 283] width 55 height 21
type input "2"
type input "924"
type input "20"
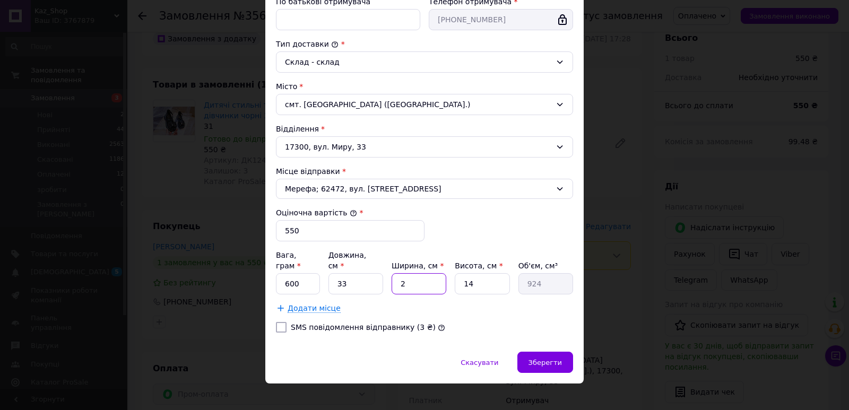
type input "9240"
type input "20"
drag, startPoint x: 478, startPoint y: 272, endPoint x: 451, endPoint y: 278, distance: 28.3
click at [451, 278] on div "Вага, грам * 600 Довжина, см * 33 Ширина, см * 20 Висота, см * 14 Об'єм, см³ 92…" at bounding box center [424, 272] width 297 height 45
type input "8"
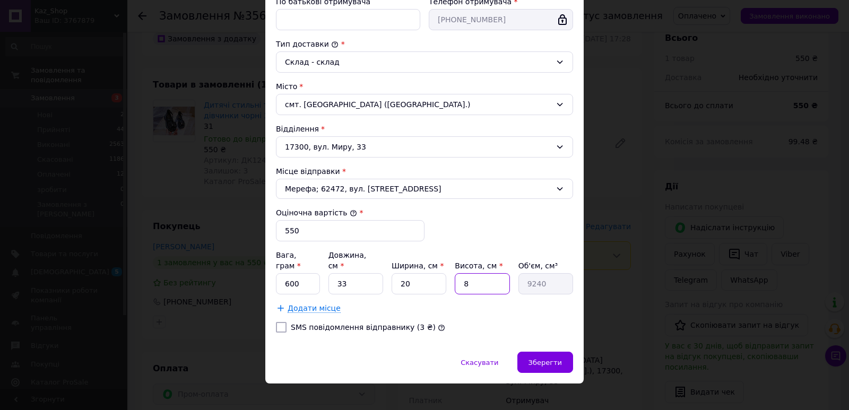
type input "5280"
type input "8"
click at [557, 359] on span "Зберегти" at bounding box center [545, 363] width 33 height 8
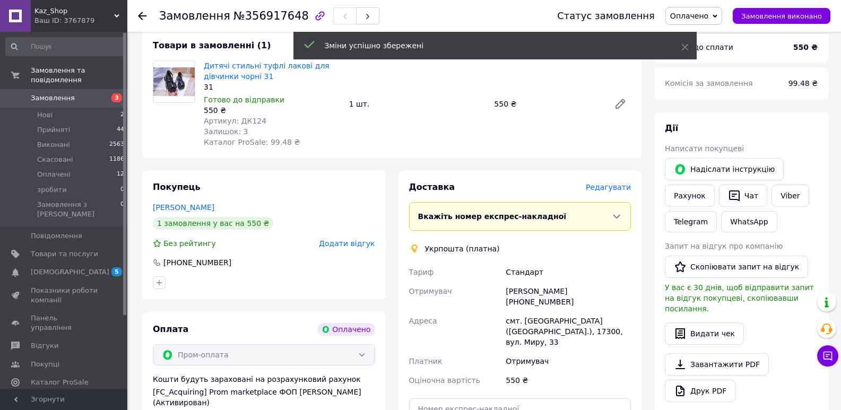
scroll to position [584, 0]
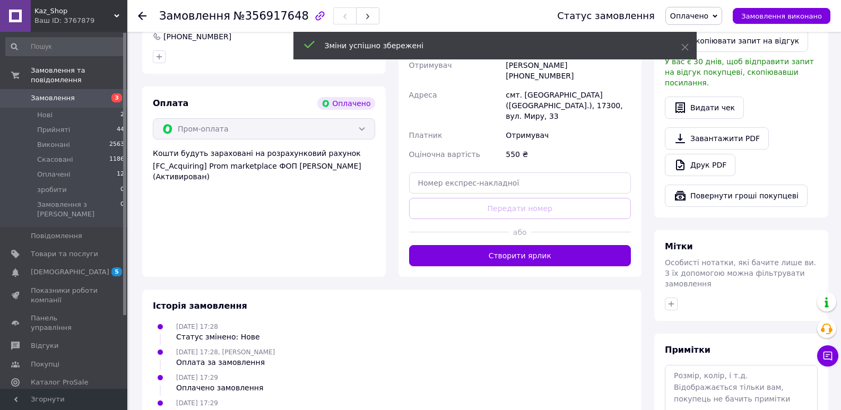
click at [524, 236] on div "Доставка [PERSON_NAME] Вкажіть номер експрес-накладної Обов'язково введіть номе…" at bounding box center [521, 111] width 244 height 332
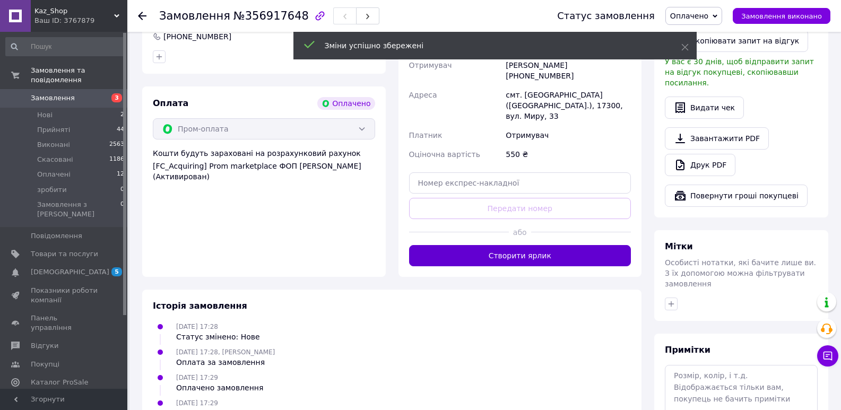
click at [529, 245] on button "Створити ярлик" at bounding box center [520, 255] width 222 height 21
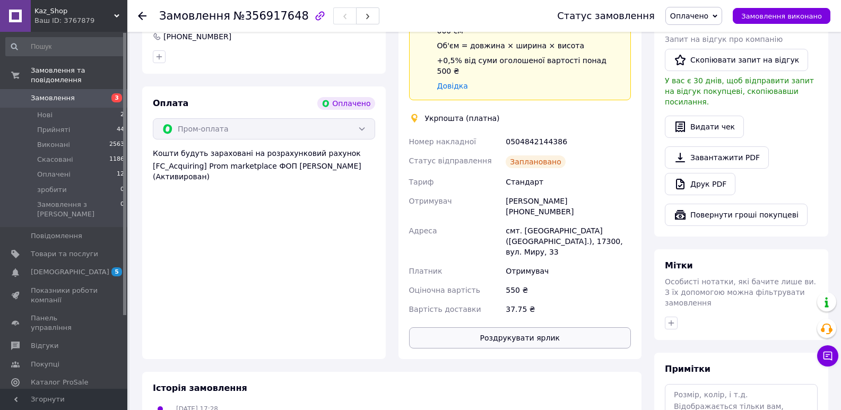
click at [497, 327] on button "Роздрукувати ярлик" at bounding box center [520, 337] width 222 height 21
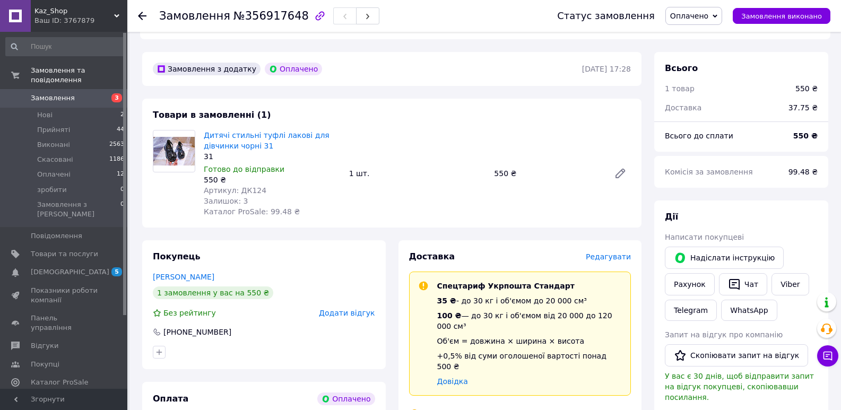
scroll to position [159, 0]
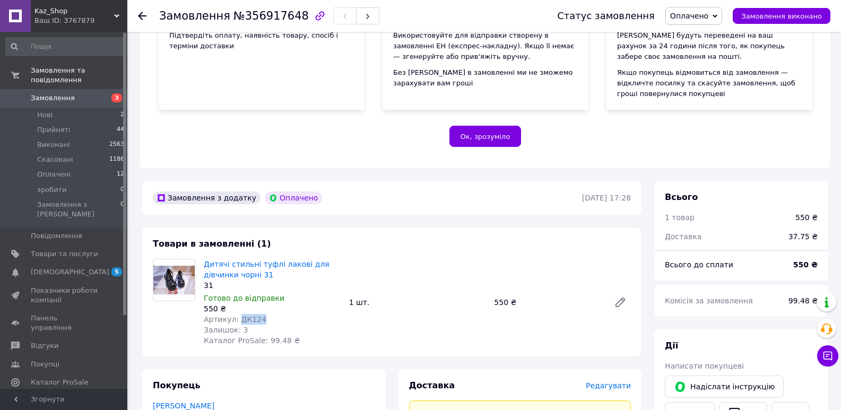
drag, startPoint x: 235, startPoint y: 309, endPoint x: 278, endPoint y: 308, distance: 43.0
click at [278, 314] on div "Артикул: ДК124" at bounding box center [272, 319] width 137 height 11
copy span "ДК124"
click at [51, 108] on li "Нові 2" at bounding box center [65, 115] width 131 height 15
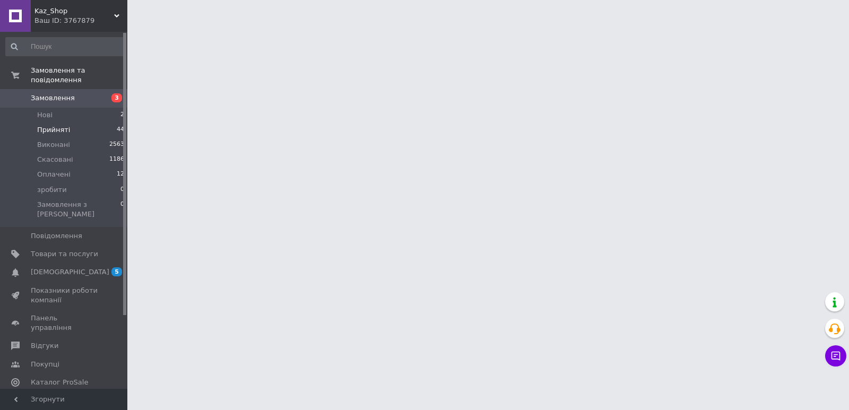
click at [59, 125] on span "Прийняті" at bounding box center [53, 130] width 33 height 10
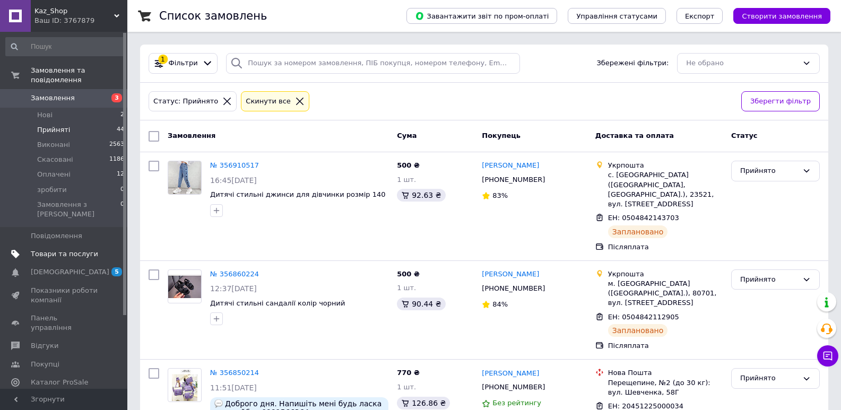
click at [75, 249] on span "Товари та послуги" at bounding box center [64, 254] width 67 height 10
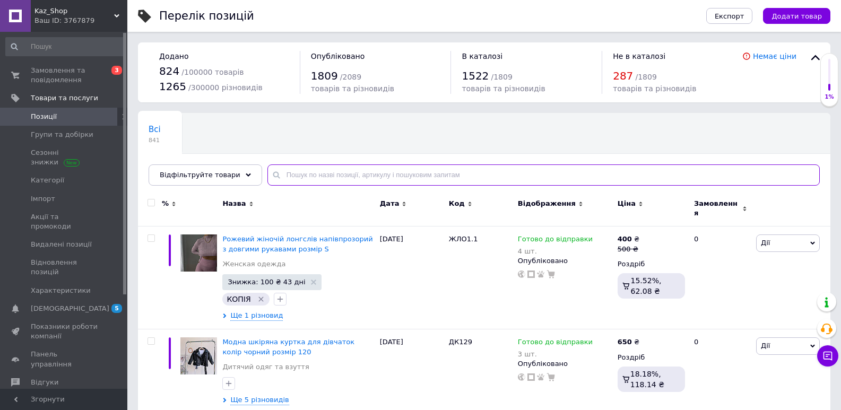
click at [310, 175] on input "text" at bounding box center [543, 175] width 552 height 21
paste input "ДК124"
type input "ДК124"
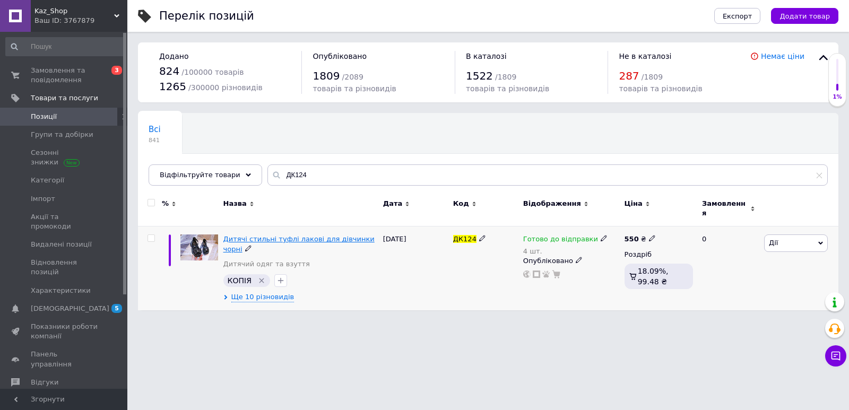
click at [359, 235] on span "Дитячі стильні туфлі лакові для дівчинки чорні" at bounding box center [298, 244] width 151 height 18
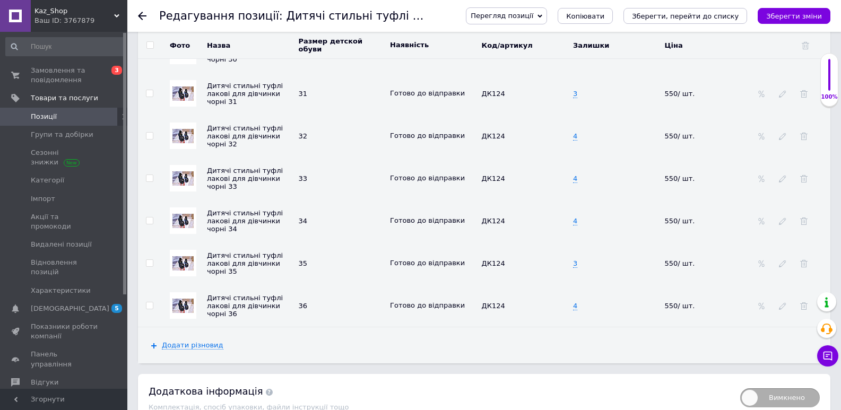
scroll to position [1433, 0]
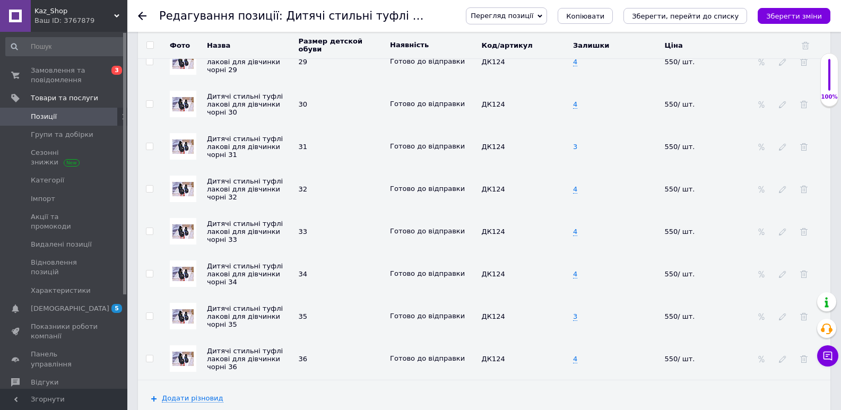
click at [576, 146] on span "3" at bounding box center [575, 147] width 4 height 8
drag, startPoint x: 582, startPoint y: 148, endPoint x: 564, endPoint y: 148, distance: 18.0
click at [564, 148] on tr "Дитячі стильні туфлі лакові для дівчинки чорні 31 31 Готово до відправки ДК124 …" at bounding box center [484, 146] width 693 height 42
type input "0"
click at [399, 147] on icon at bounding box center [396, 150] width 6 height 6
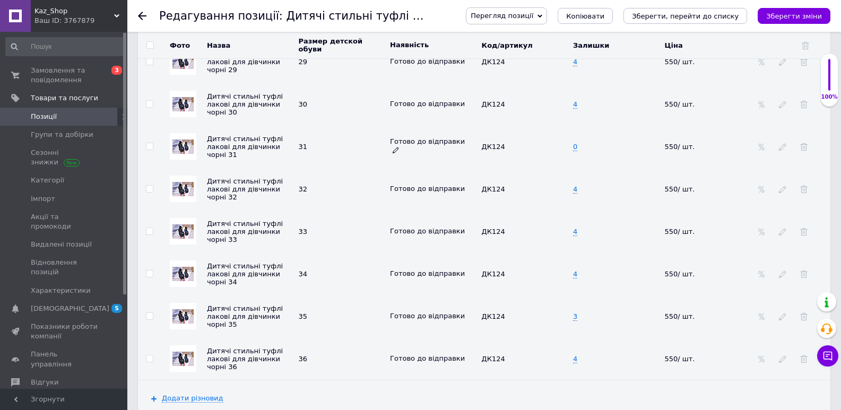
click at [399, 148] on icon at bounding box center [396, 150] width 6 height 6
click at [439, 184] on li "Немає в наявності" at bounding box center [431, 191] width 90 height 15
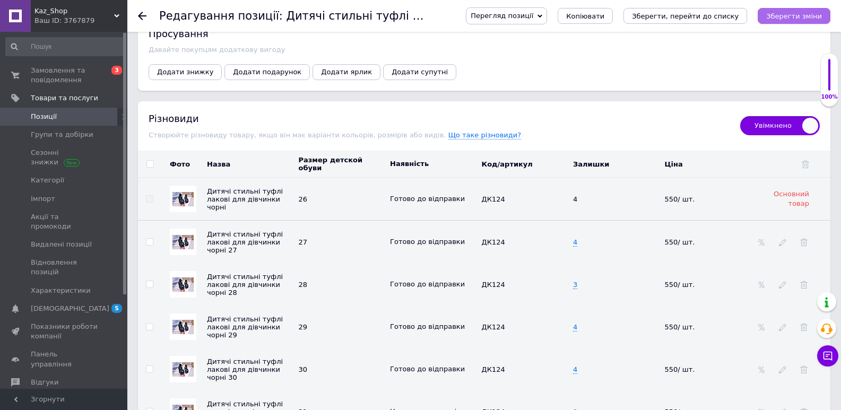
click at [792, 15] on icon "Зберегти зміни" at bounding box center [794, 16] width 56 height 8
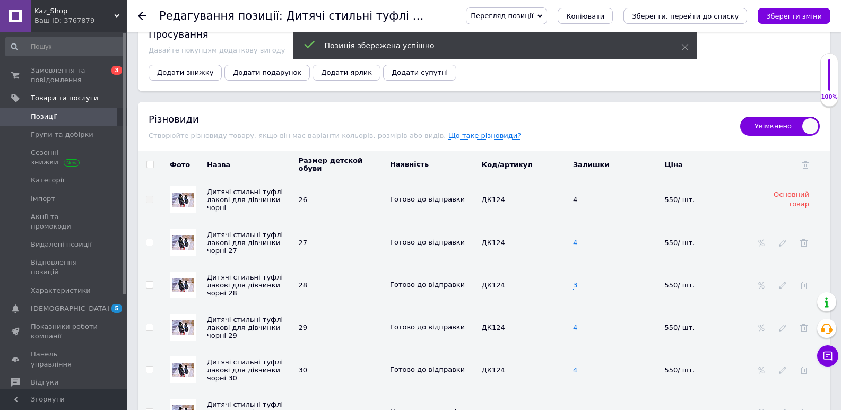
scroll to position [902, 0]
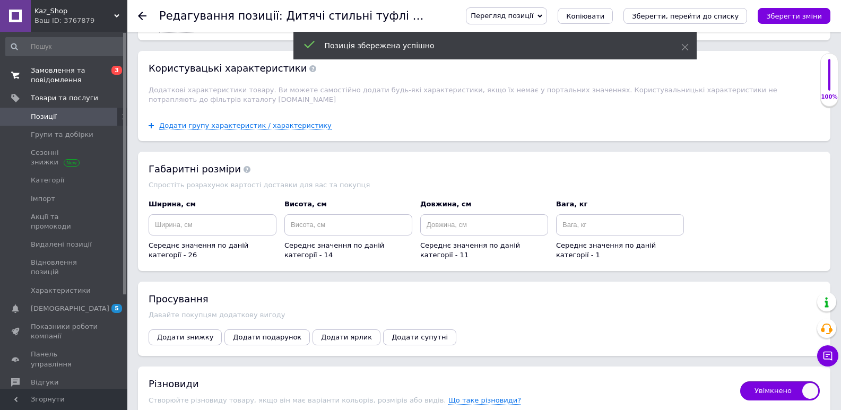
click at [42, 72] on span "Замовлення та повідомлення" at bounding box center [64, 75] width 67 height 19
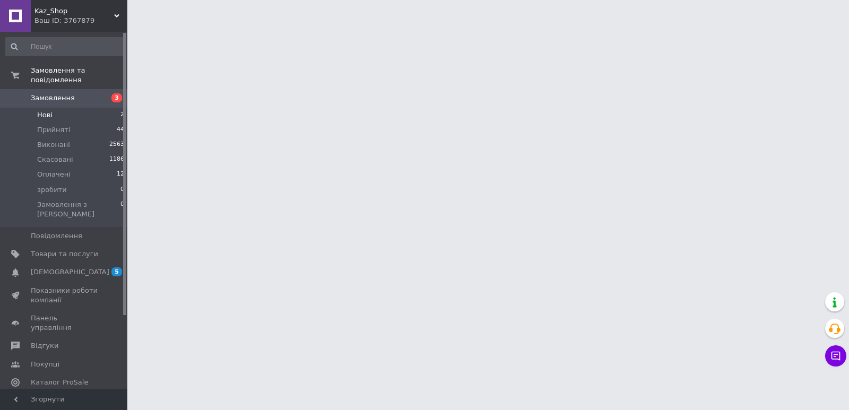
click at [57, 108] on li "Нові 2" at bounding box center [65, 115] width 131 height 15
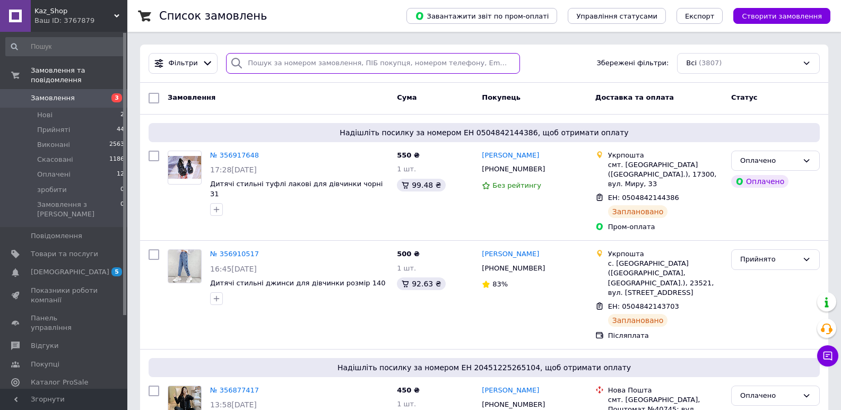
click at [247, 63] on input "search" at bounding box center [372, 63] width 293 height 21
click at [37, 249] on span "Товари та послуги" at bounding box center [64, 254] width 67 height 10
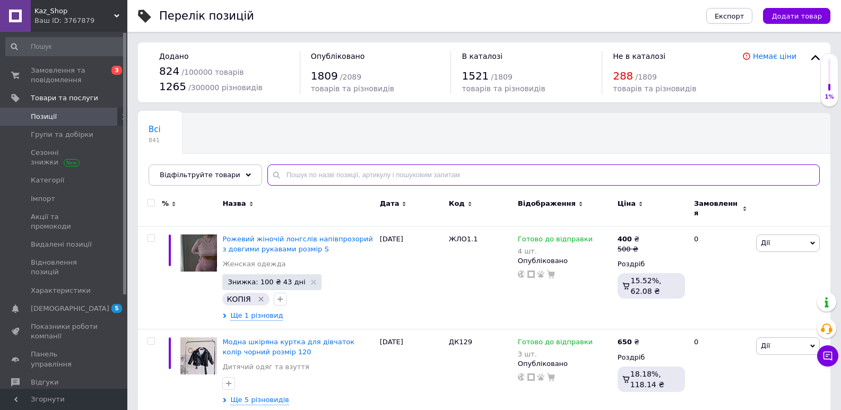
click at [328, 177] on input "text" at bounding box center [543, 175] width 552 height 21
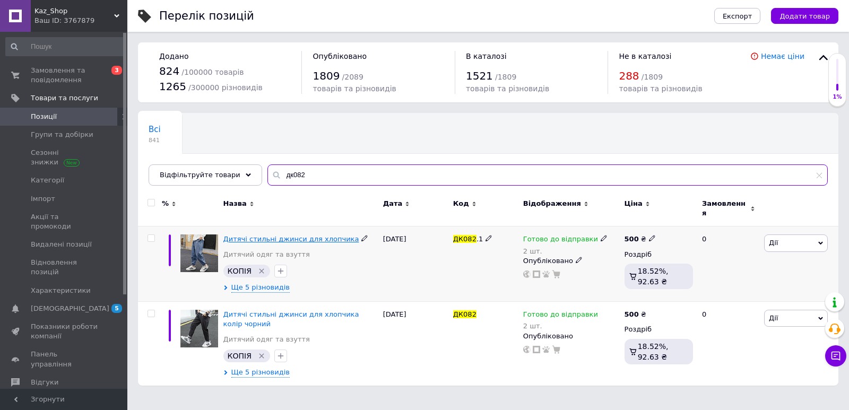
type input "дк082"
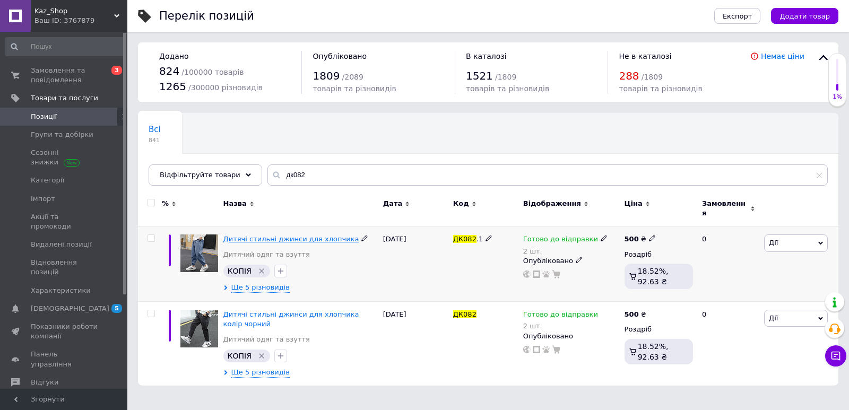
click at [279, 237] on span "Дитячі стильні джинси для хлопчика" at bounding box center [291, 239] width 136 height 8
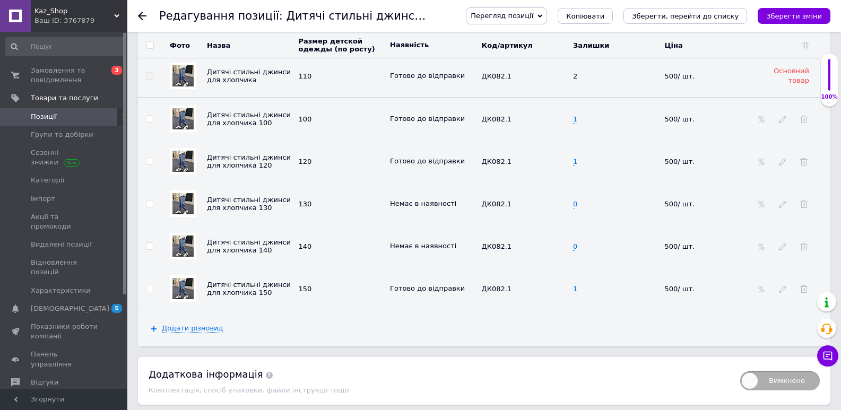
scroll to position [1350, 0]
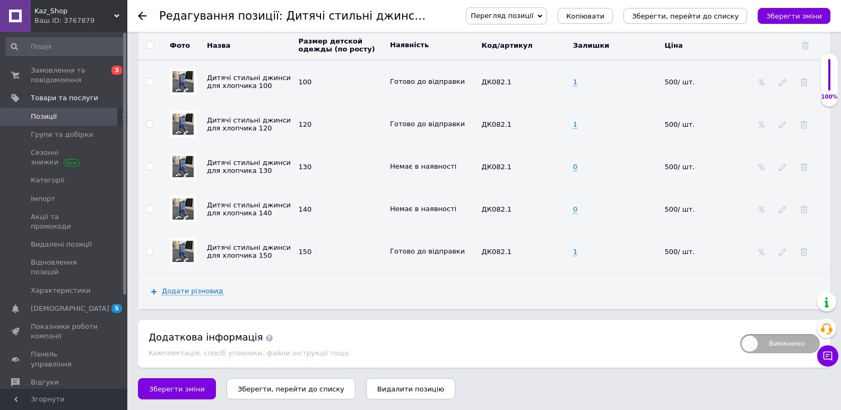
click at [572, 165] on td "0" at bounding box center [616, 166] width 92 height 42
drag, startPoint x: 576, startPoint y: 164, endPoint x: 571, endPoint y: 166, distance: 5.5
click at [571, 166] on input "0" at bounding box center [612, 167] width 85 height 16
click at [449, 162] on span "Немає в наявності" at bounding box center [428, 166] width 76 height 8
click at [459, 166] on use at bounding box center [462, 166] width 6 height 6
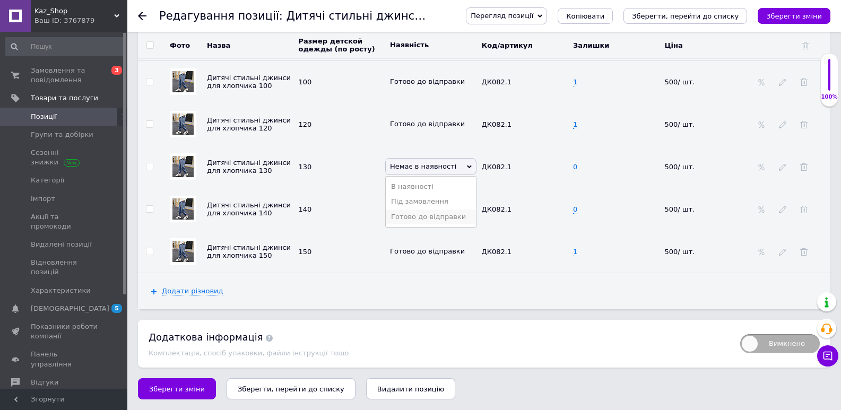
click at [453, 215] on li "Готово до відправки" at bounding box center [431, 217] width 90 height 15
click at [459, 206] on icon at bounding box center [462, 208] width 6 height 6
click at [449, 255] on li "Готово до відправки" at bounding box center [431, 259] width 90 height 15
click at [574, 167] on span "0" at bounding box center [575, 167] width 4 height 8
drag, startPoint x: 574, startPoint y: 167, endPoint x: 568, endPoint y: 167, distance: 5.8
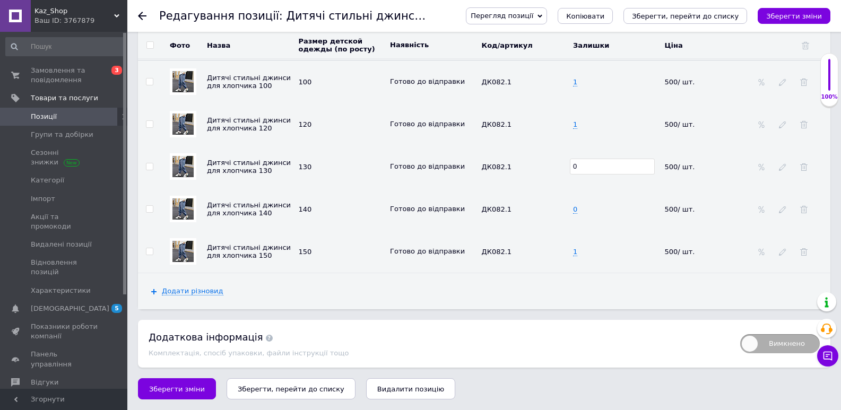
click at [568, 167] on tr "Дитячі стильні джинси для хлопчика 130 130 Готово до відправки ДК082.1 0 500/ ш…" at bounding box center [484, 166] width 693 height 42
type input "1"
click at [577, 209] on td "0" at bounding box center [616, 209] width 92 height 42
click at [576, 210] on span "0" at bounding box center [575, 209] width 4 height 8
click at [575, 211] on span "0" at bounding box center [575, 209] width 4 height 8
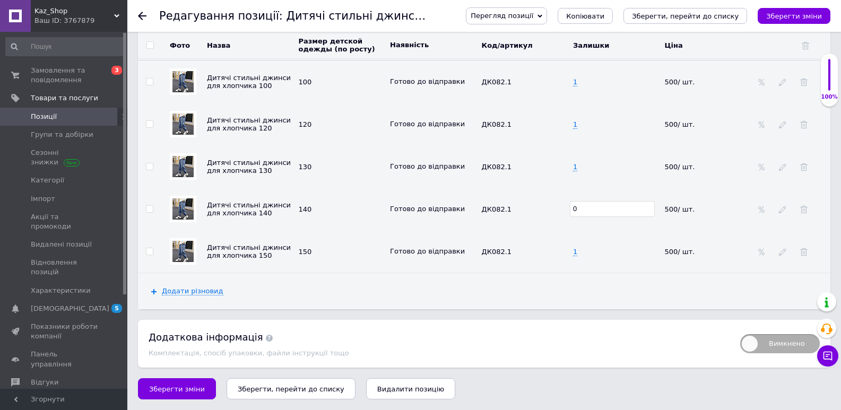
drag, startPoint x: 580, startPoint y: 209, endPoint x: 544, endPoint y: 207, distance: 35.1
click at [563, 207] on tr "Дитячі стильні джинси для хлопчика 140 140 Готово до відправки ДК082.1 0 500/ ш…" at bounding box center [484, 209] width 693 height 42
type input "1"
click at [537, 179] on td "ДК082.1" at bounding box center [525, 166] width 92 height 42
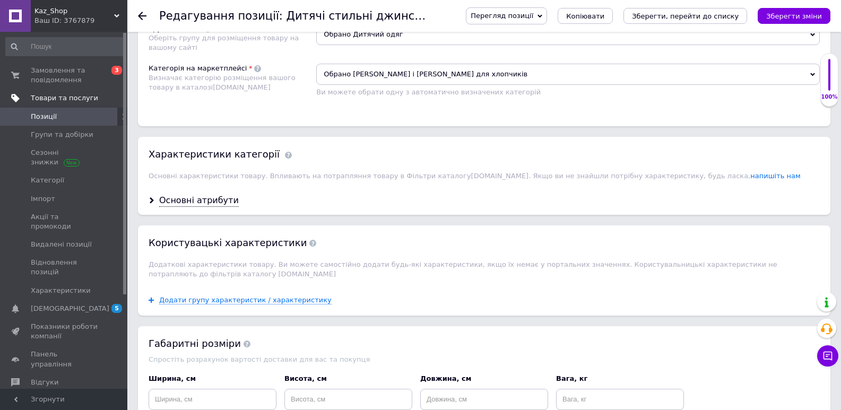
scroll to position [500, 0]
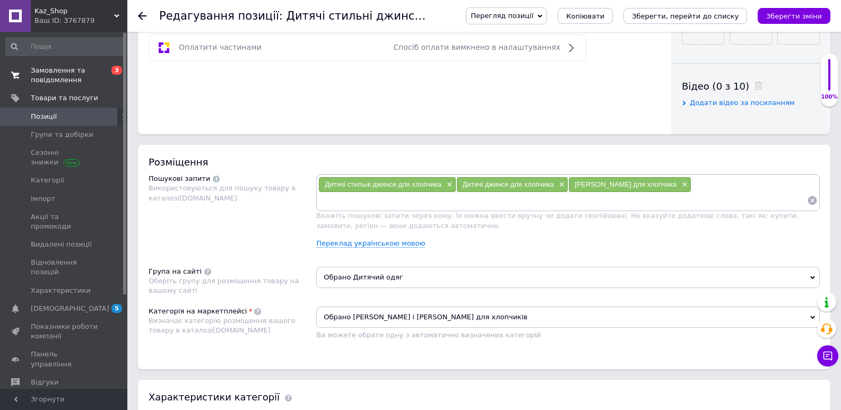
click at [85, 81] on span "Замовлення та повідомлення" at bounding box center [64, 75] width 67 height 19
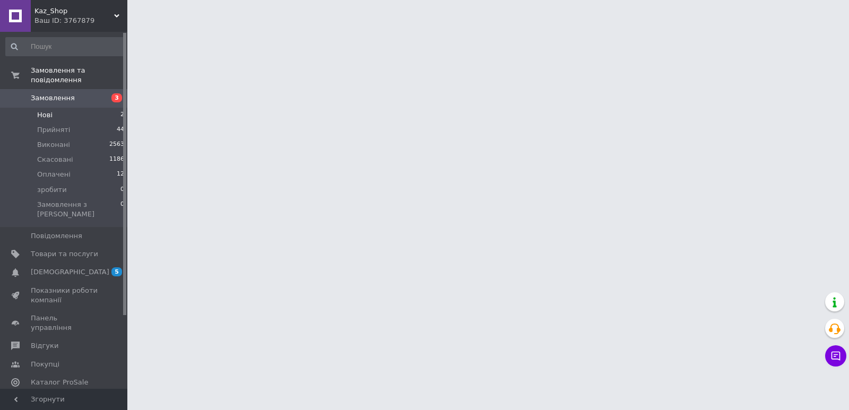
click at [110, 108] on li "Нові 2" at bounding box center [65, 115] width 131 height 15
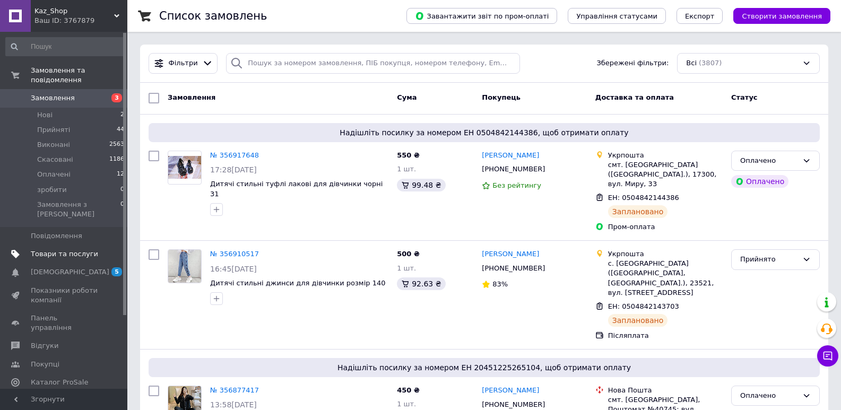
click at [54, 249] on span "Товари та послуги" at bounding box center [64, 254] width 67 height 10
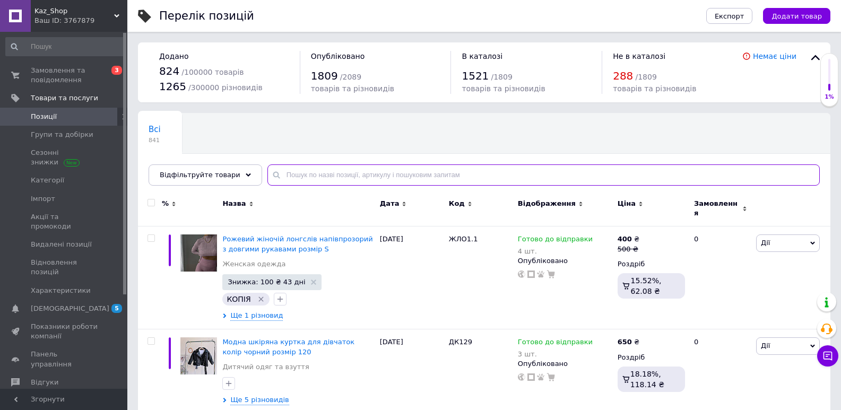
click at [309, 178] on input "text" at bounding box center [543, 175] width 552 height 21
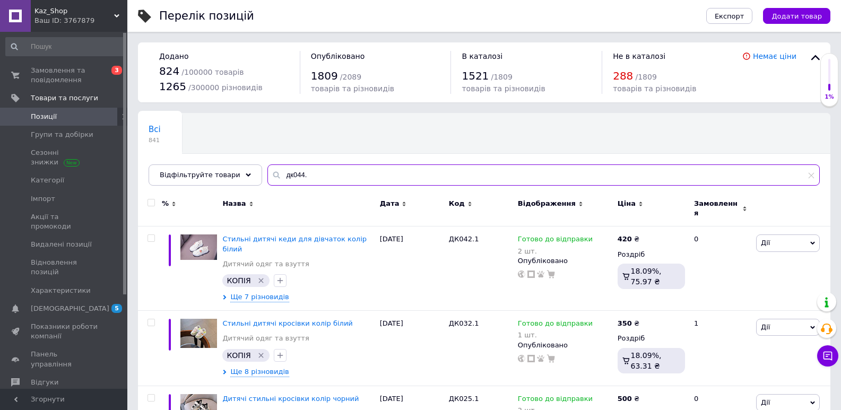
type input "дк044"
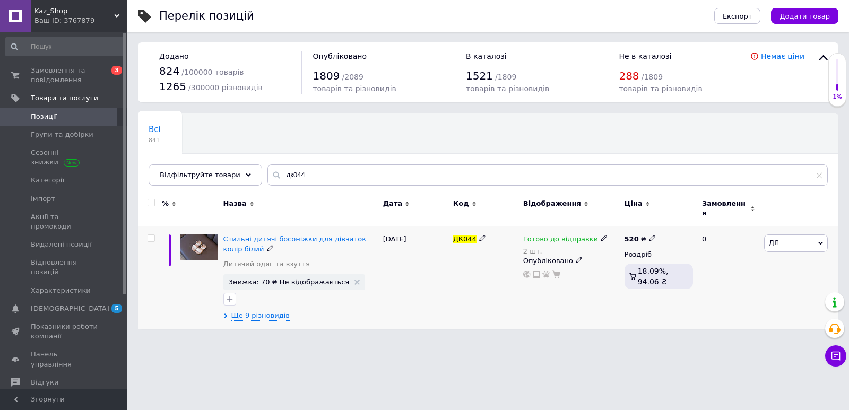
click at [338, 236] on span "Стильні дитячі босоніжки для дівчаток колір білий" at bounding box center [294, 244] width 143 height 18
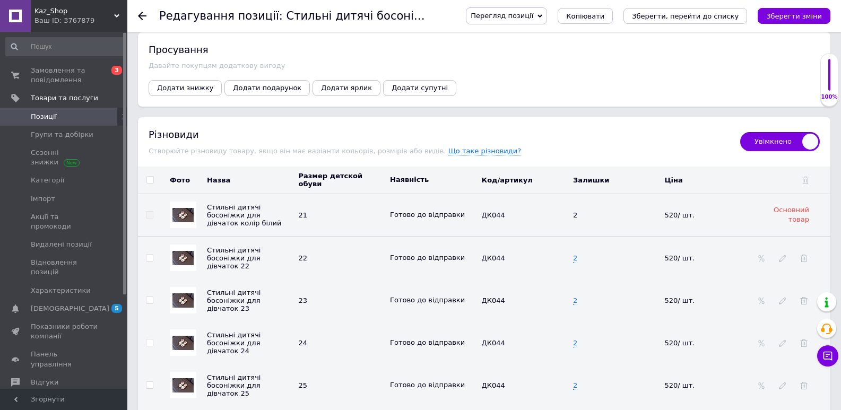
scroll to position [1433, 0]
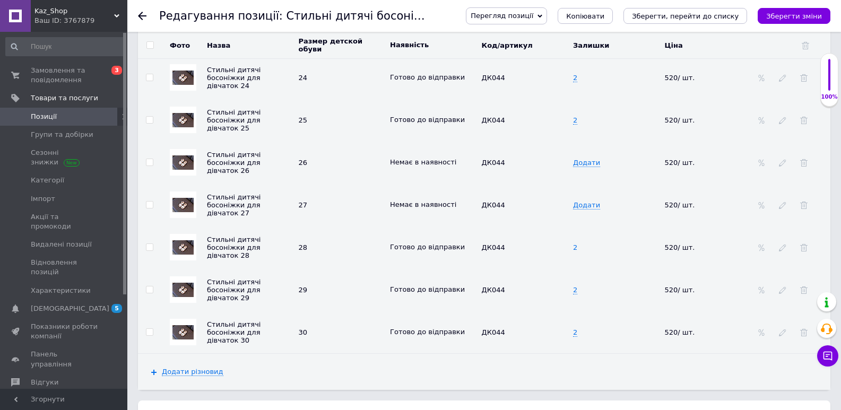
click at [574, 249] on span "2" at bounding box center [575, 248] width 4 height 8
drag, startPoint x: 580, startPoint y: 250, endPoint x: 568, endPoint y: 253, distance: 12.5
click at [568, 253] on tr "Стильні дитячі босоніжки для дівчаток 28 28 Готово до відправки ДК044 2 520/ шт." at bounding box center [484, 247] width 693 height 42
type input "1"
click at [535, 269] on td "ДК044" at bounding box center [525, 247] width 92 height 42
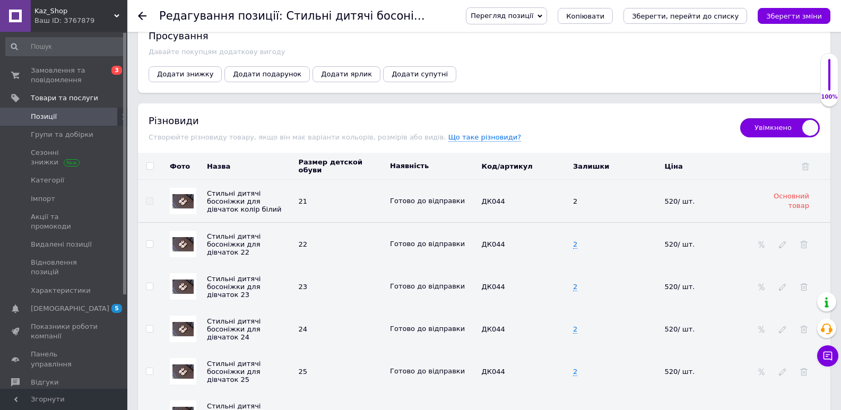
scroll to position [1168, 0]
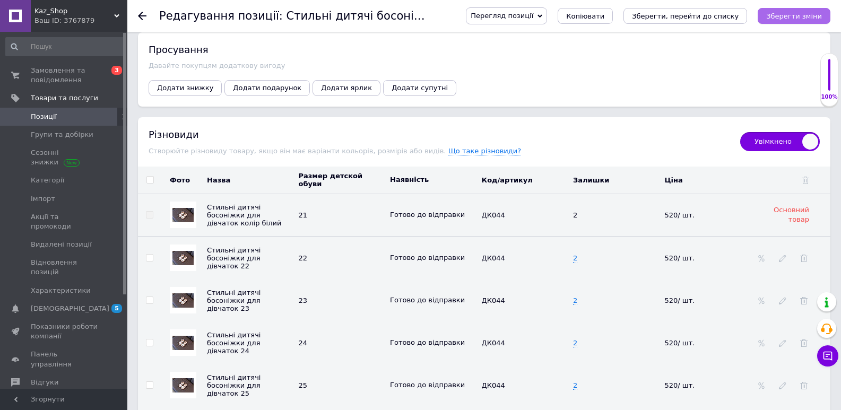
click at [786, 20] on icon "Зберегти зміни" at bounding box center [794, 16] width 56 height 8
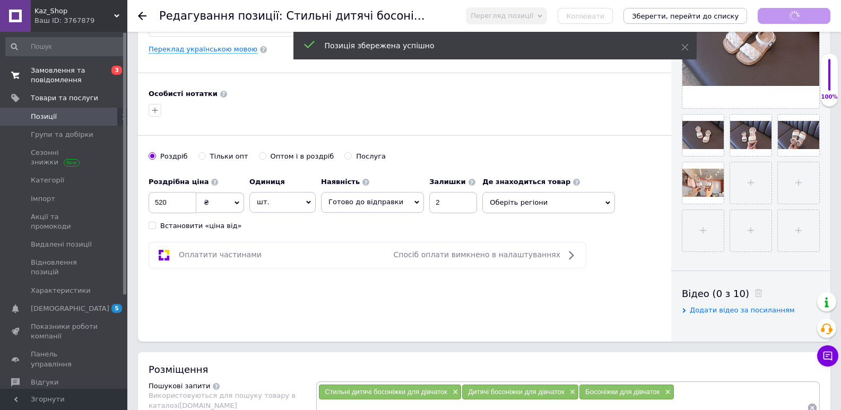
scroll to position [212, 0]
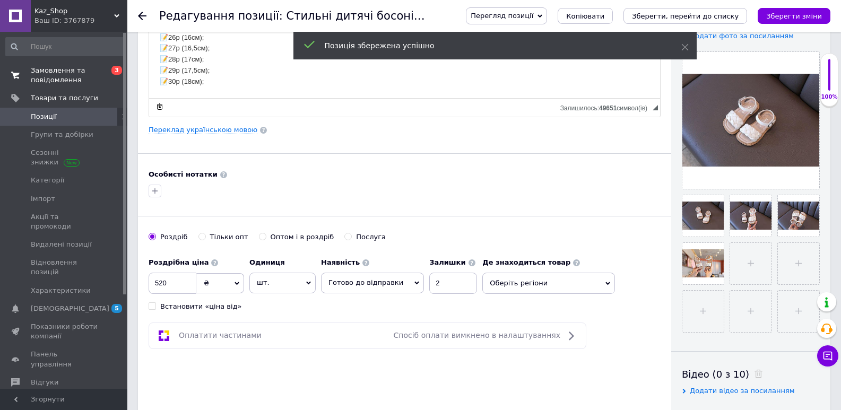
click at [29, 77] on span at bounding box center [15, 75] width 31 height 19
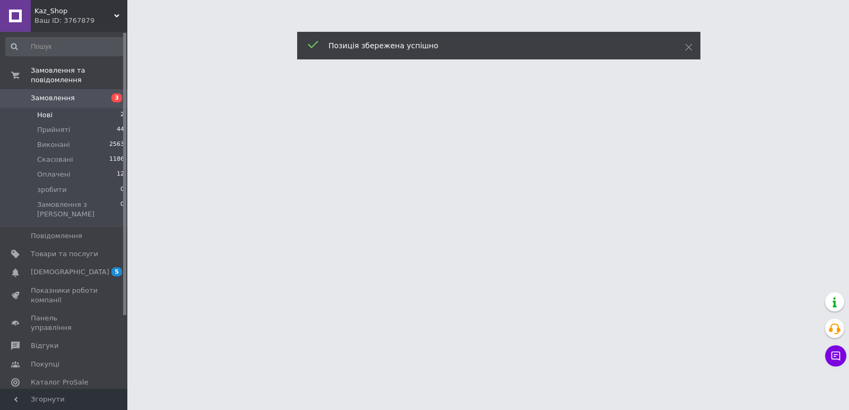
click at [41, 110] on span "Нові" at bounding box center [44, 115] width 15 height 10
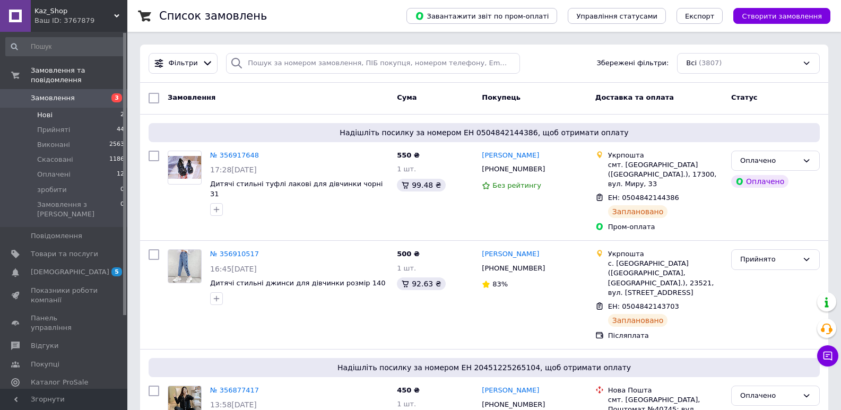
click at [73, 108] on li "Нові 2" at bounding box center [65, 115] width 131 height 15
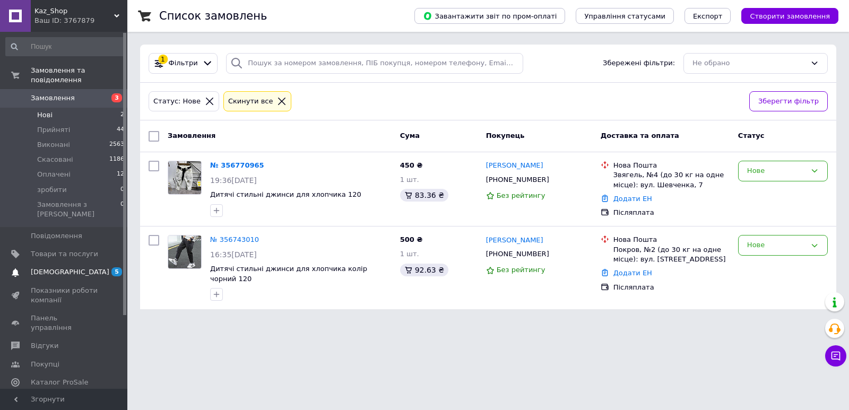
click at [67, 267] on span "[DEMOGRAPHIC_DATA]" at bounding box center [70, 272] width 79 height 10
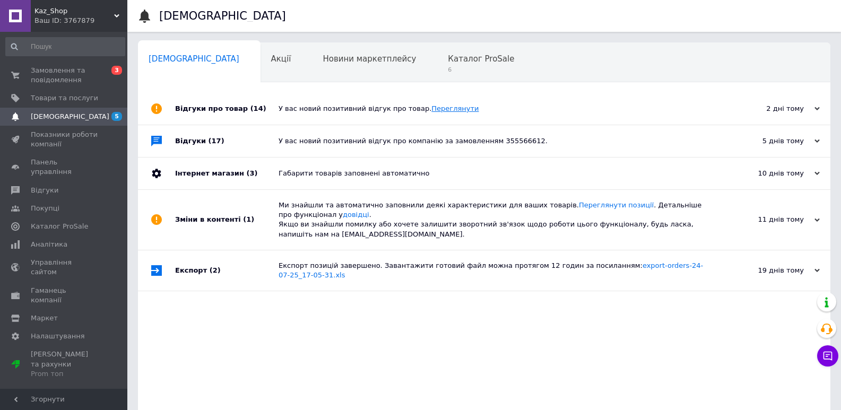
click at [445, 111] on link "Переглянути" at bounding box center [454, 109] width 47 height 8
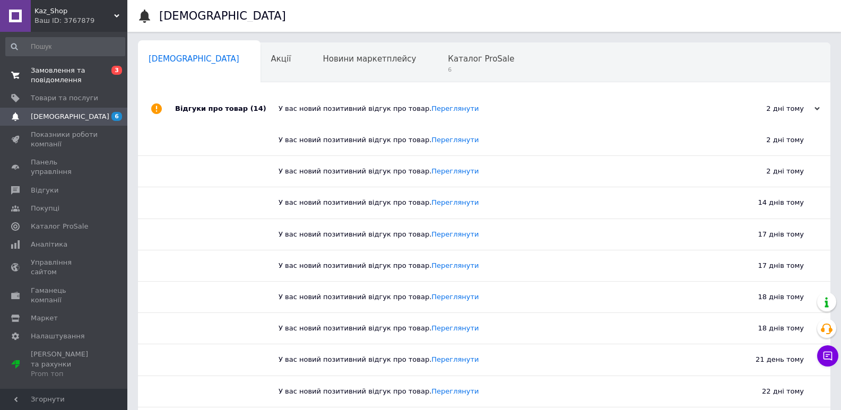
click at [29, 70] on span at bounding box center [15, 75] width 31 height 19
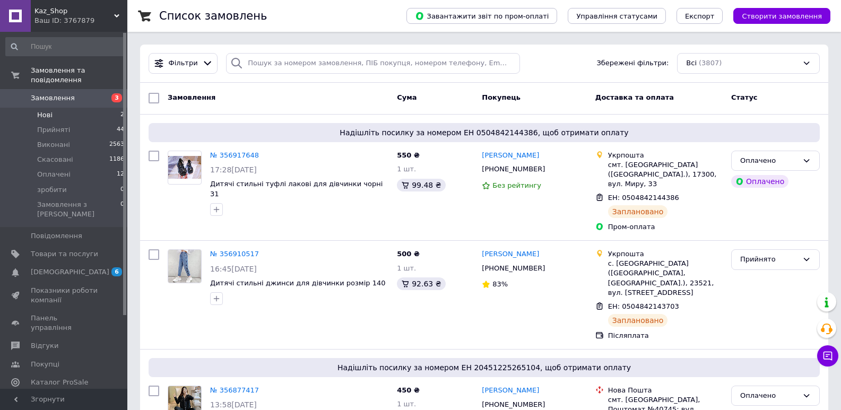
click at [40, 110] on span "Нові" at bounding box center [44, 115] width 15 height 10
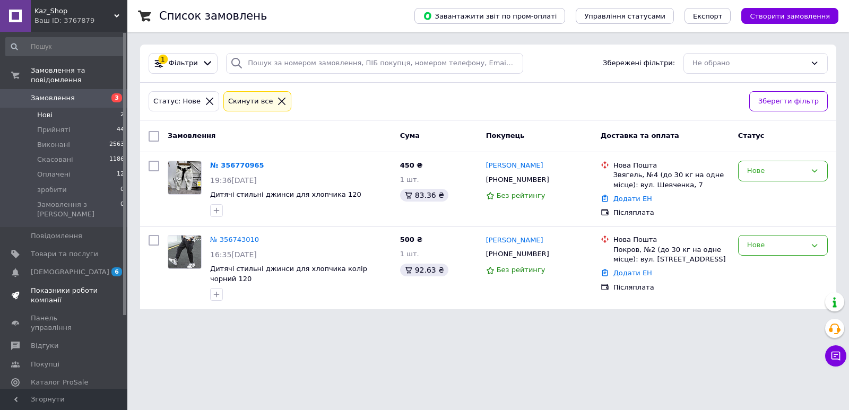
click at [72, 286] on span "Показники роботи компанії" at bounding box center [64, 295] width 67 height 19
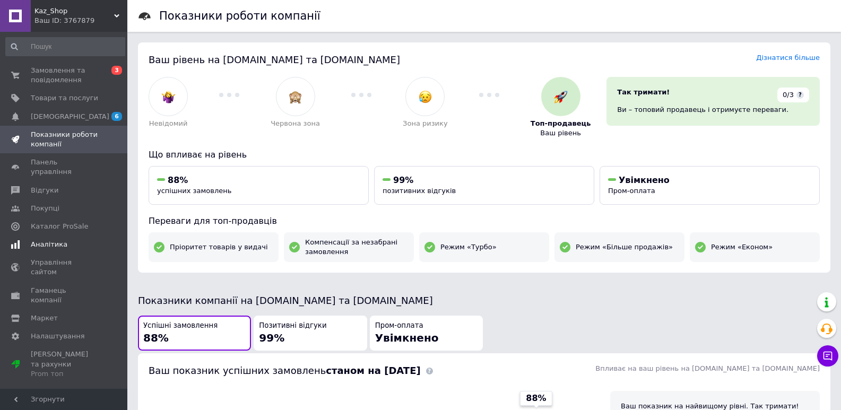
click at [55, 240] on span "Аналітика" at bounding box center [49, 245] width 37 height 10
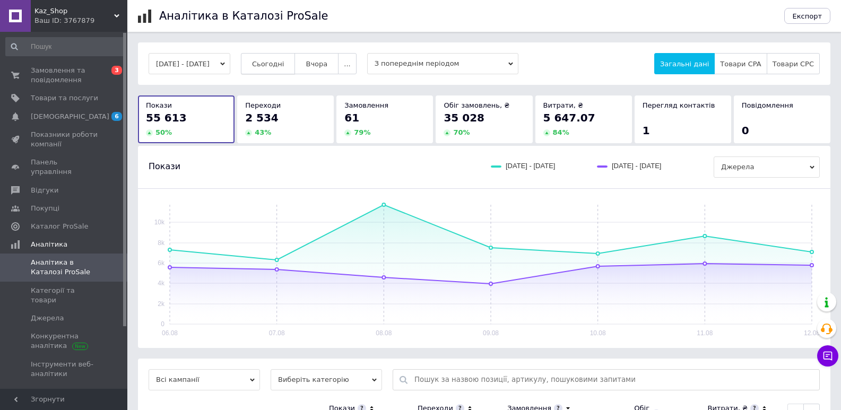
click at [272, 66] on span "Сьогодні" at bounding box center [268, 64] width 32 height 8
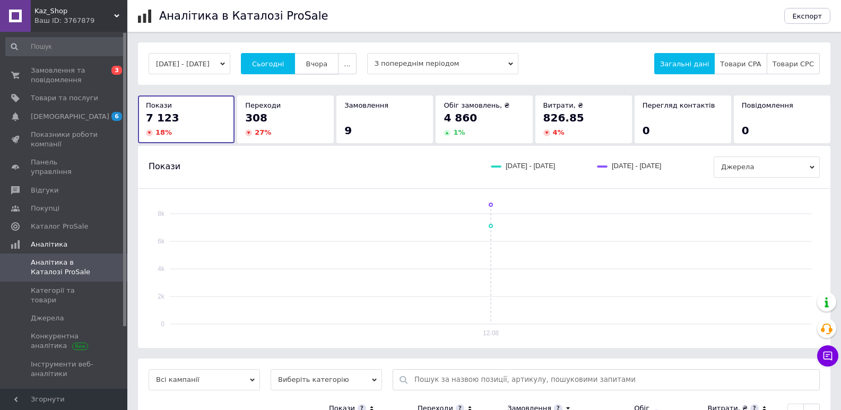
click at [322, 64] on span "Вчора" at bounding box center [317, 64] width 22 height 8
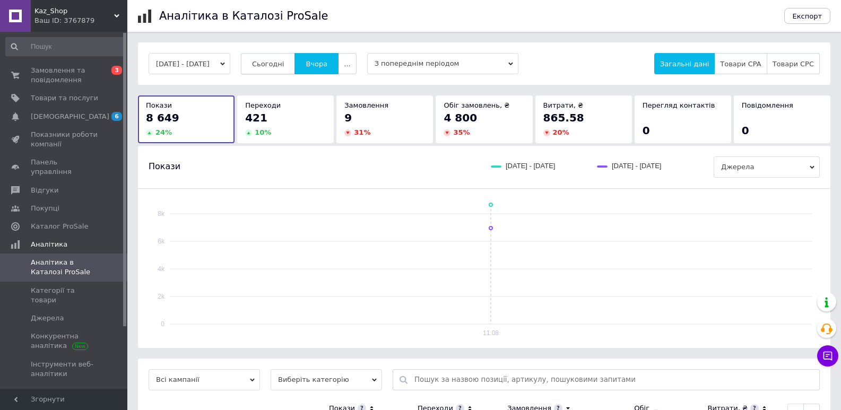
click at [284, 60] on span "Сьогодні" at bounding box center [268, 64] width 32 height 8
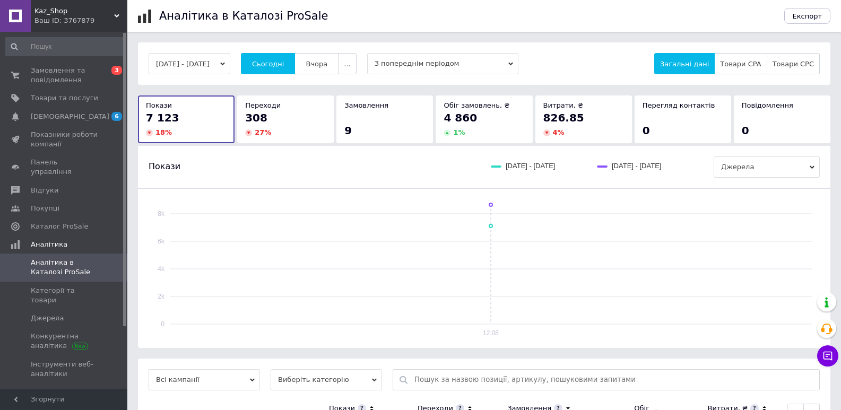
scroll to position [224, 0]
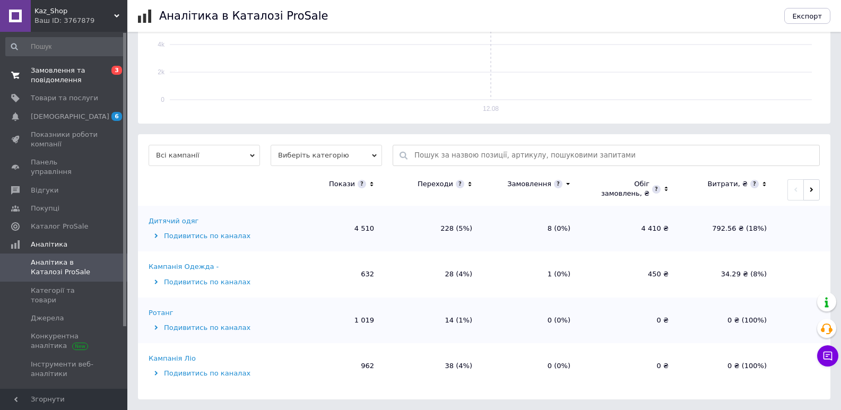
click at [46, 81] on span "Замовлення та повідомлення" at bounding box center [64, 75] width 67 height 19
